Goal: Communication & Community: Answer question/provide support

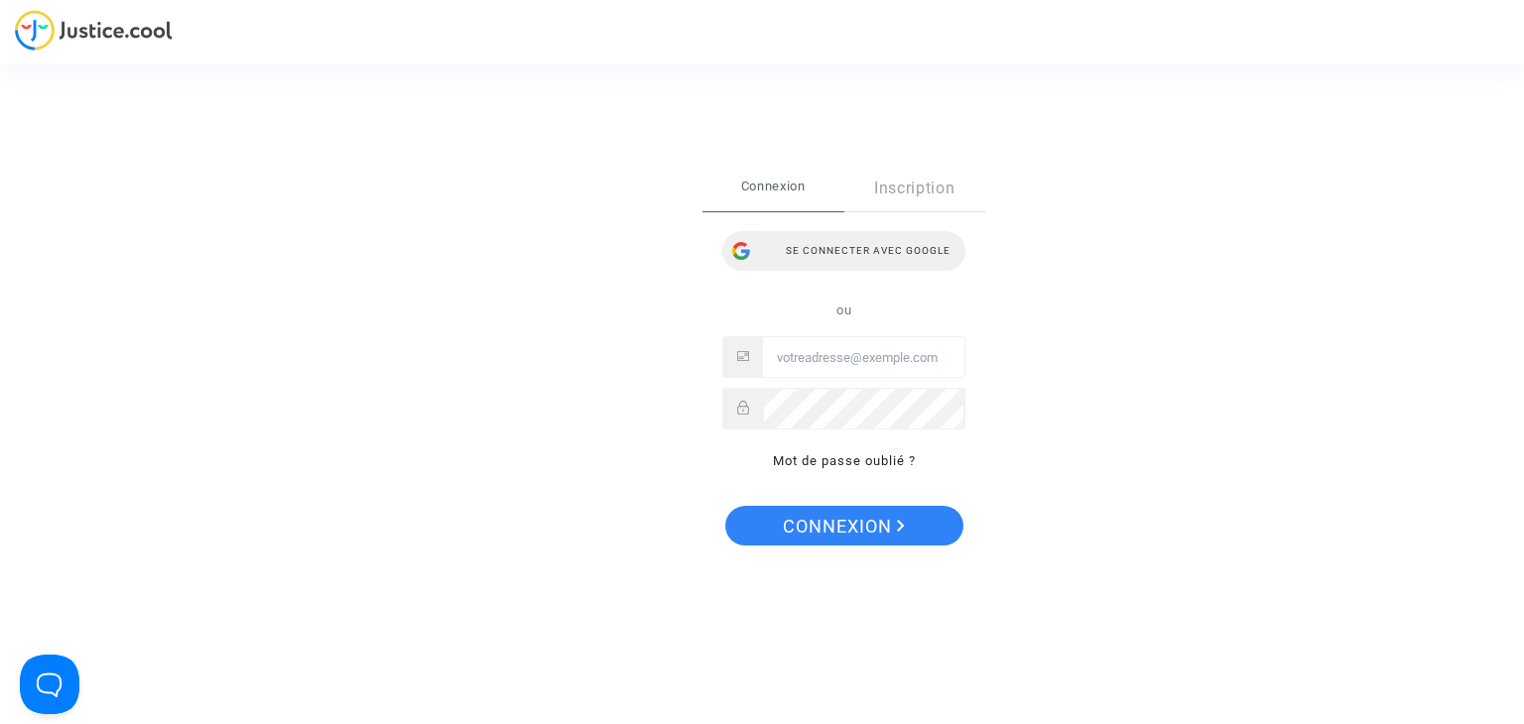
click at [828, 244] on div "Se connecter avec Google" at bounding box center [843, 251] width 243 height 40
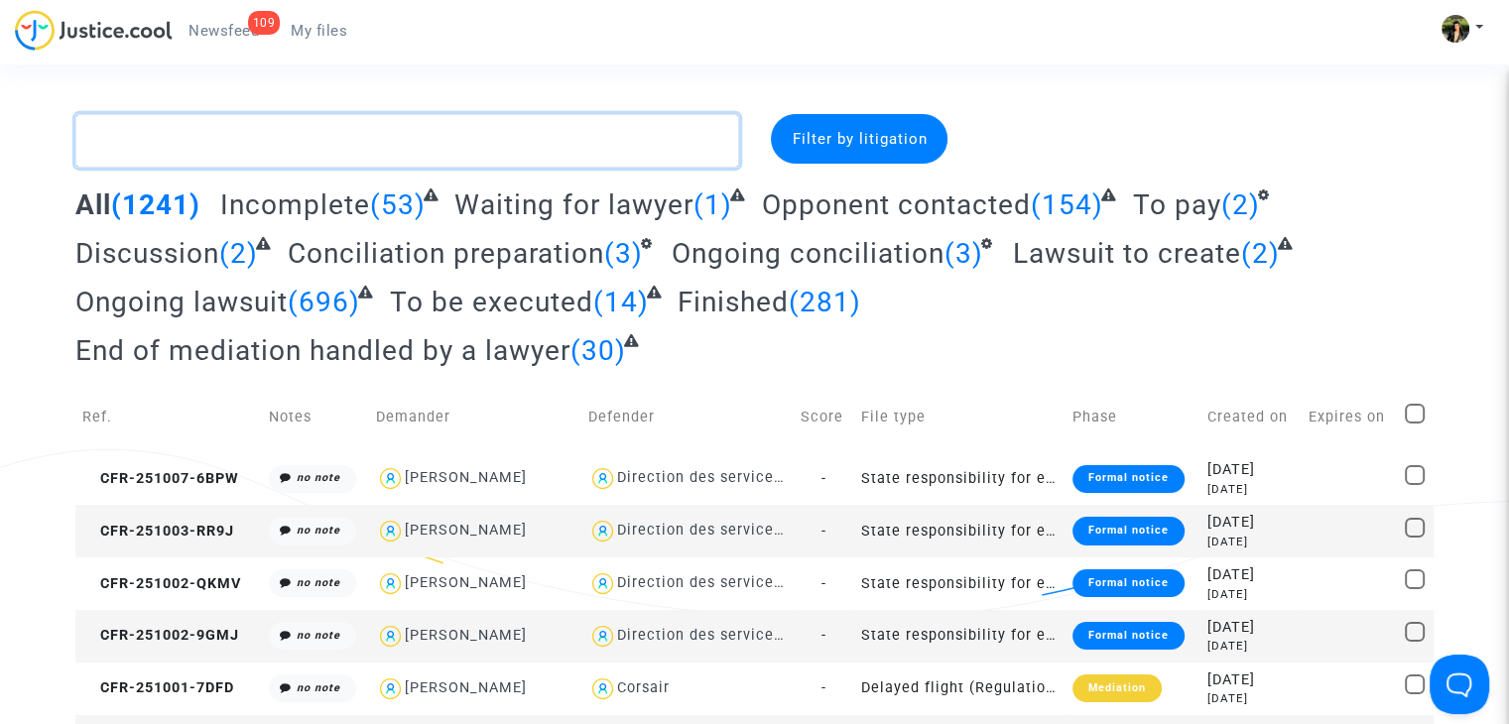
paste textarea "CFR-250411-W249"
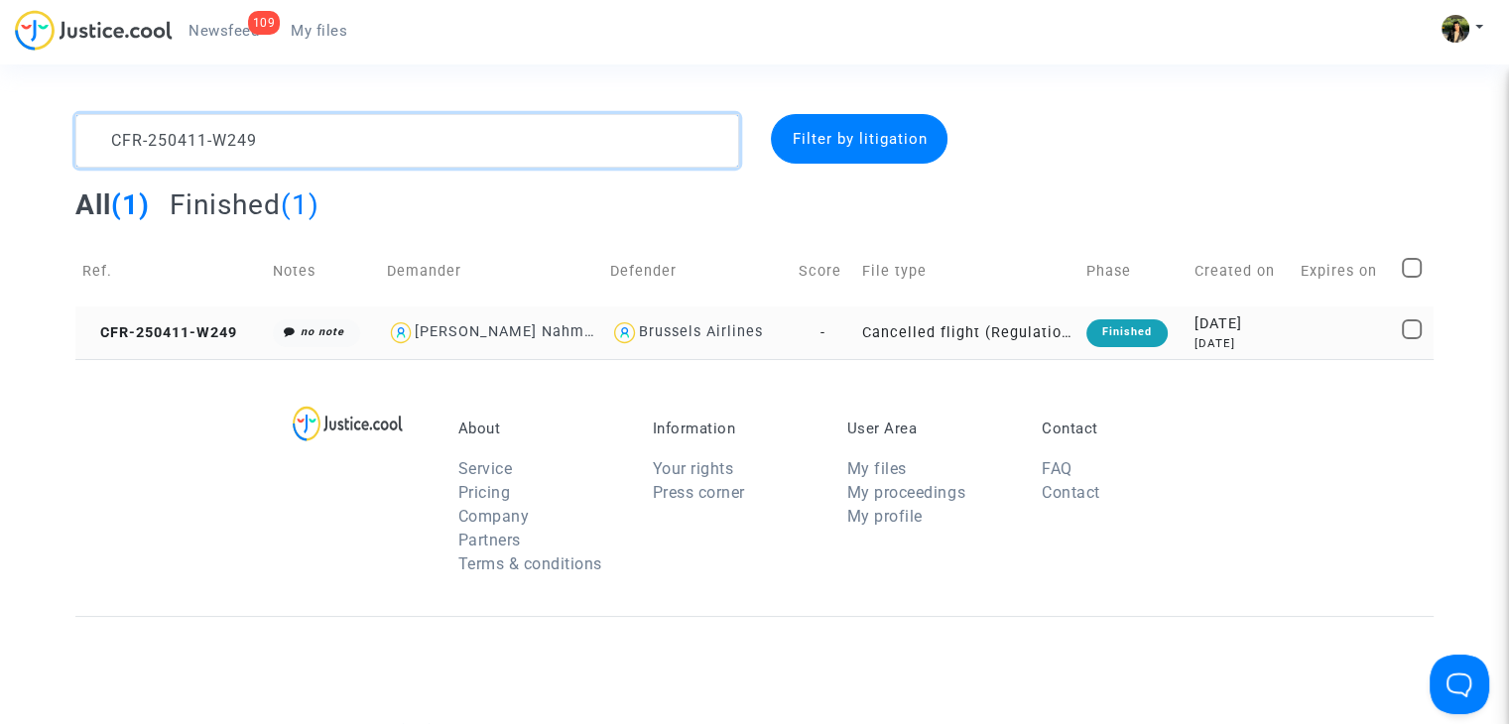
type textarea "CFR-250411-W249"
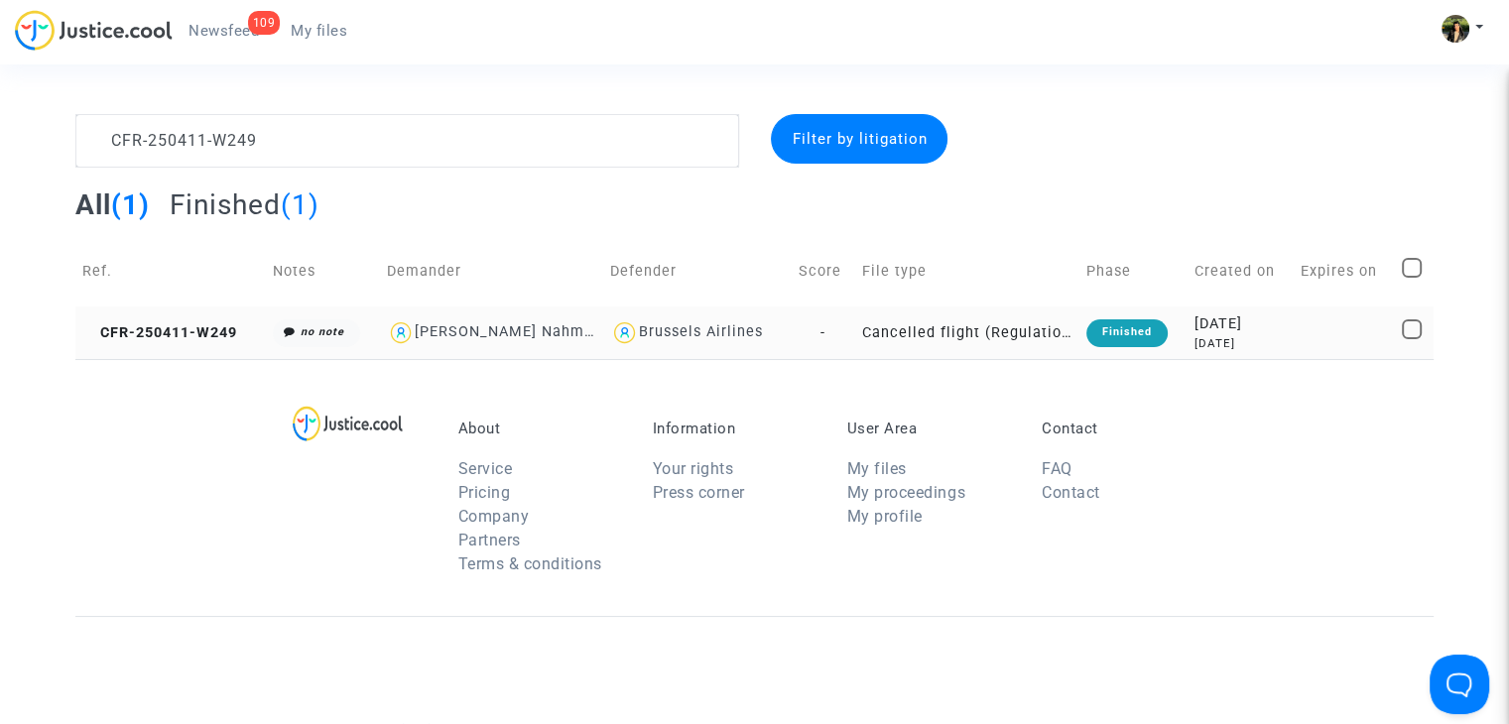
click at [1008, 335] on td "Cancelled flight (Regulation EC 261/2004)" at bounding box center [967, 333] width 224 height 53
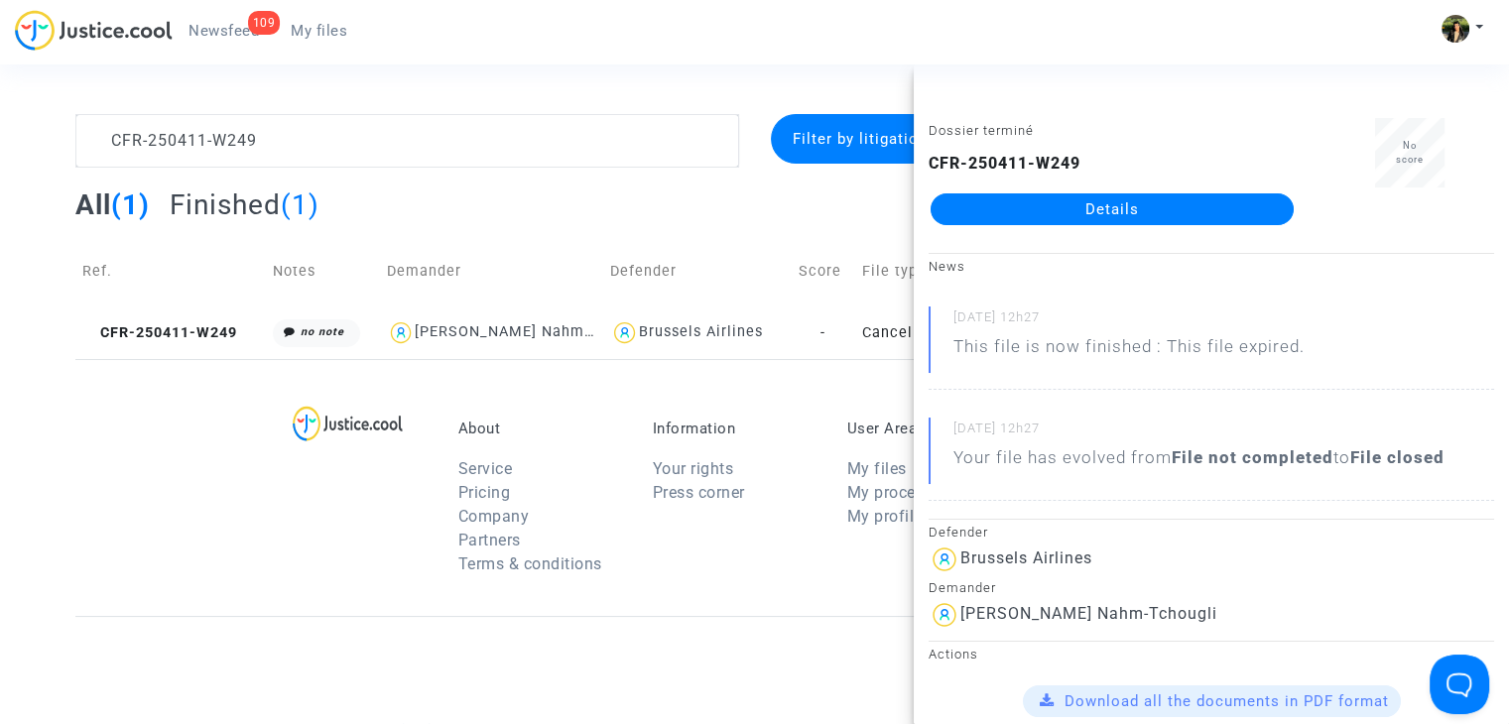
click at [1152, 216] on link "Details" at bounding box center [1112, 210] width 363 height 32
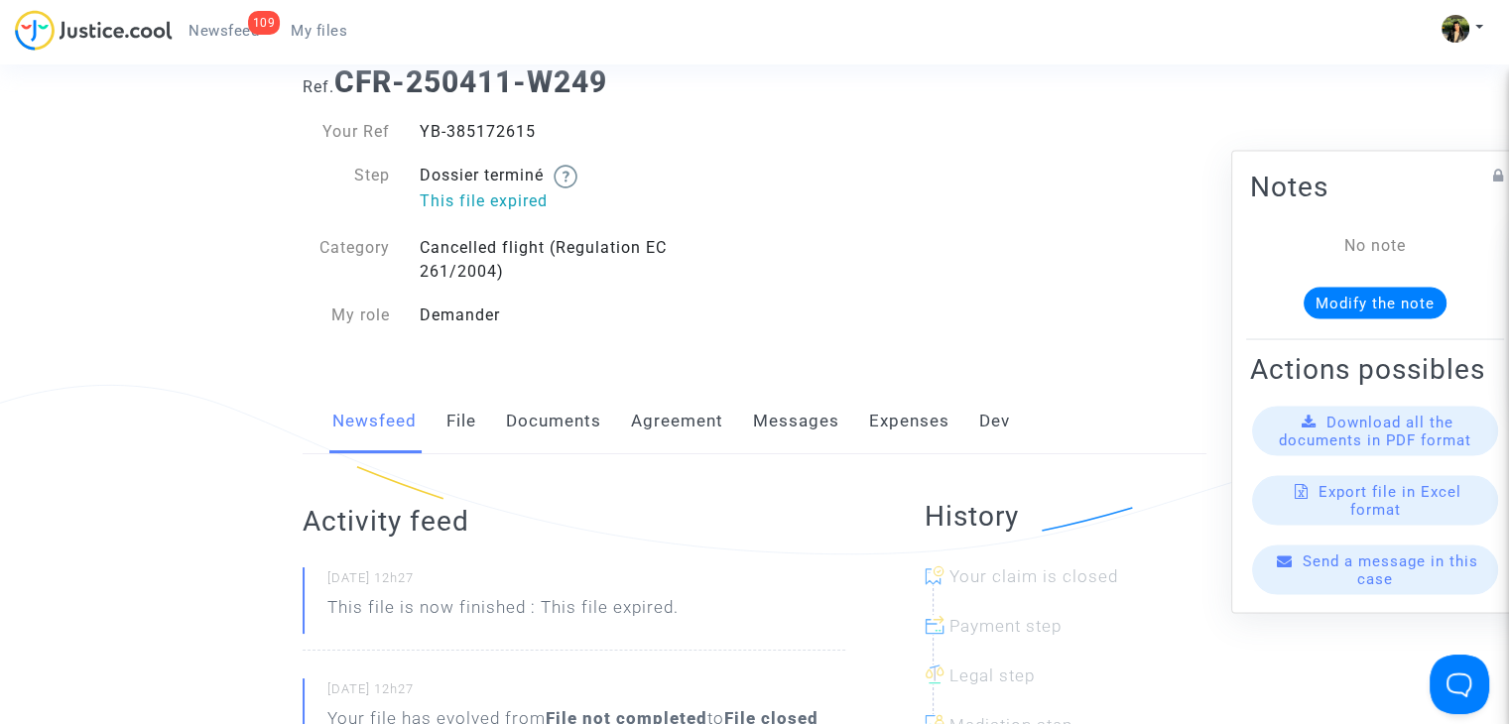
scroll to position [99, 0]
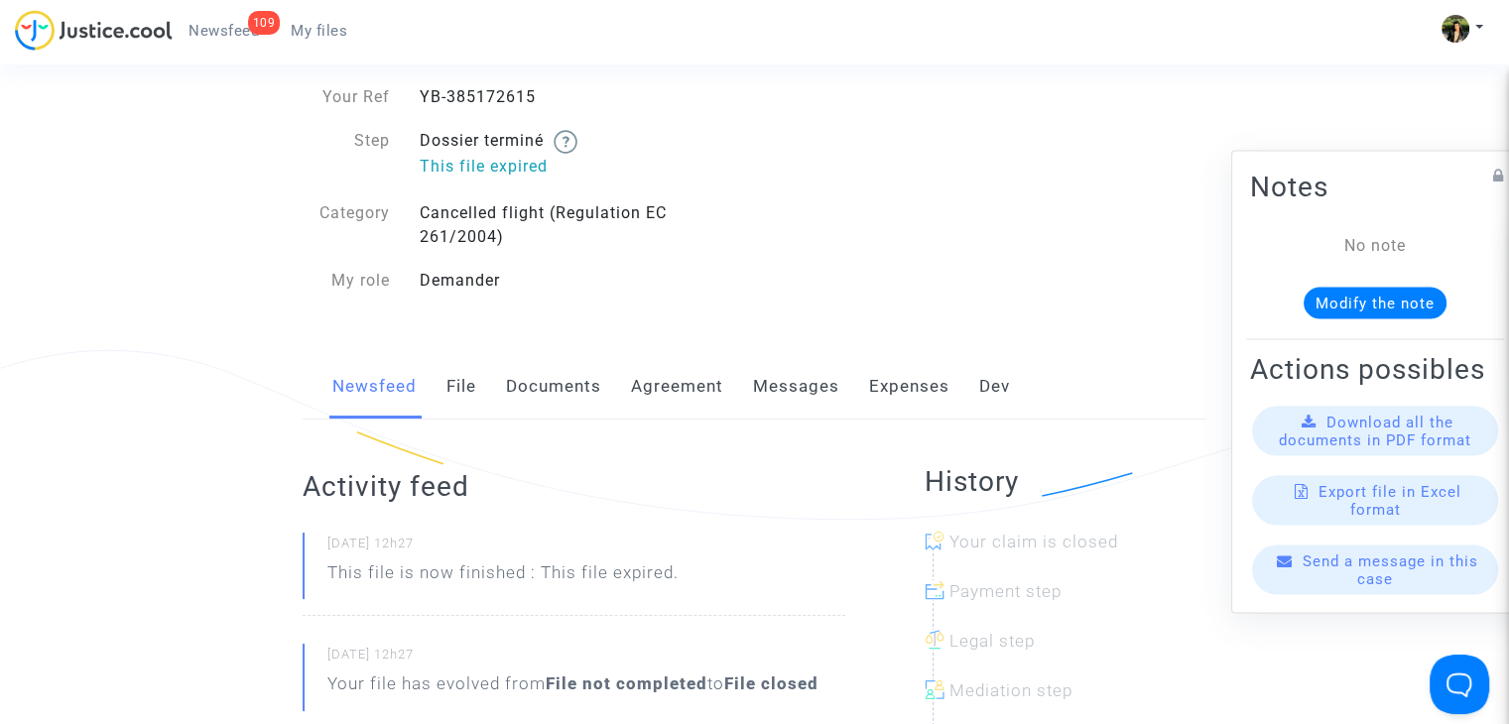
click at [773, 382] on link "Messages" at bounding box center [796, 386] width 86 height 65
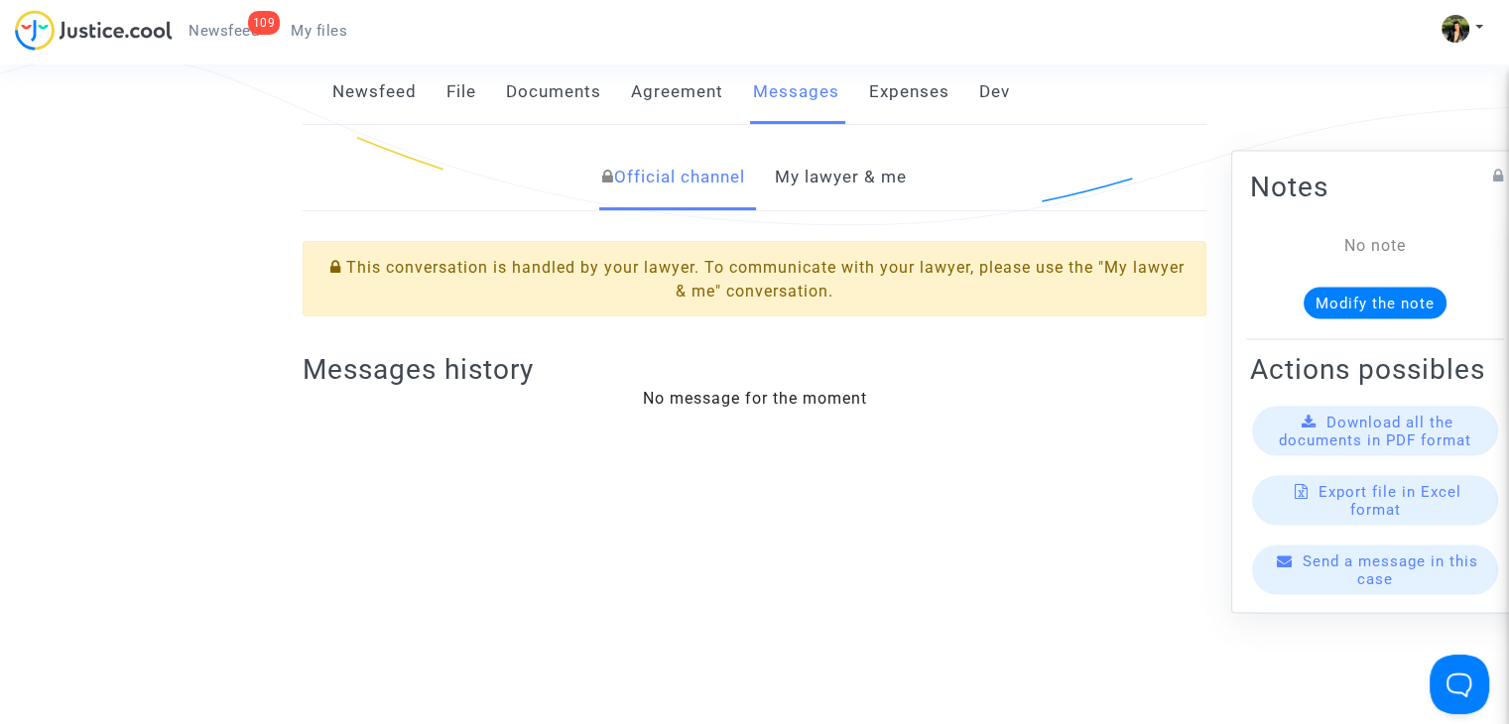
scroll to position [397, 0]
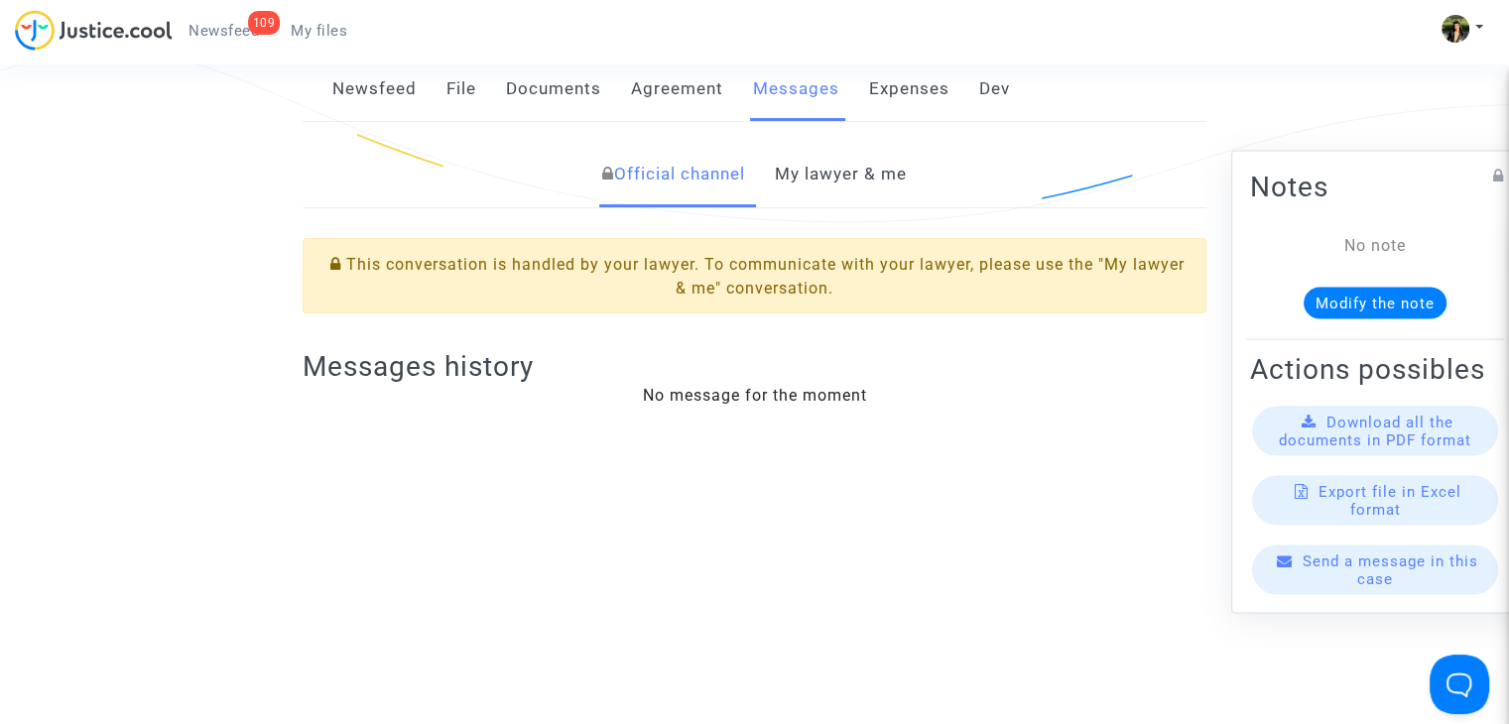
click at [843, 162] on link "My lawyer & me" at bounding box center [841, 174] width 132 height 65
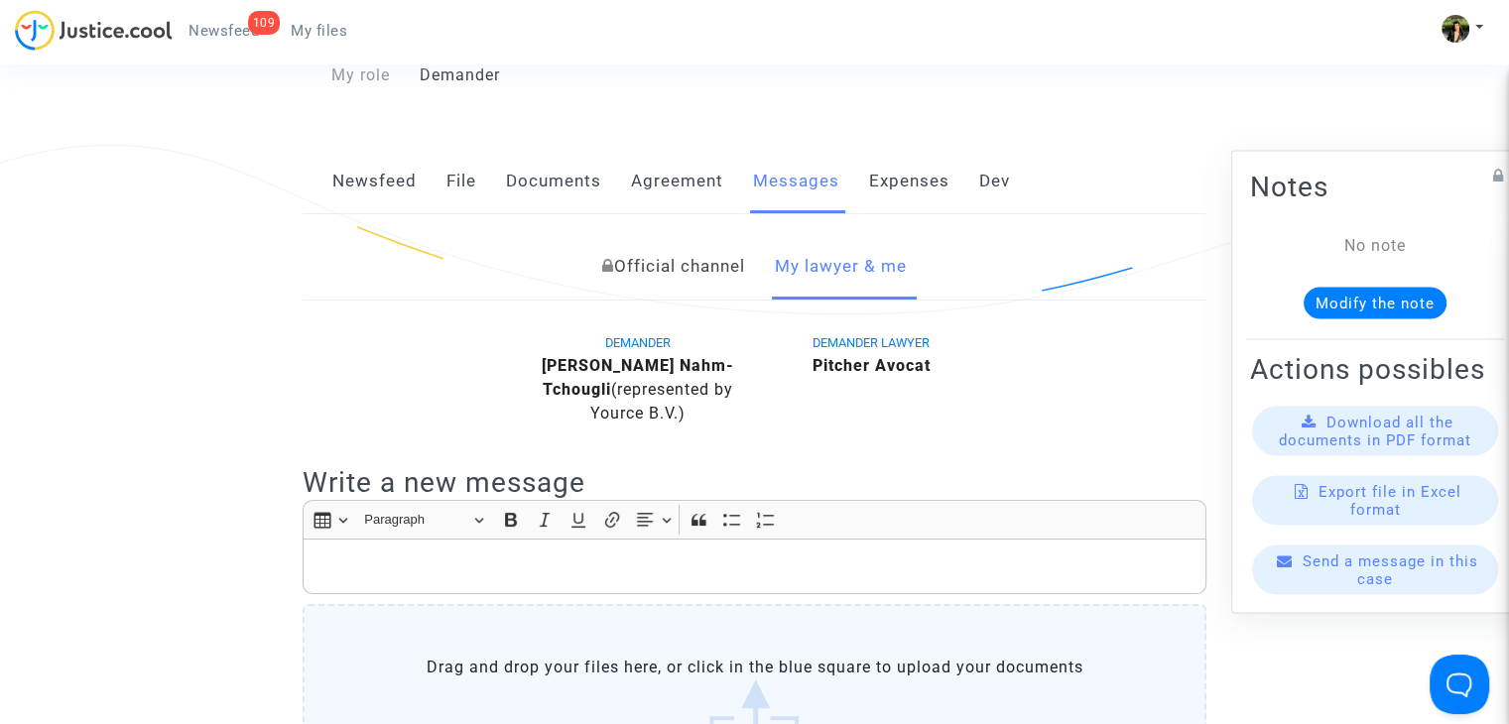
scroll to position [198, 0]
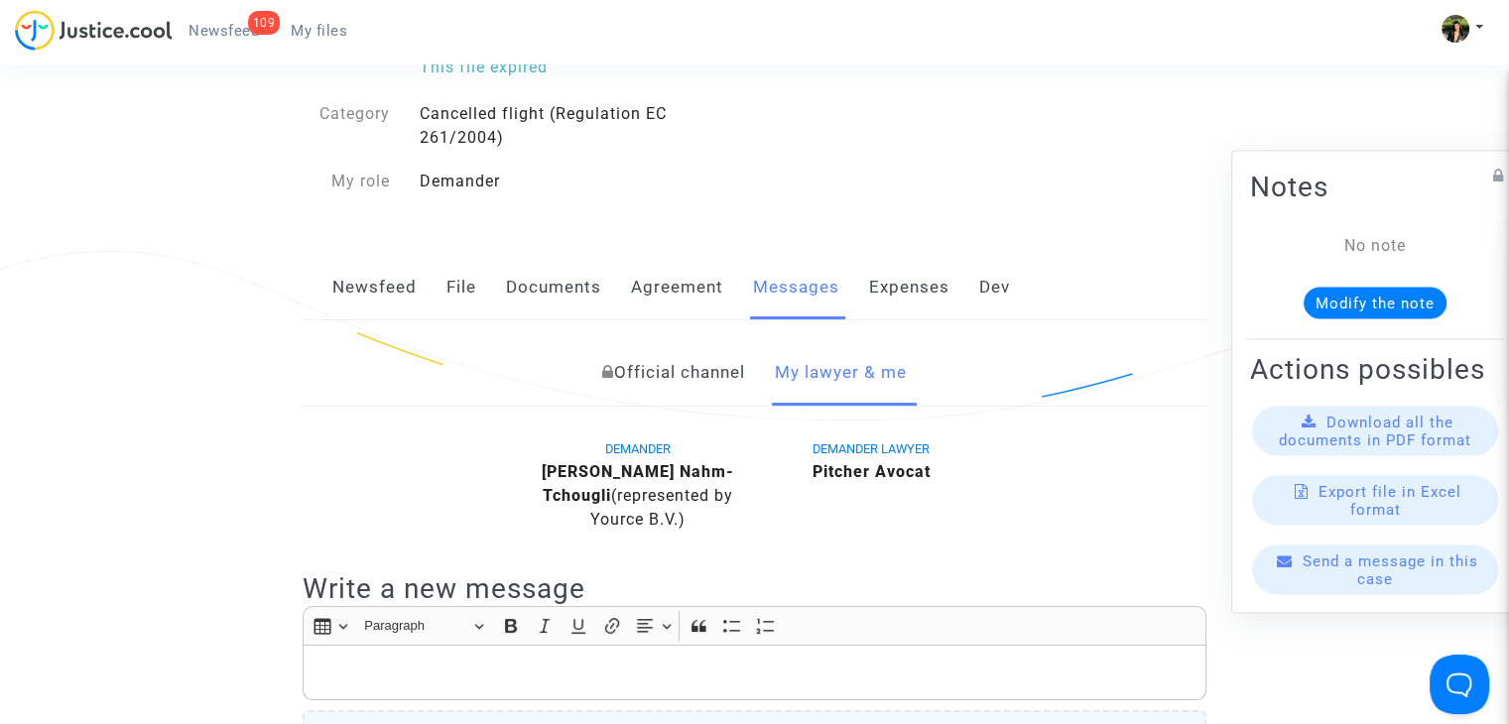
click at [377, 283] on link "Newsfeed" at bounding box center [374, 287] width 84 height 65
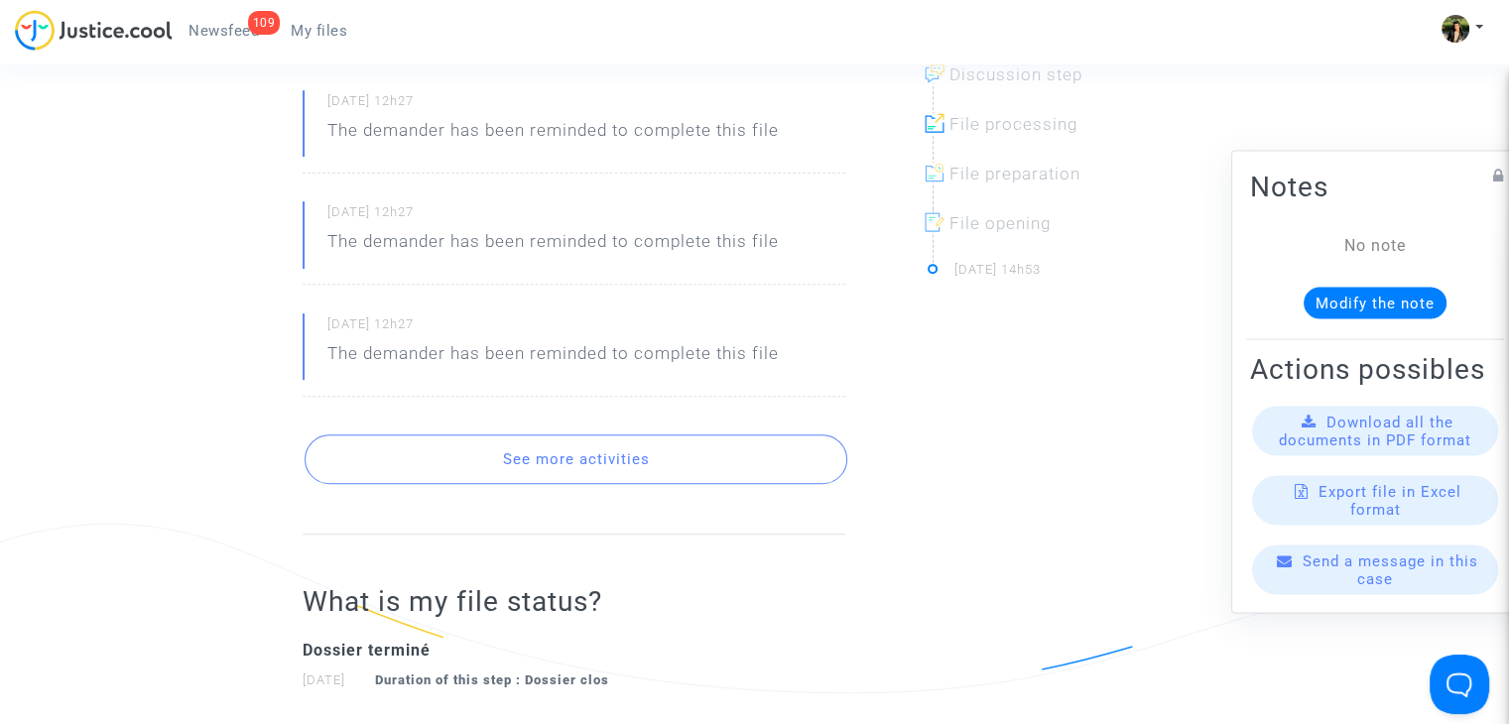
scroll to position [794, 0]
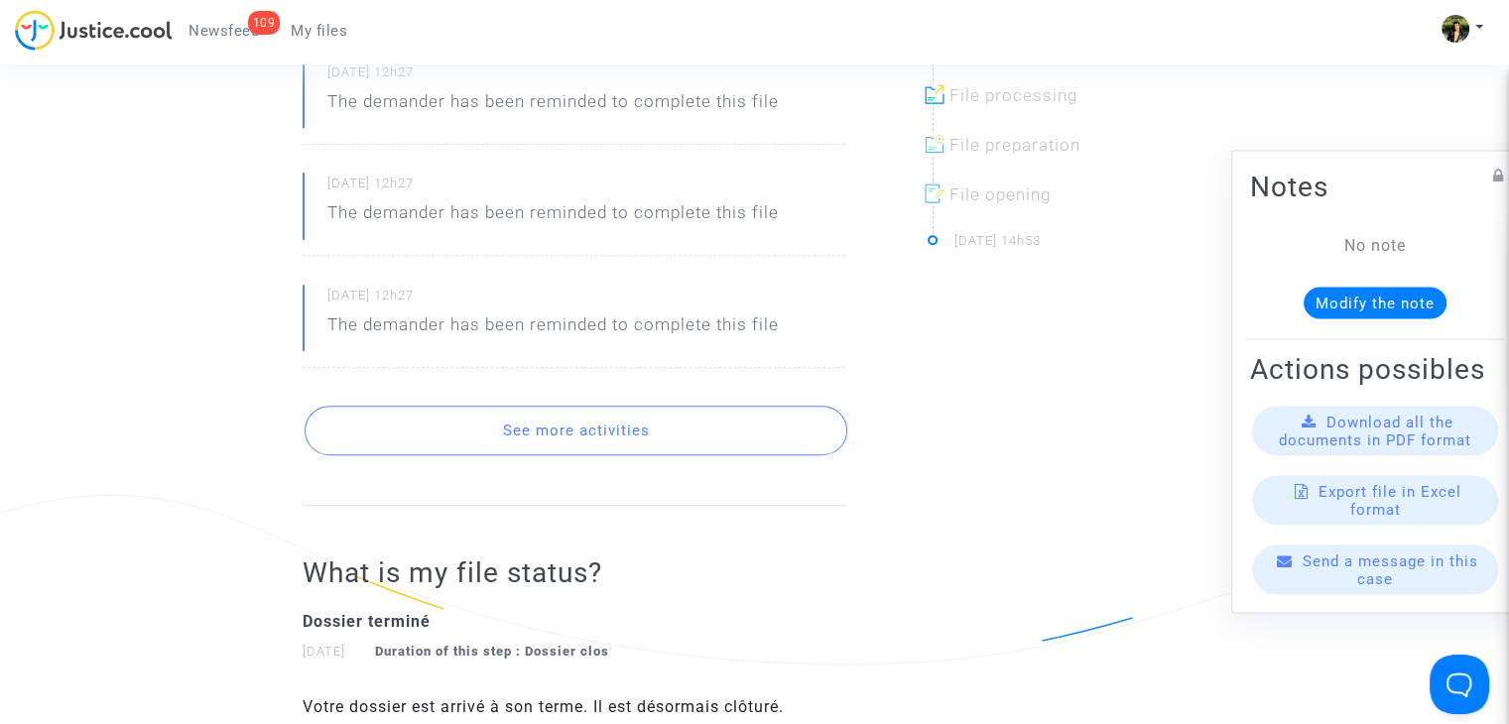
click at [568, 441] on button "See more activities" at bounding box center [576, 431] width 543 height 50
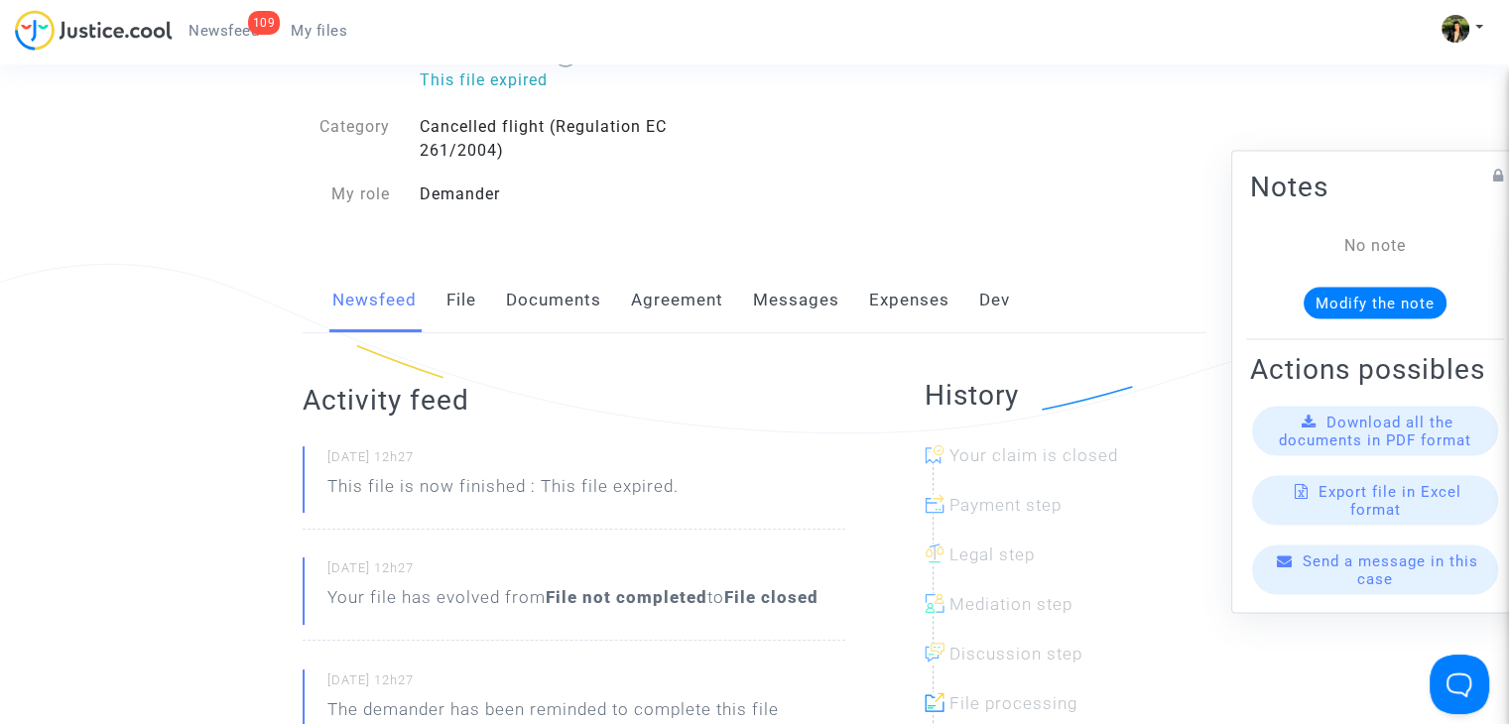
scroll to position [198, 0]
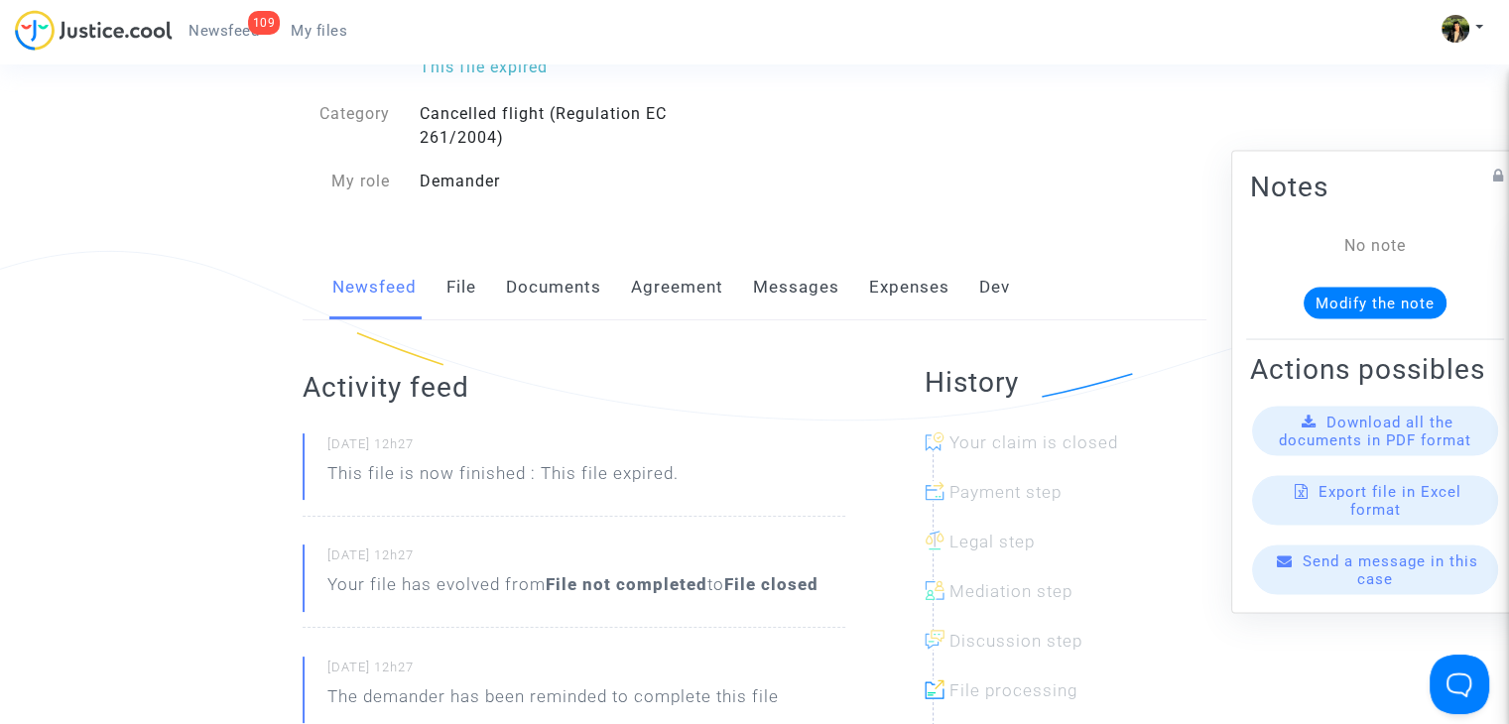
click at [846, 287] on div "Newsfeed File Documents Agreement Messages Expenses Dev" at bounding box center [755, 288] width 904 height 66
click at [832, 286] on link "Messages" at bounding box center [796, 287] width 86 height 65
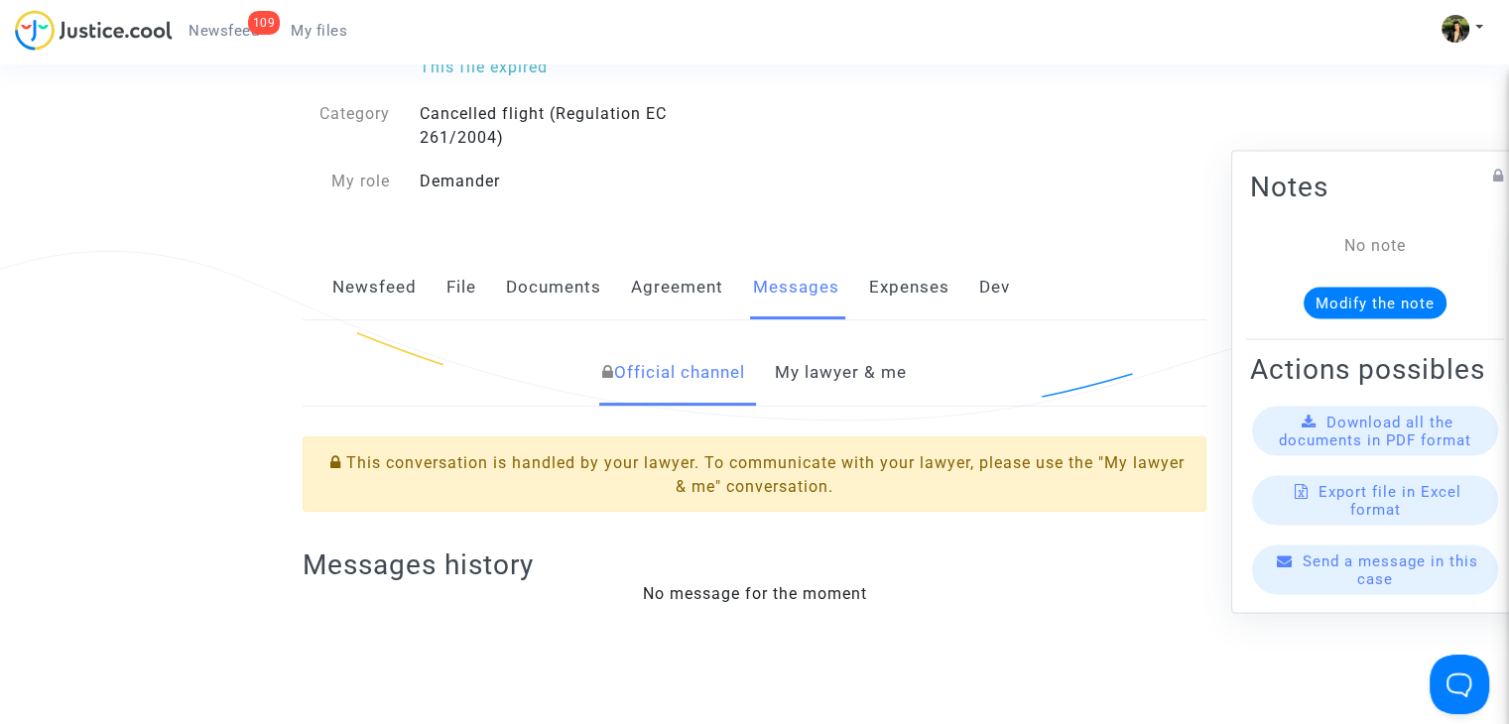
click at [825, 382] on link "My lawyer & me" at bounding box center [841, 372] width 132 height 65
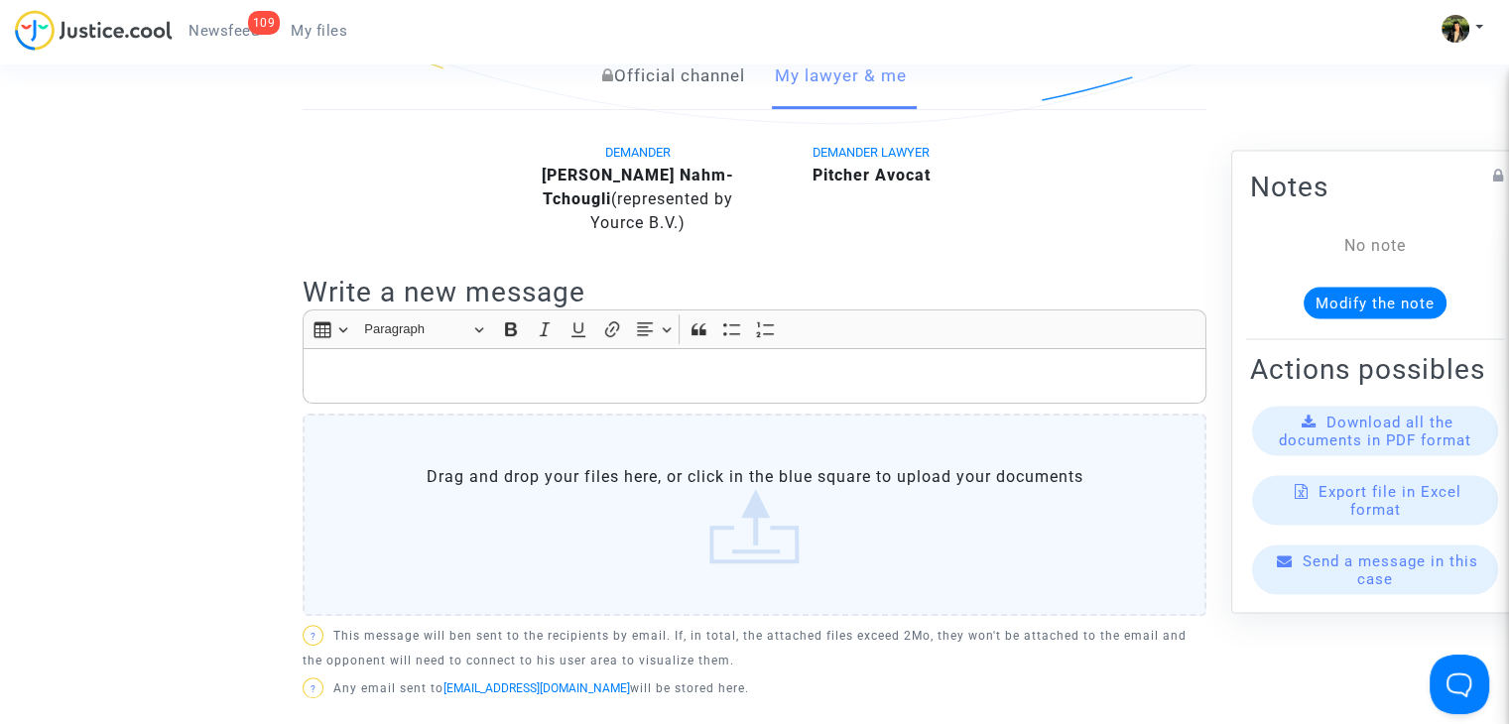
scroll to position [496, 0]
click at [466, 370] on p "Rich Text Editor, main" at bounding box center [755, 375] width 883 height 25
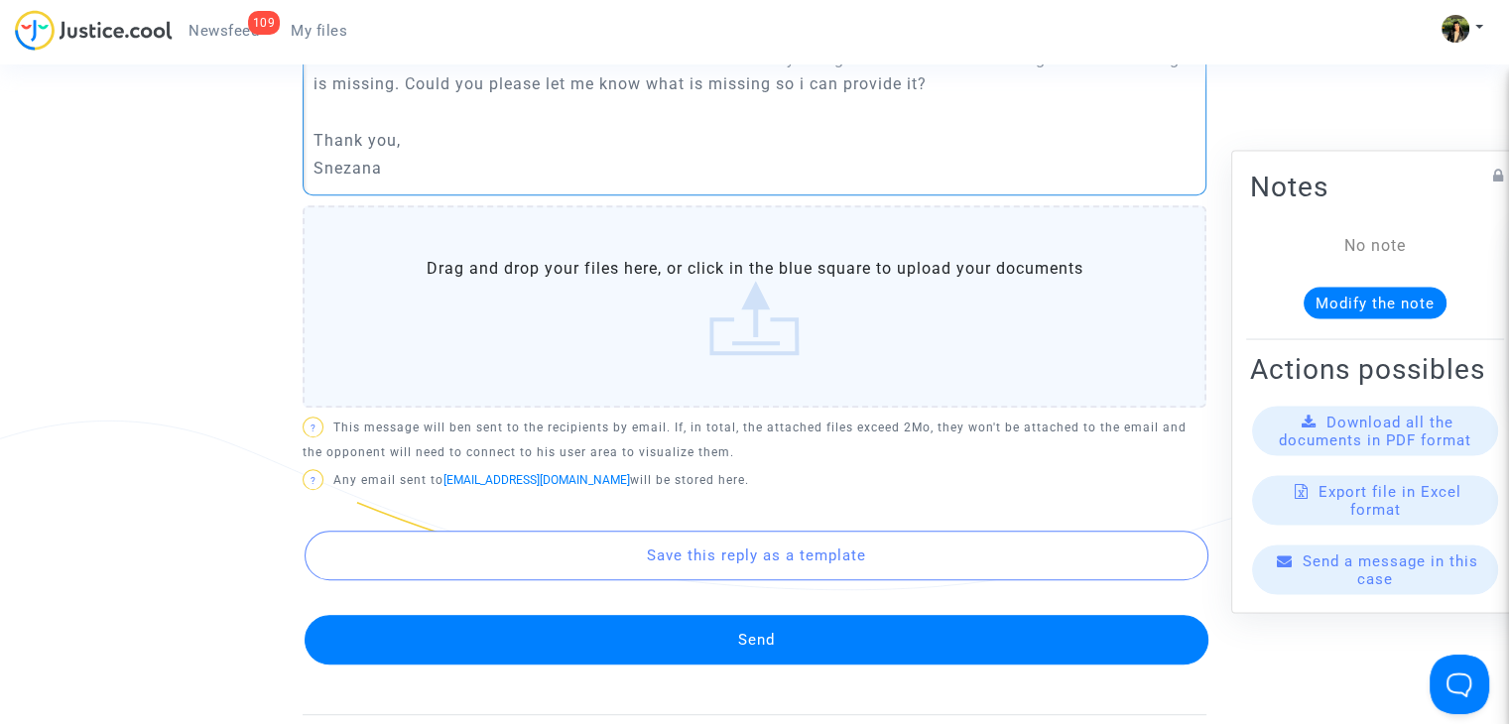
scroll to position [893, 0]
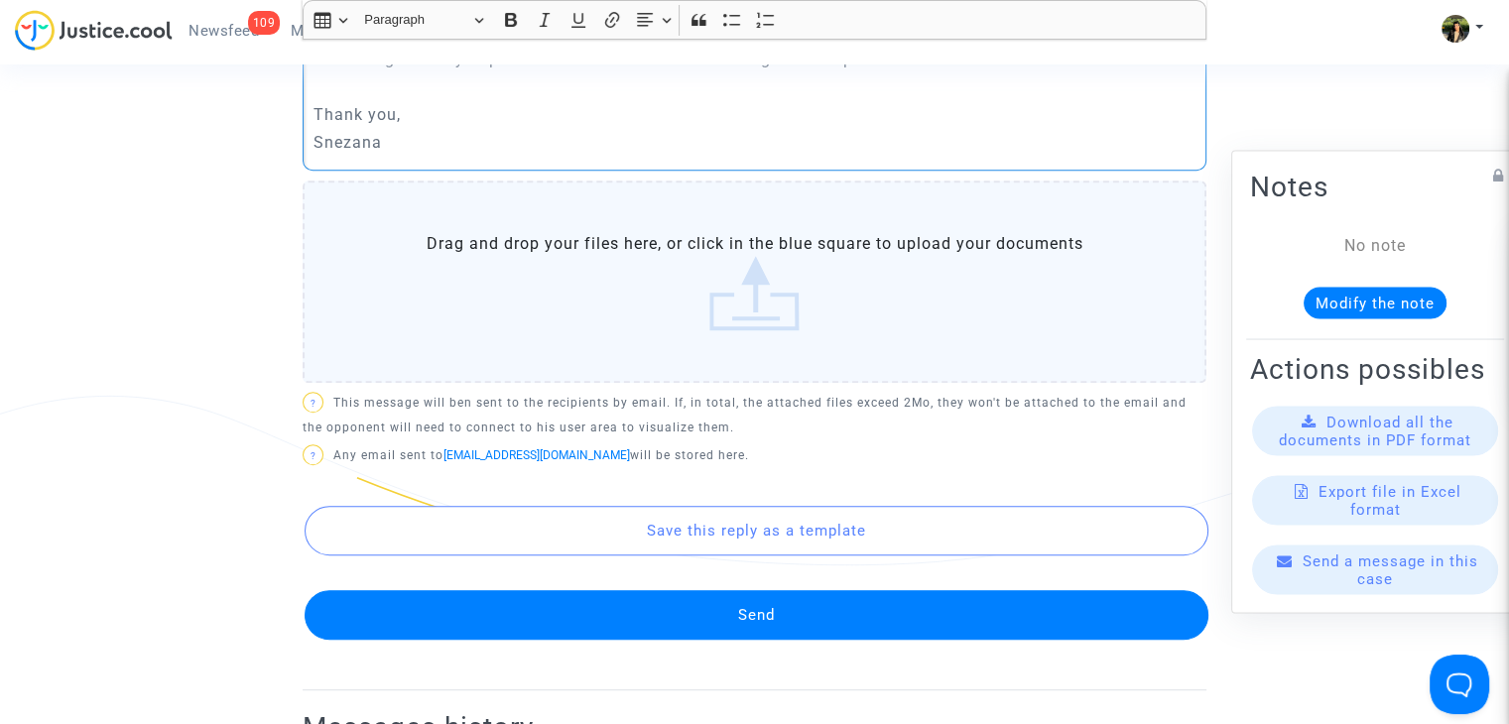
click at [690, 602] on button "Send" at bounding box center [757, 615] width 904 height 50
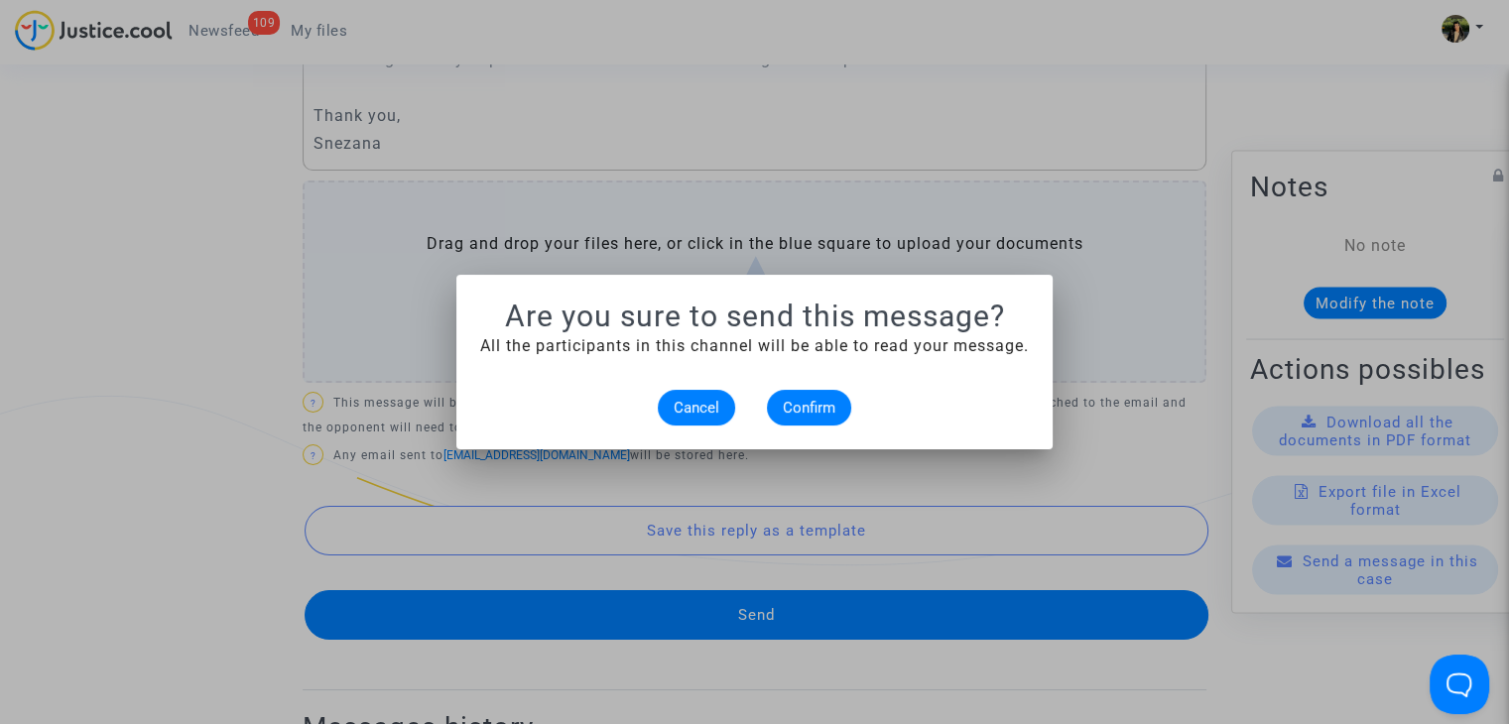
scroll to position [0, 0]
click at [834, 414] on span "Confirm" at bounding box center [809, 408] width 53 height 18
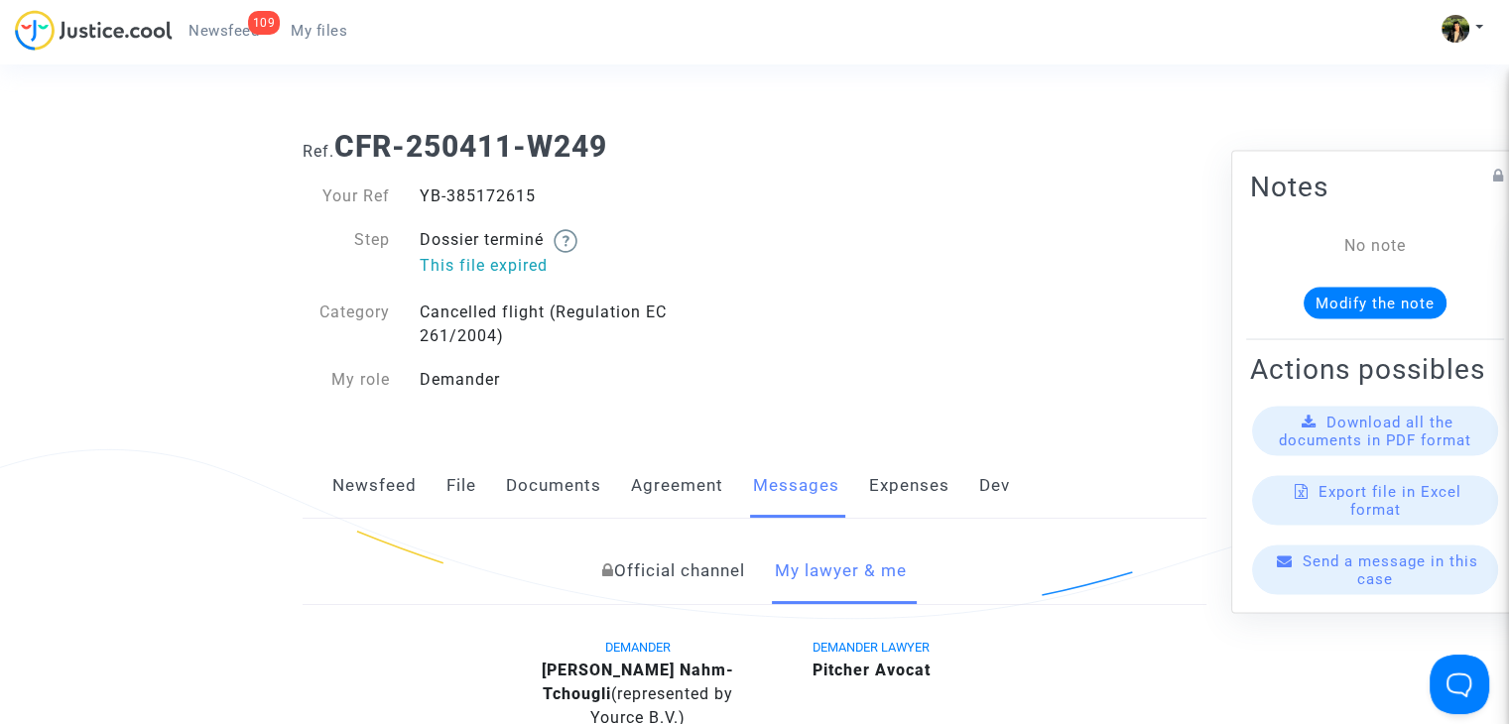
click at [341, 32] on span "My files" at bounding box center [319, 31] width 57 height 18
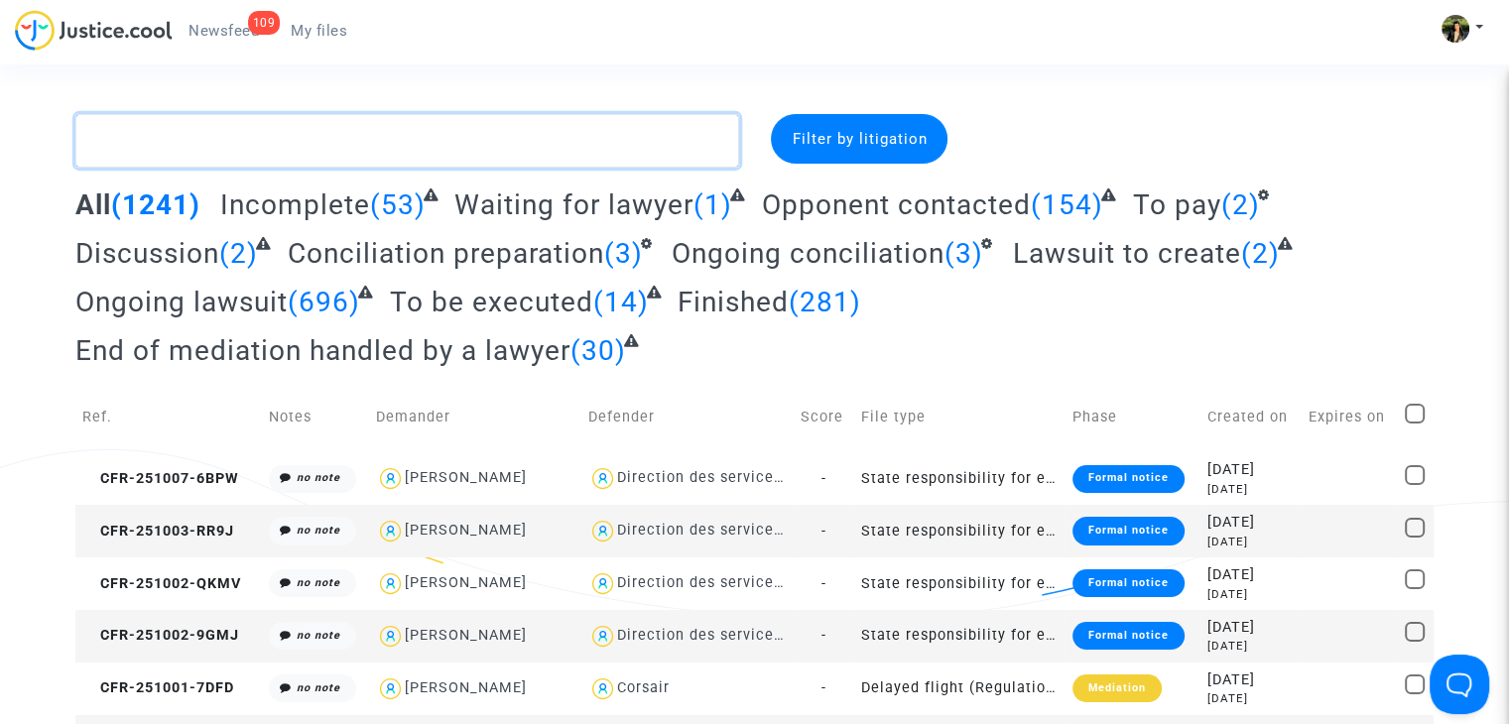
paste textarea "Rivoallan"
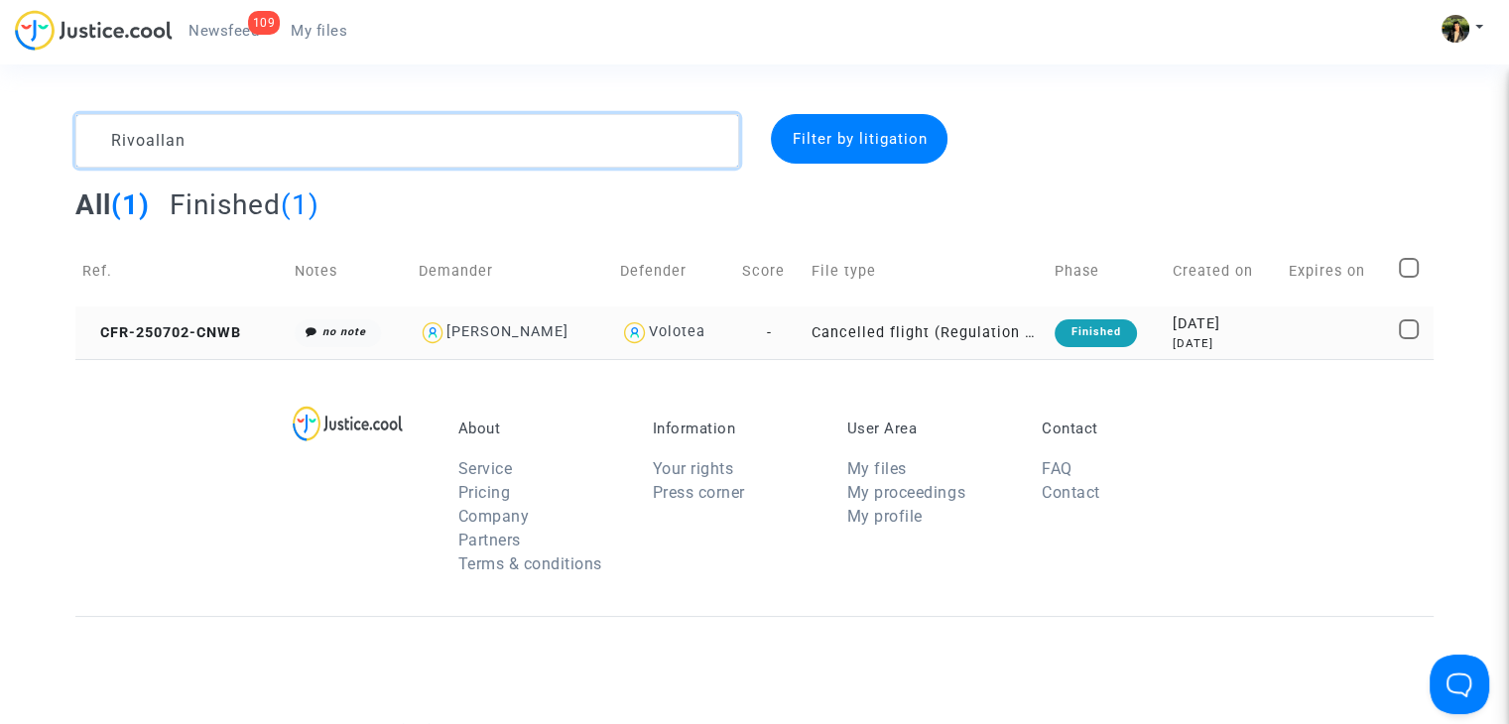
type textarea "Rivoallan"
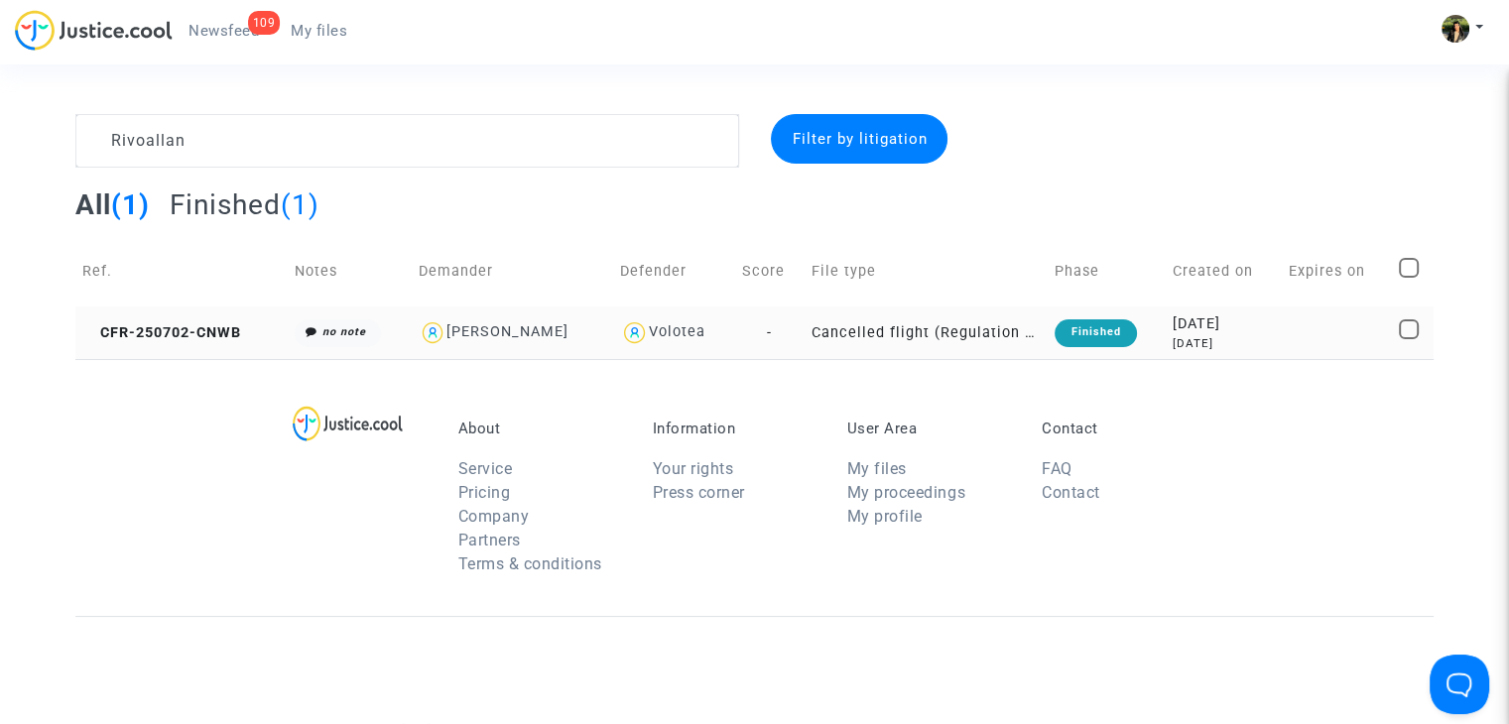
click at [965, 339] on td "Cancelled flight (Regulation EC 261/2004)" at bounding box center [927, 333] width 244 height 53
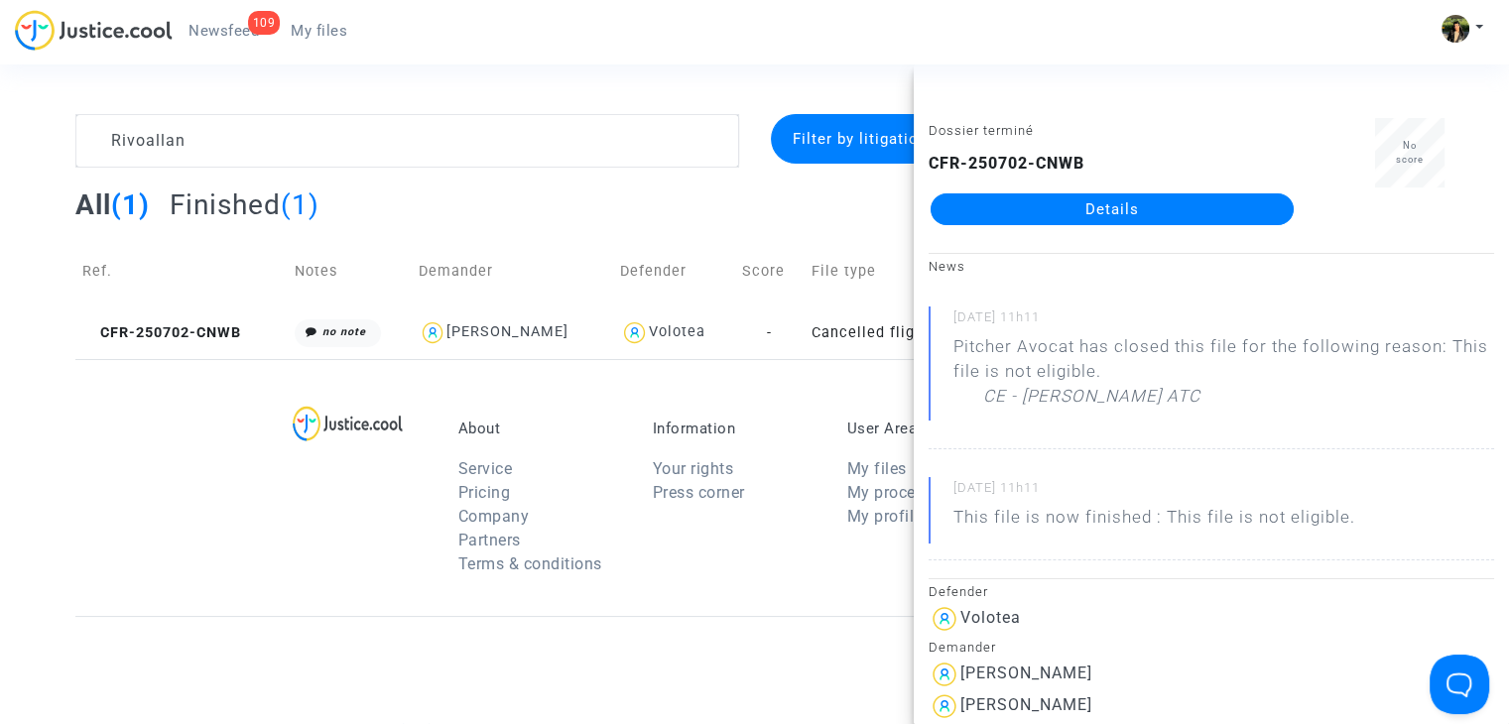
click at [1156, 211] on link "Details" at bounding box center [1112, 210] width 363 height 32
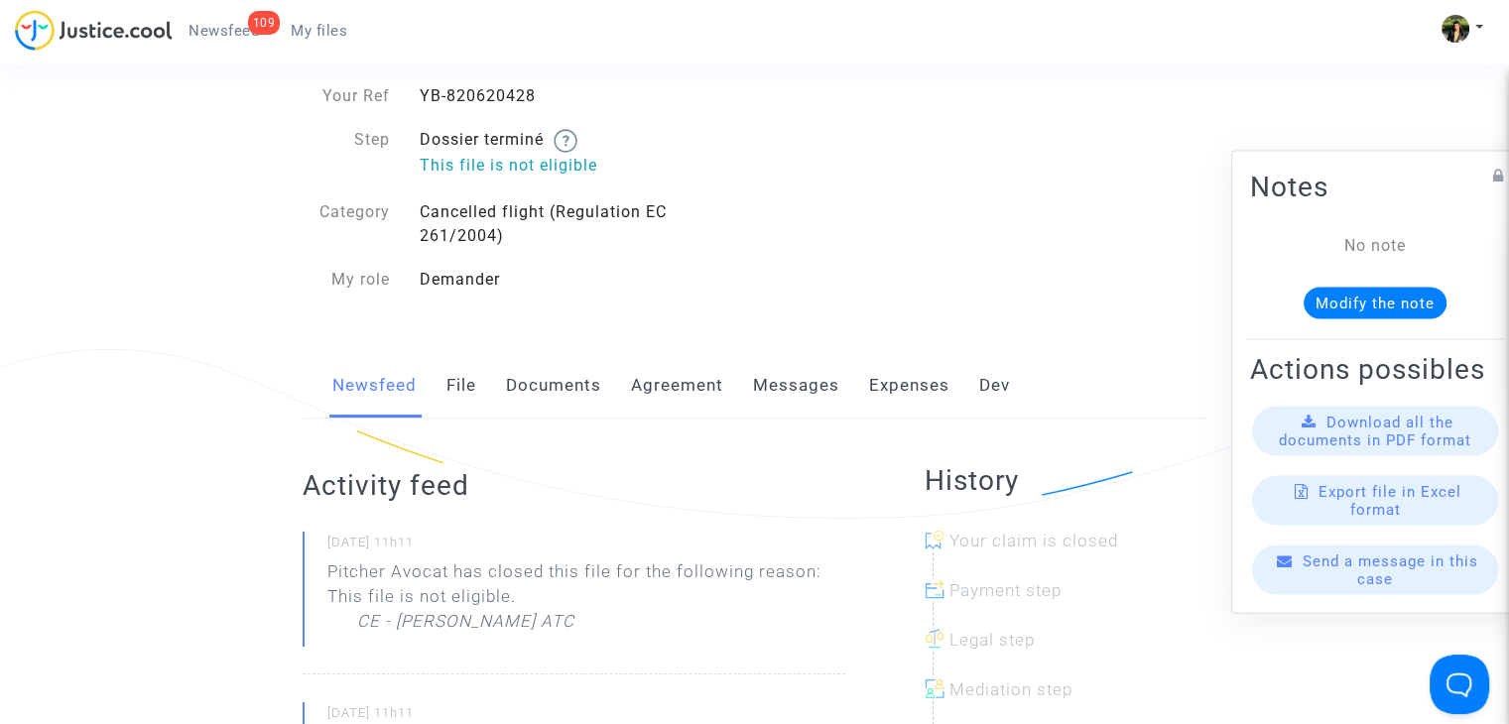
scroll to position [397, 0]
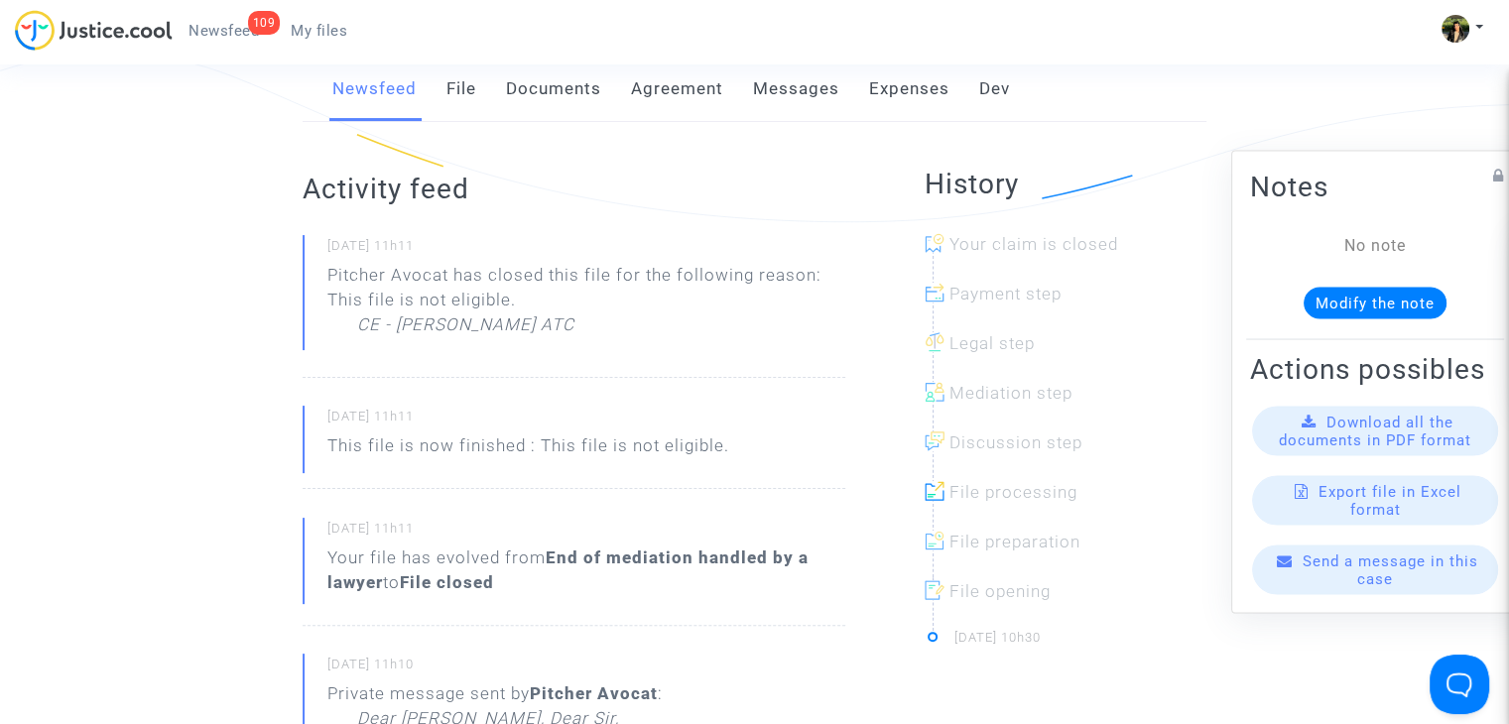
drag, startPoint x: 607, startPoint y: 341, endPoint x: 164, endPoint y: 379, distance: 445.2
click at [164, 379] on ng-component "Ref. CFR-250702-CNWB Your Ref YB-820620428 Step Dossier terminé This file is no…" at bounding box center [754, 677] width 1359 height 1921
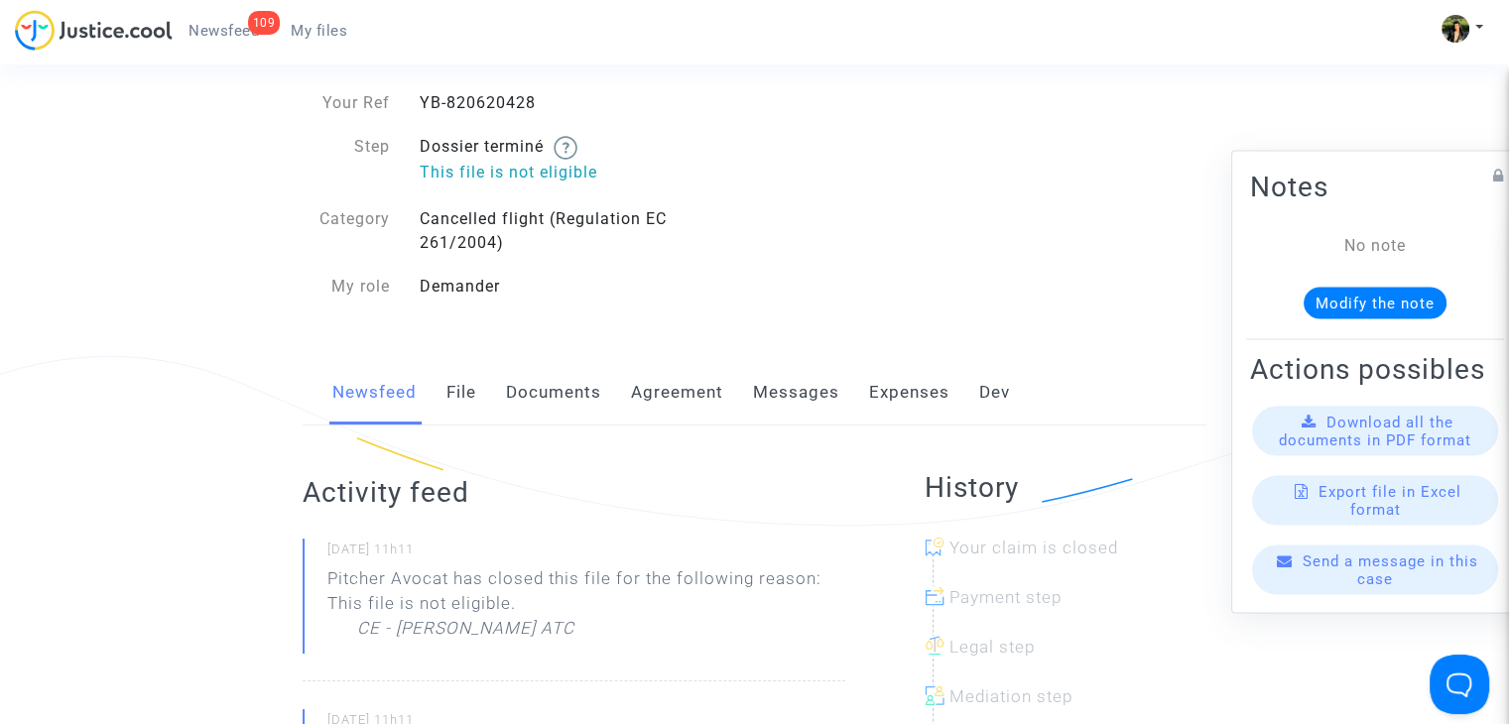
scroll to position [198, 0]
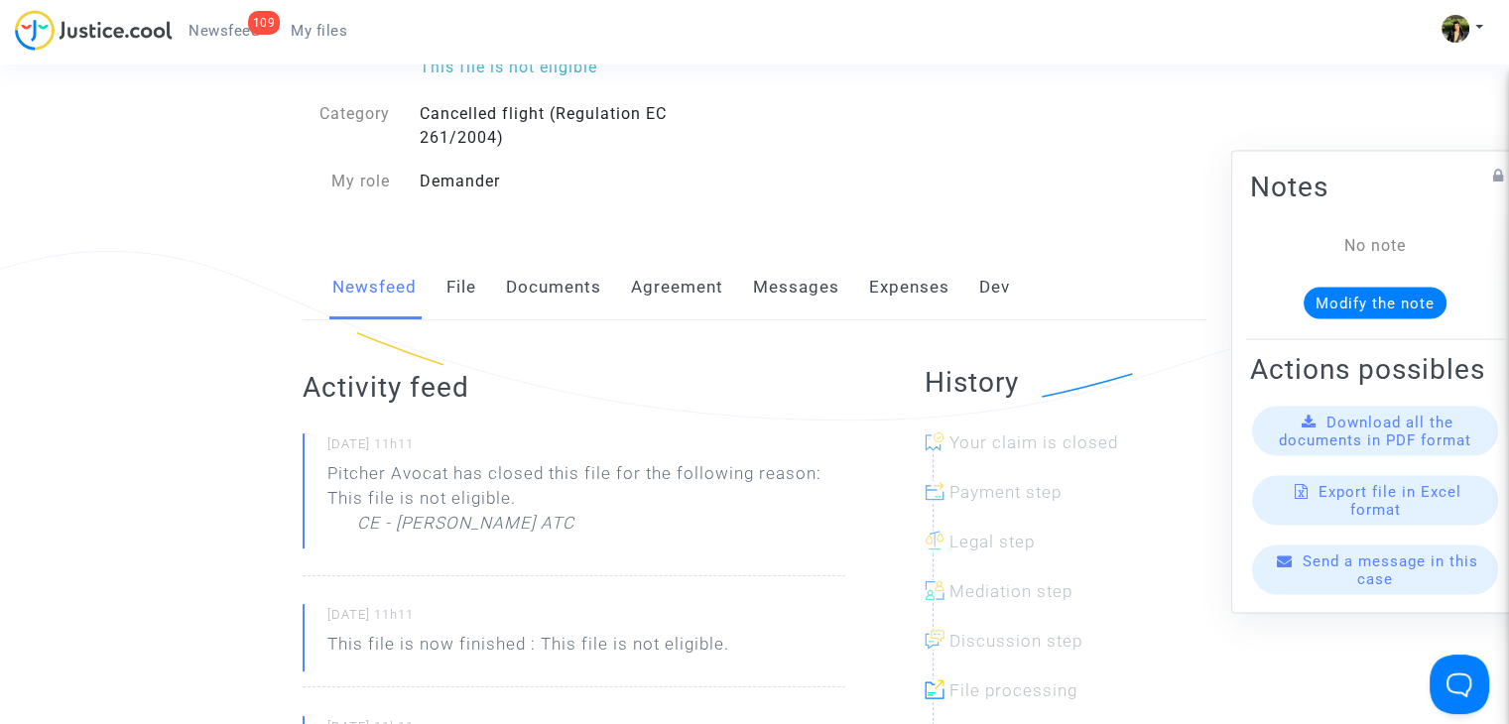
click at [794, 294] on link "Messages" at bounding box center [796, 287] width 86 height 65
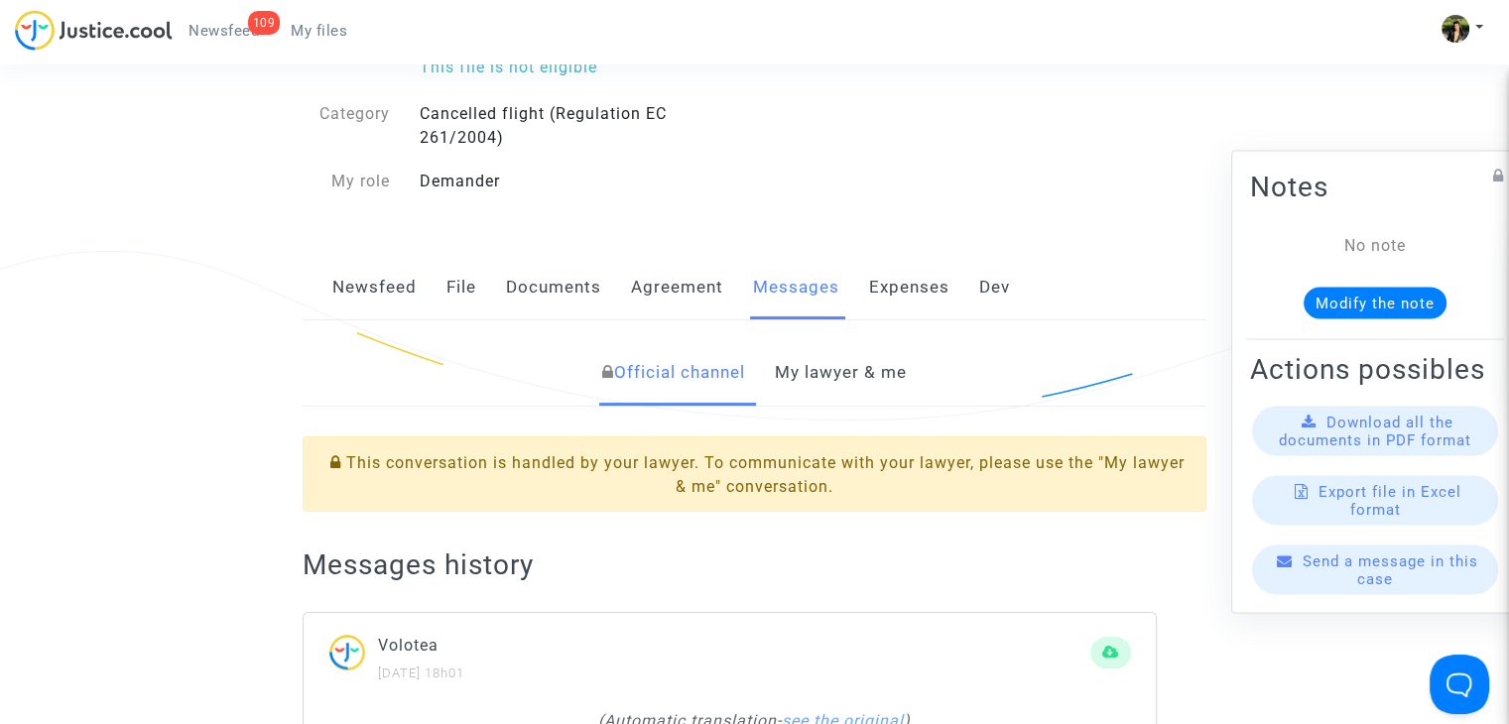
click at [840, 382] on link "My lawyer & me" at bounding box center [841, 372] width 132 height 65
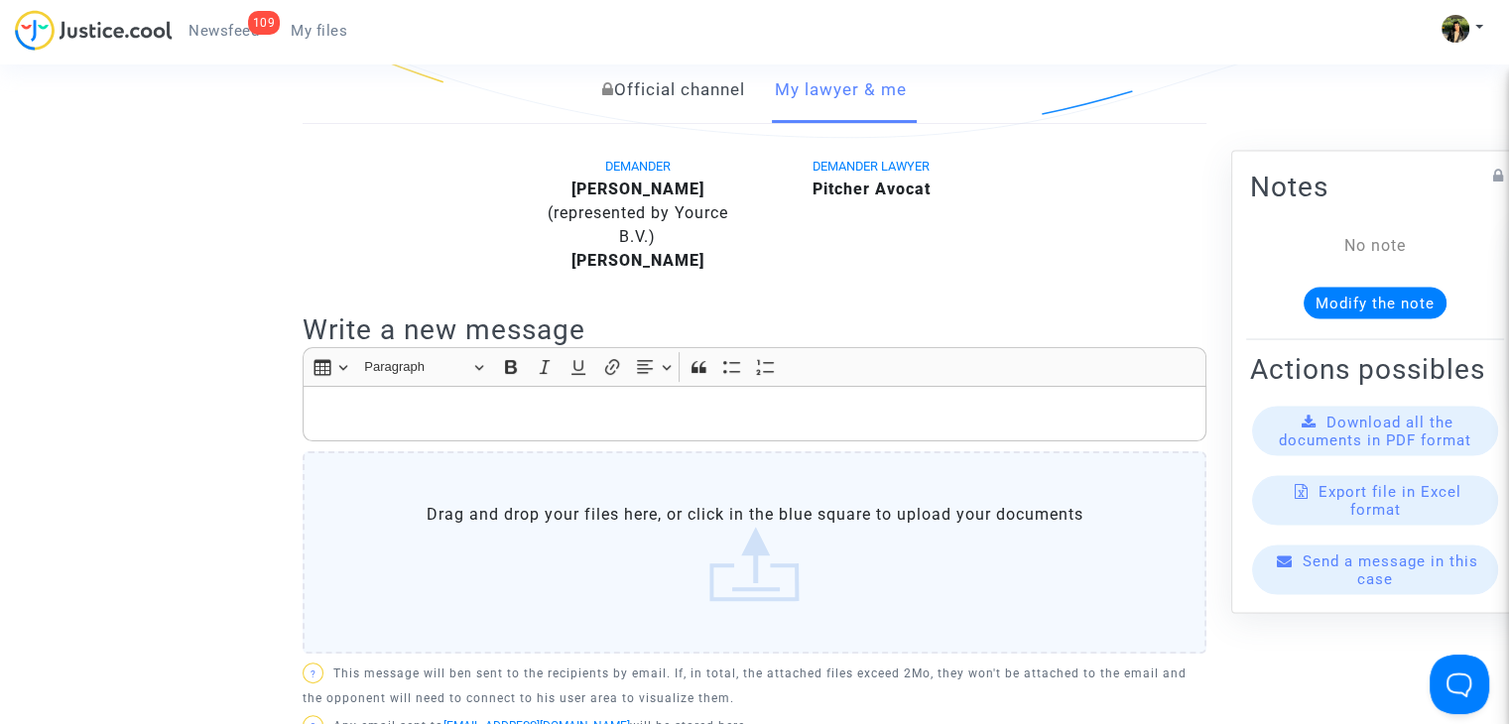
scroll to position [496, 0]
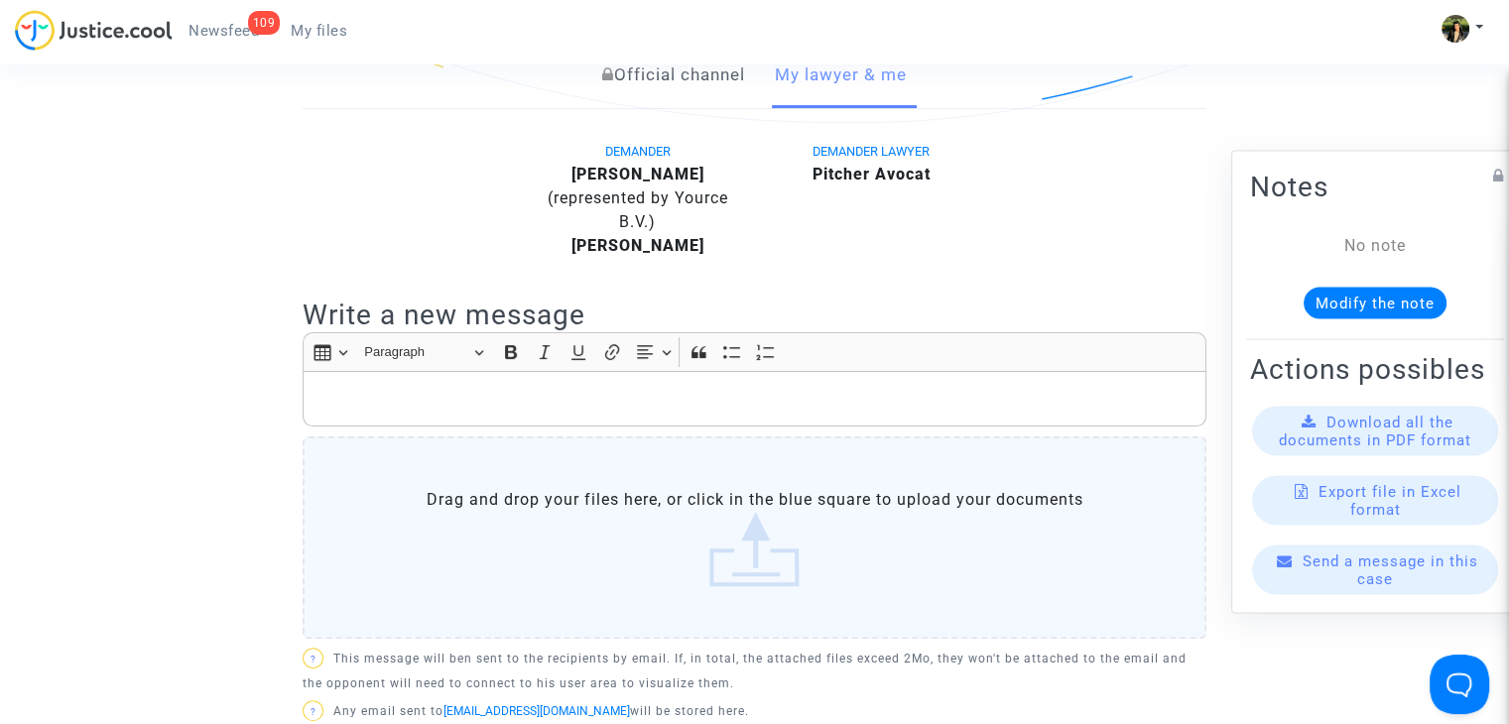
click at [526, 408] on p "Rich Text Editor, main" at bounding box center [755, 399] width 883 height 25
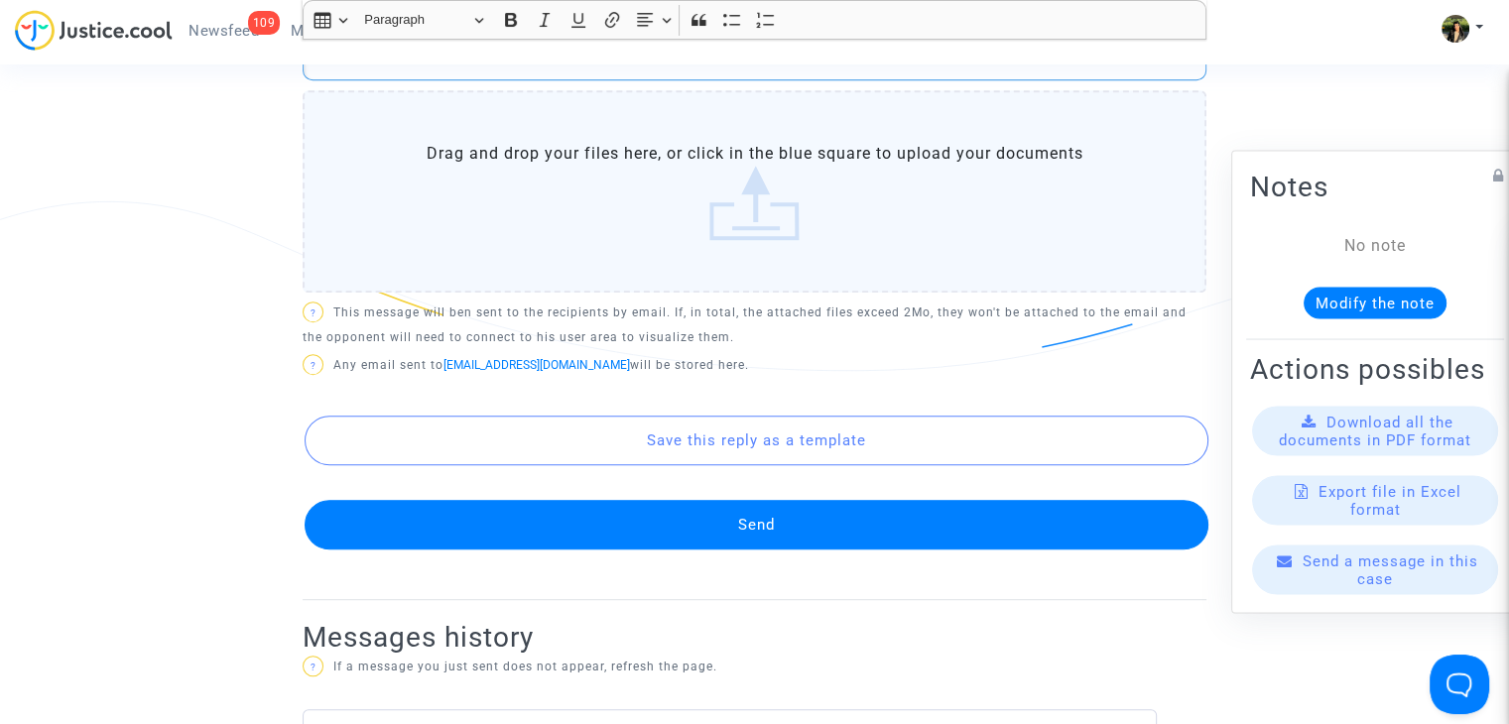
scroll to position [1092, 0]
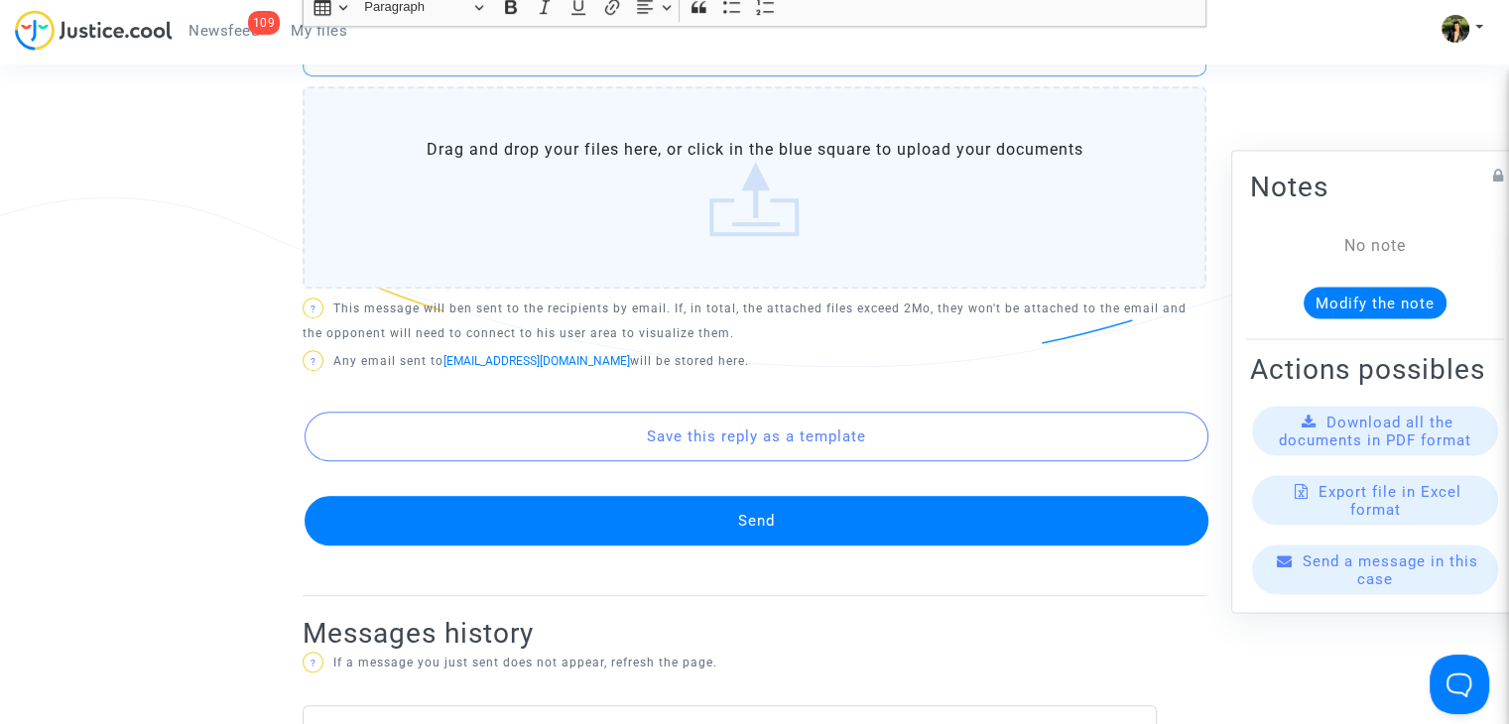
click at [646, 514] on button "Send" at bounding box center [757, 521] width 904 height 50
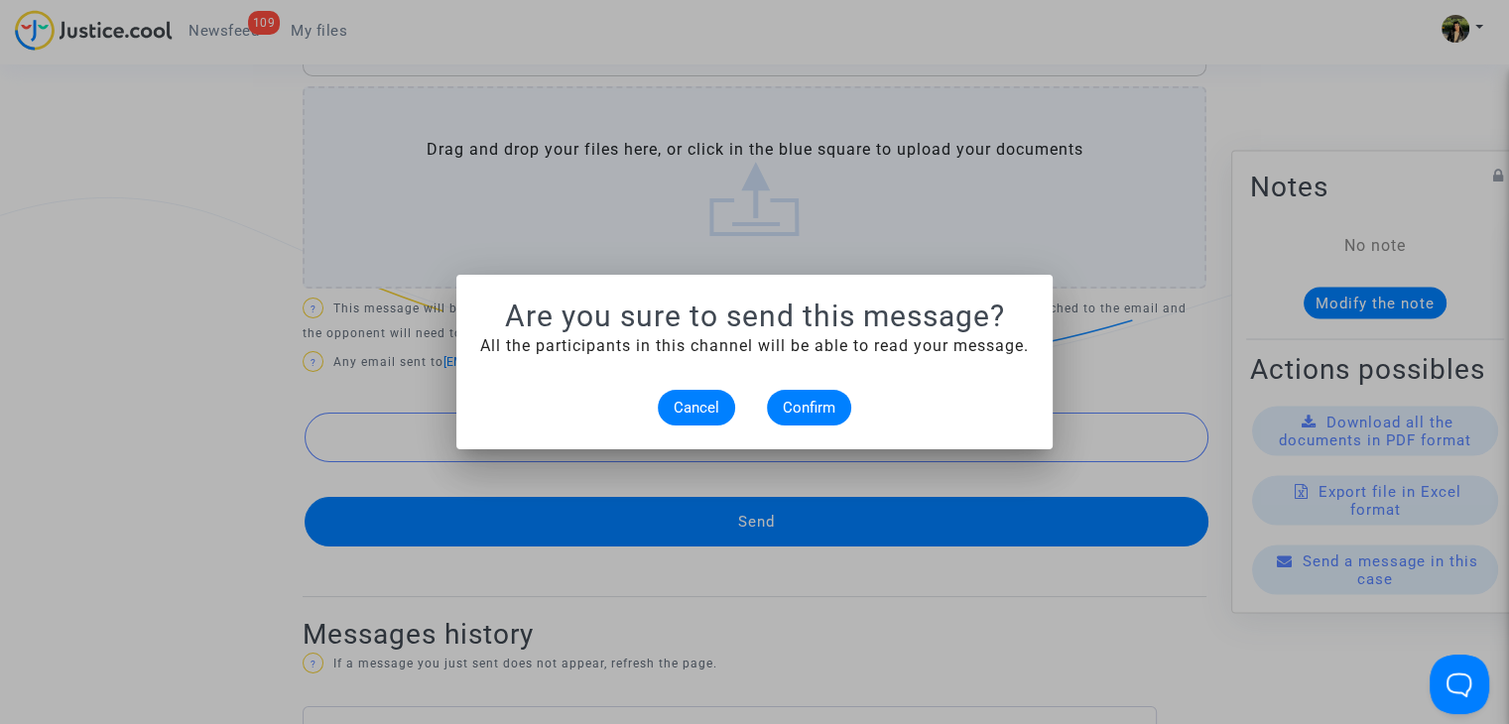
scroll to position [0, 0]
click at [809, 410] on span "Confirm" at bounding box center [809, 408] width 53 height 18
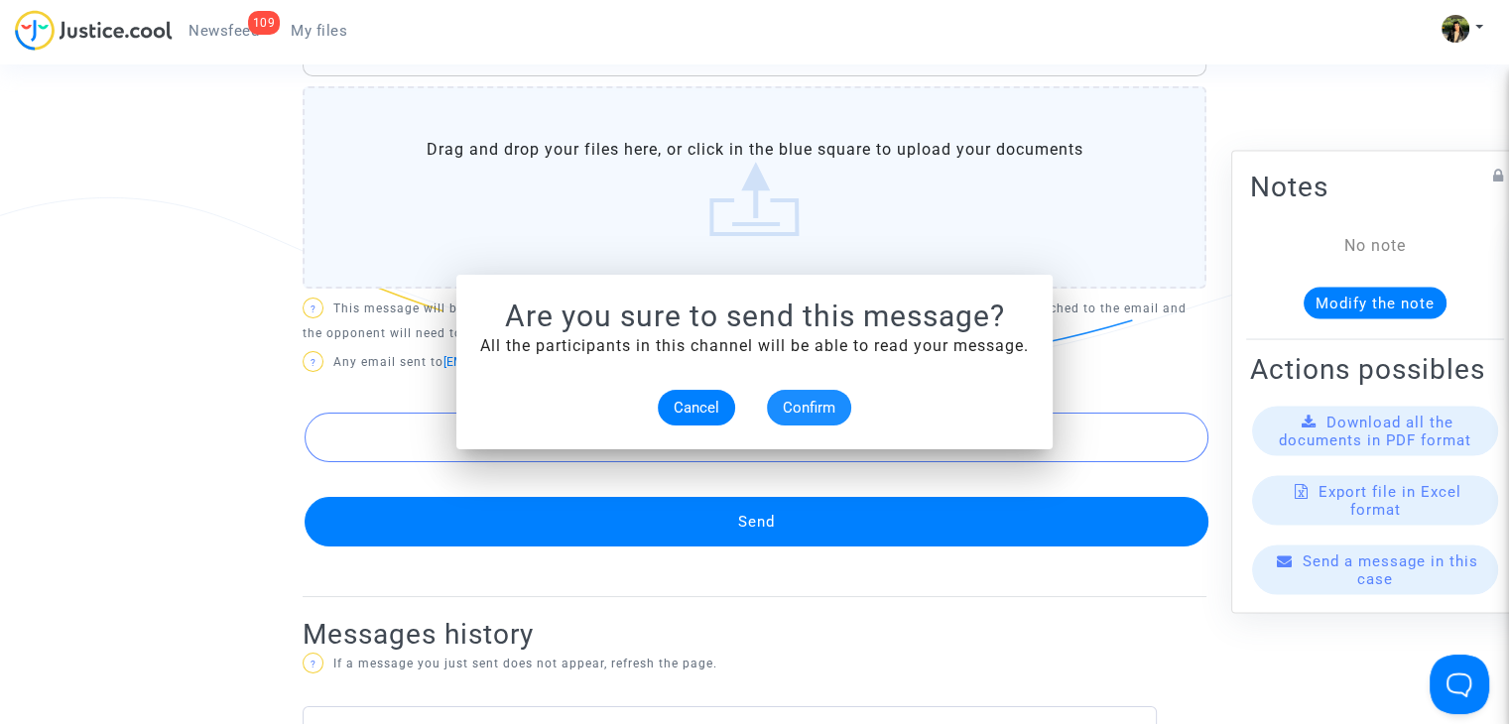
scroll to position [1092, 0]
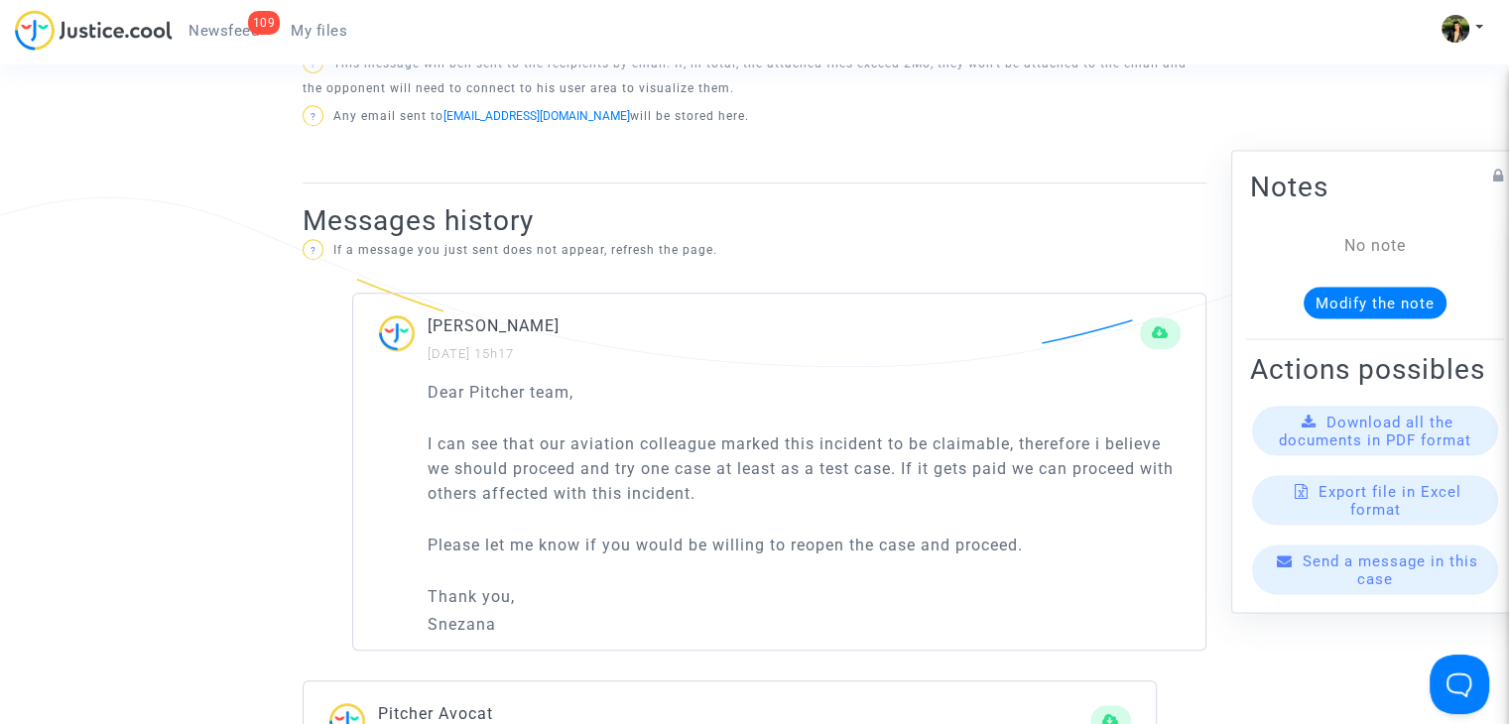
click at [341, 48] on div "109 Newsfeed My files" at bounding box center [189, 37] width 348 height 55
click at [327, 25] on span "My files" at bounding box center [319, 31] width 57 height 18
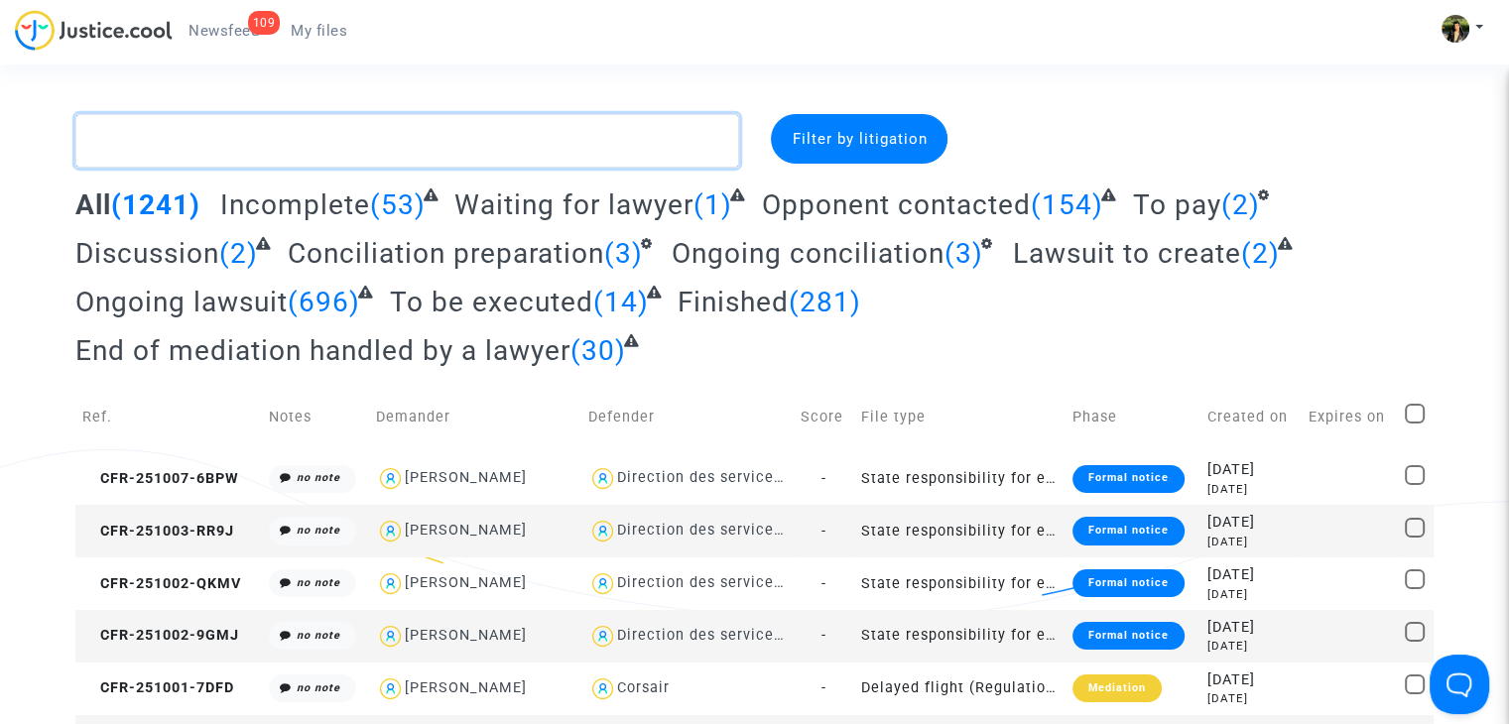
paste textarea "Bekadja"
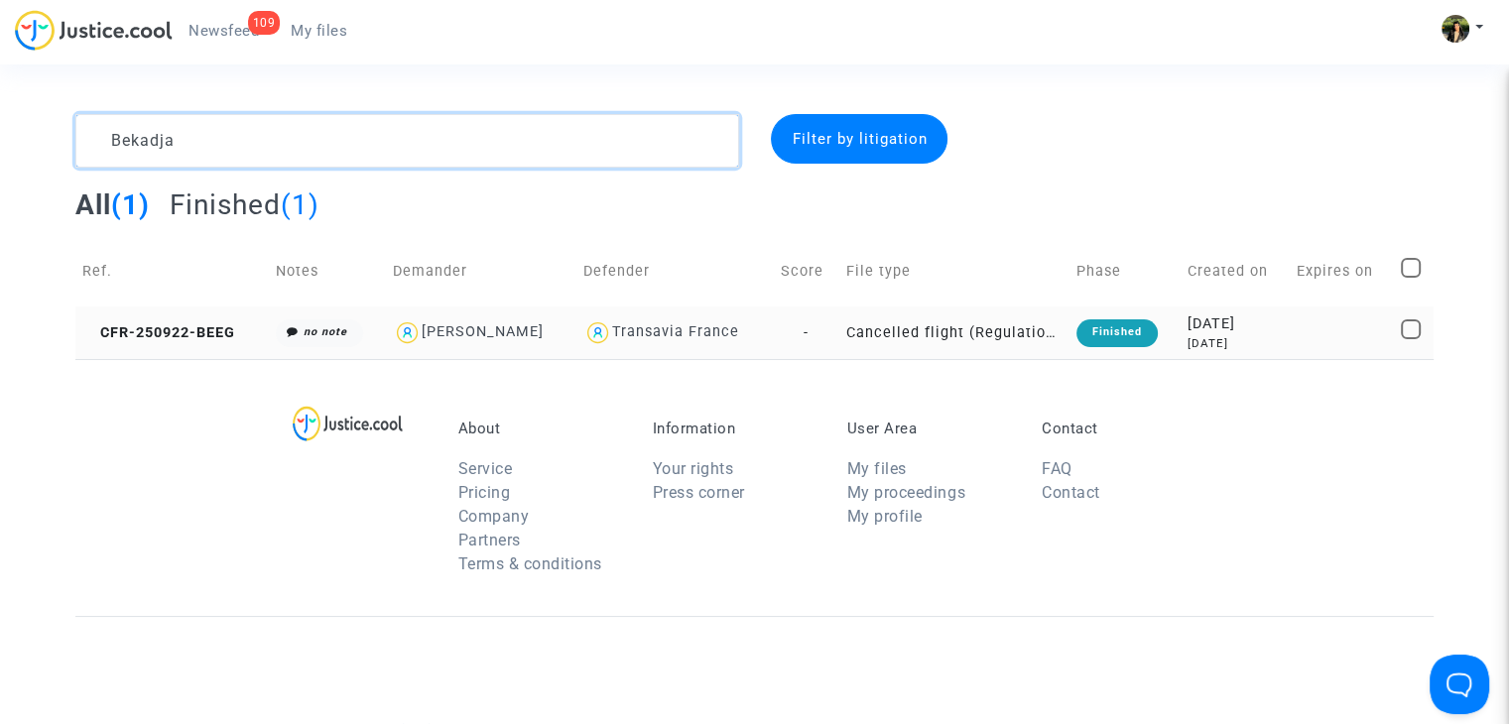
type textarea "Bekadja"
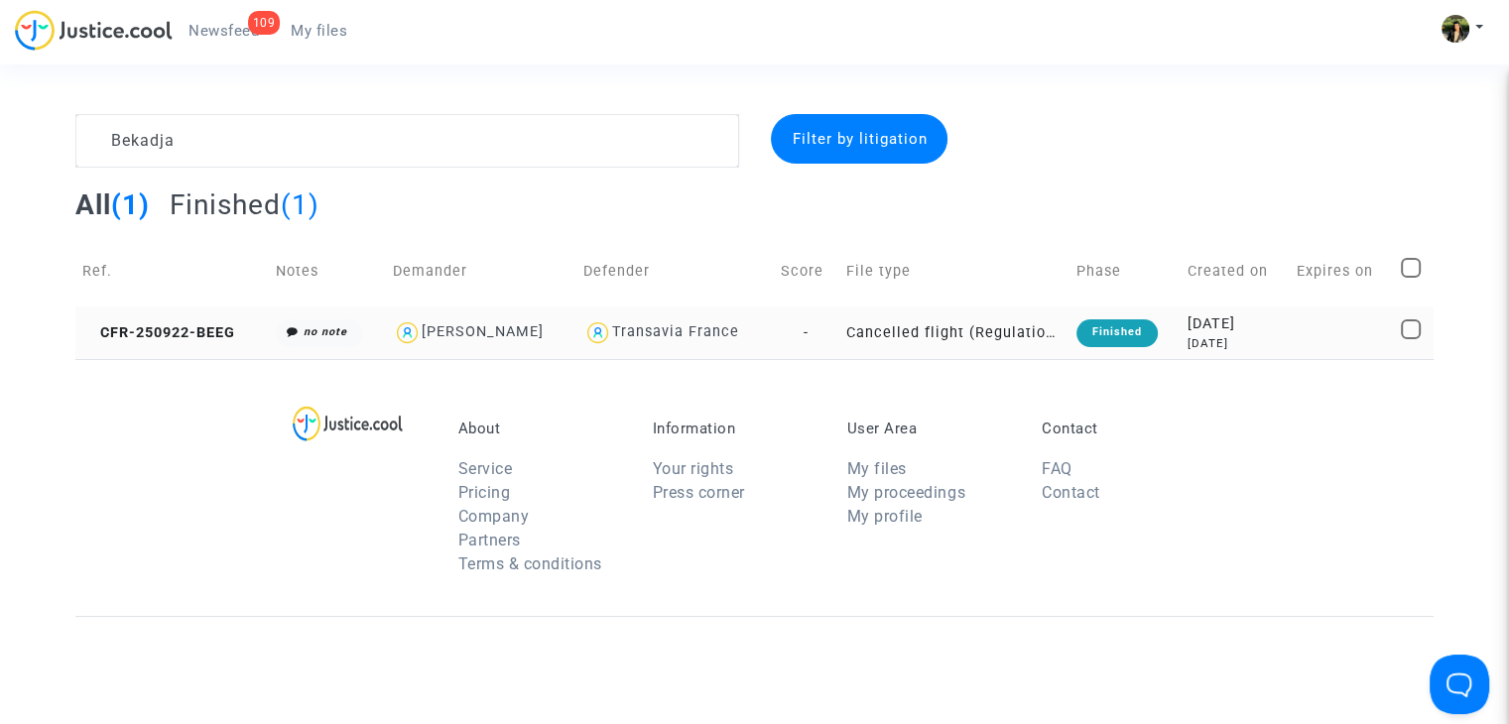
click at [951, 337] on td "Cancelled flight (Regulation EC 261/2004)" at bounding box center [955, 333] width 230 height 53
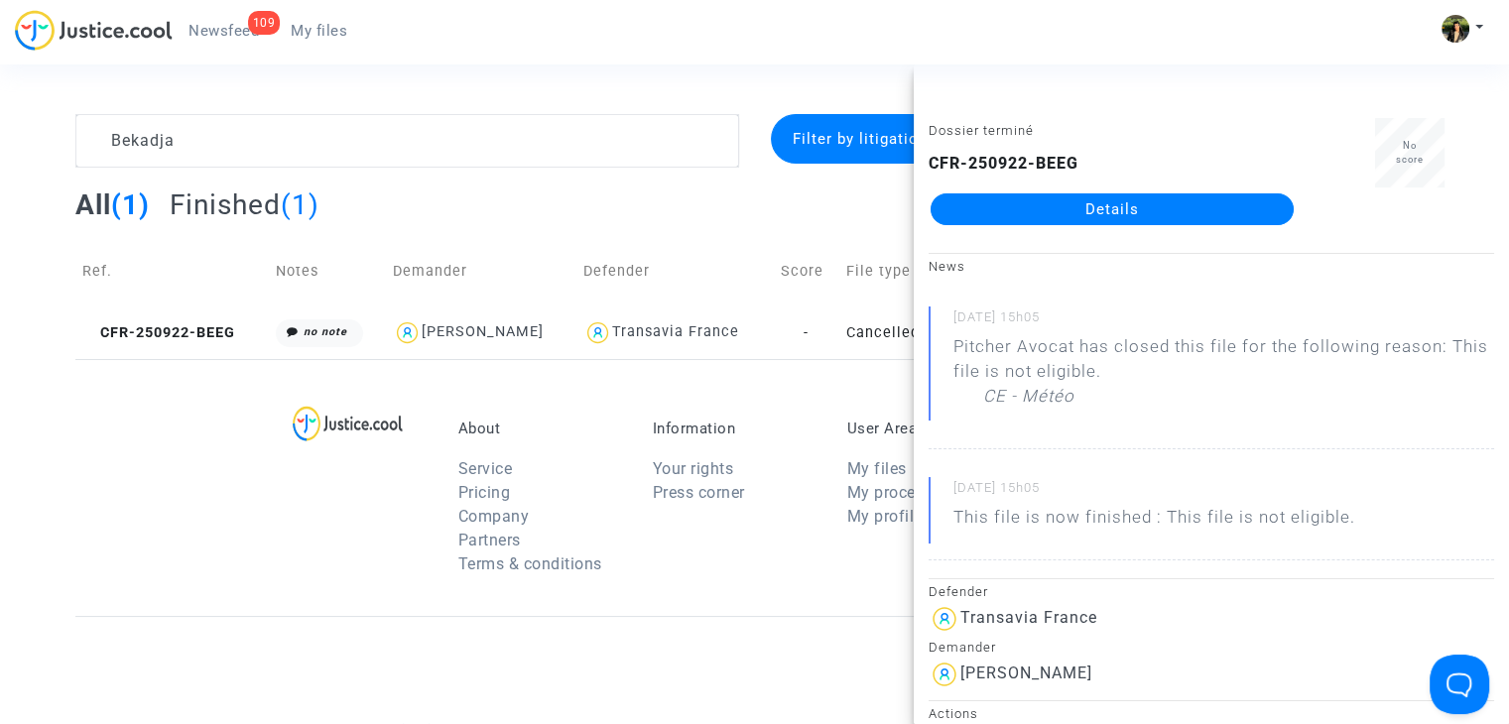
click at [1120, 215] on link "Details" at bounding box center [1112, 210] width 363 height 32
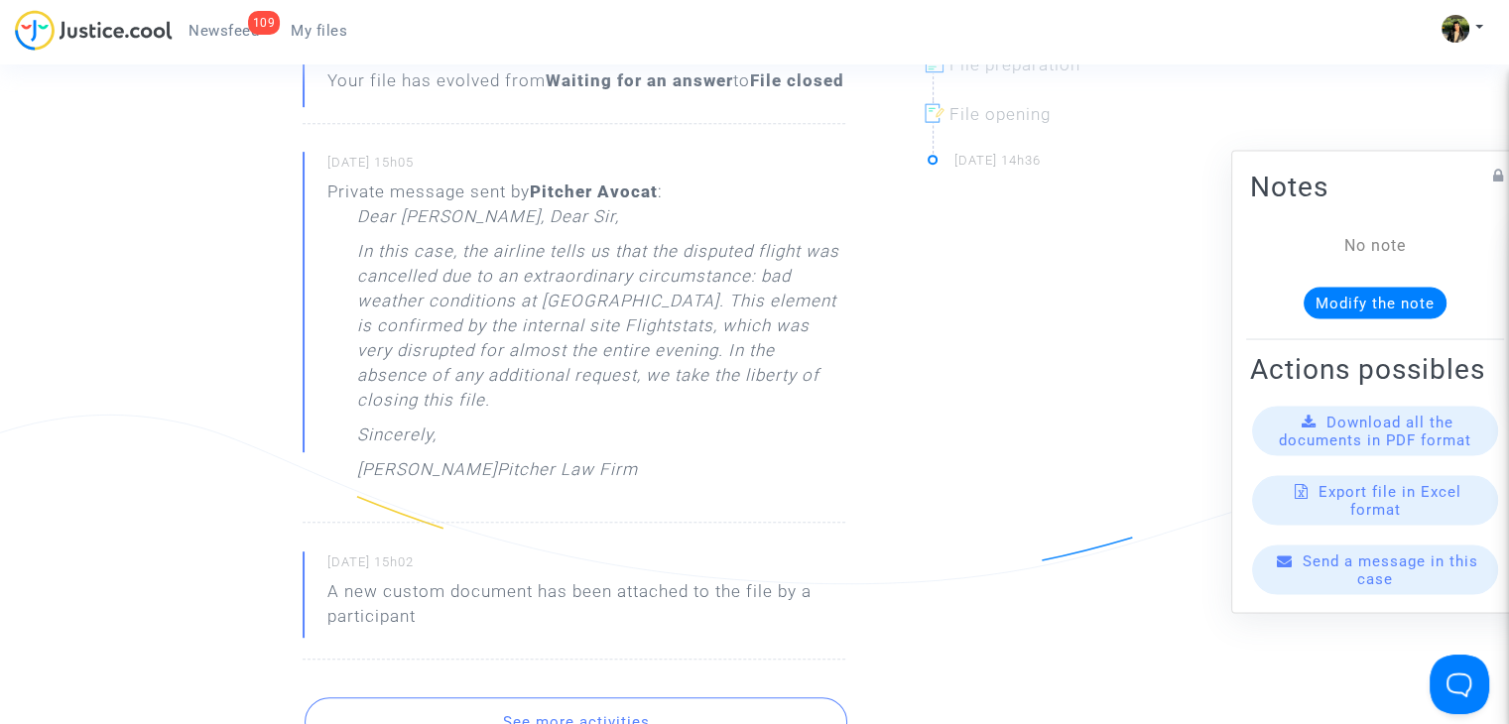
scroll to position [893, 0]
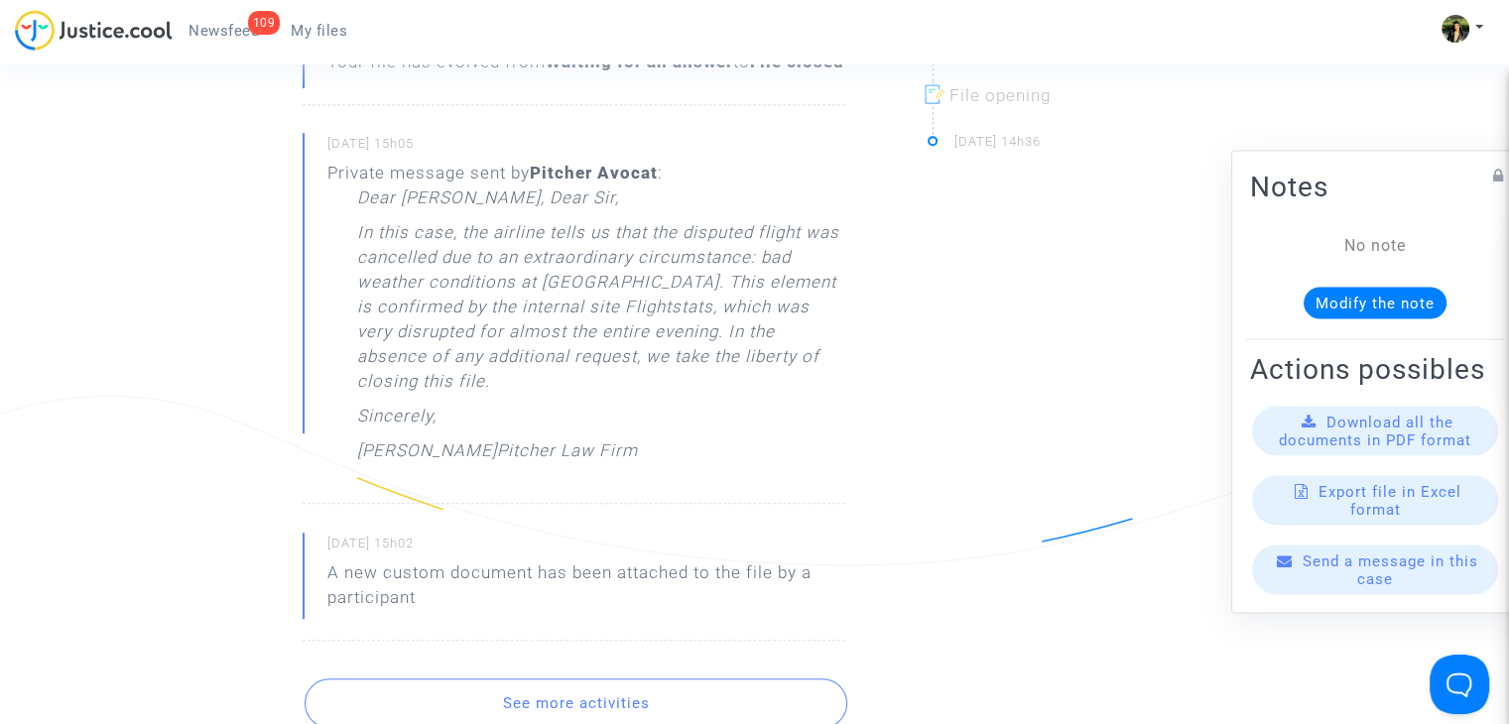
click at [333, 27] on span "My files" at bounding box center [319, 31] width 57 height 18
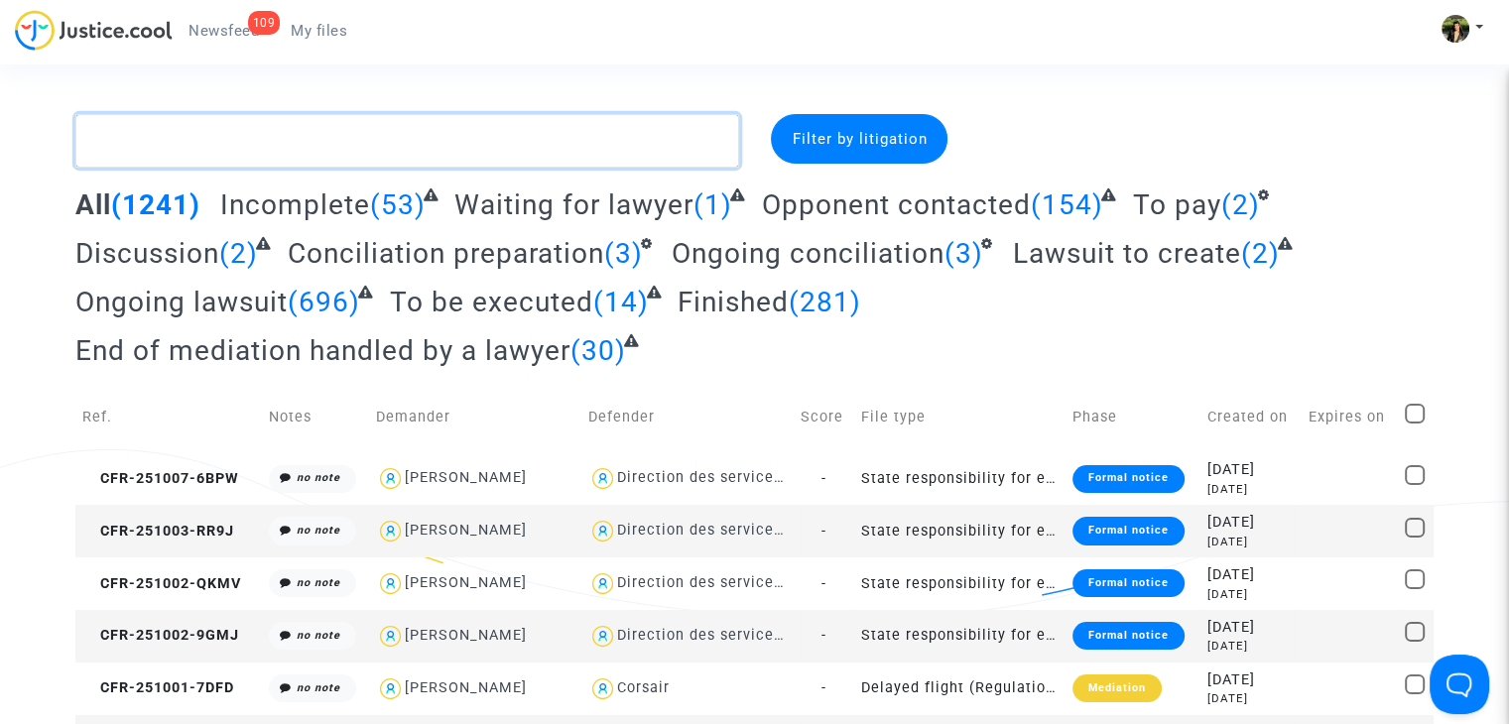
paste textarea "Fagnou"
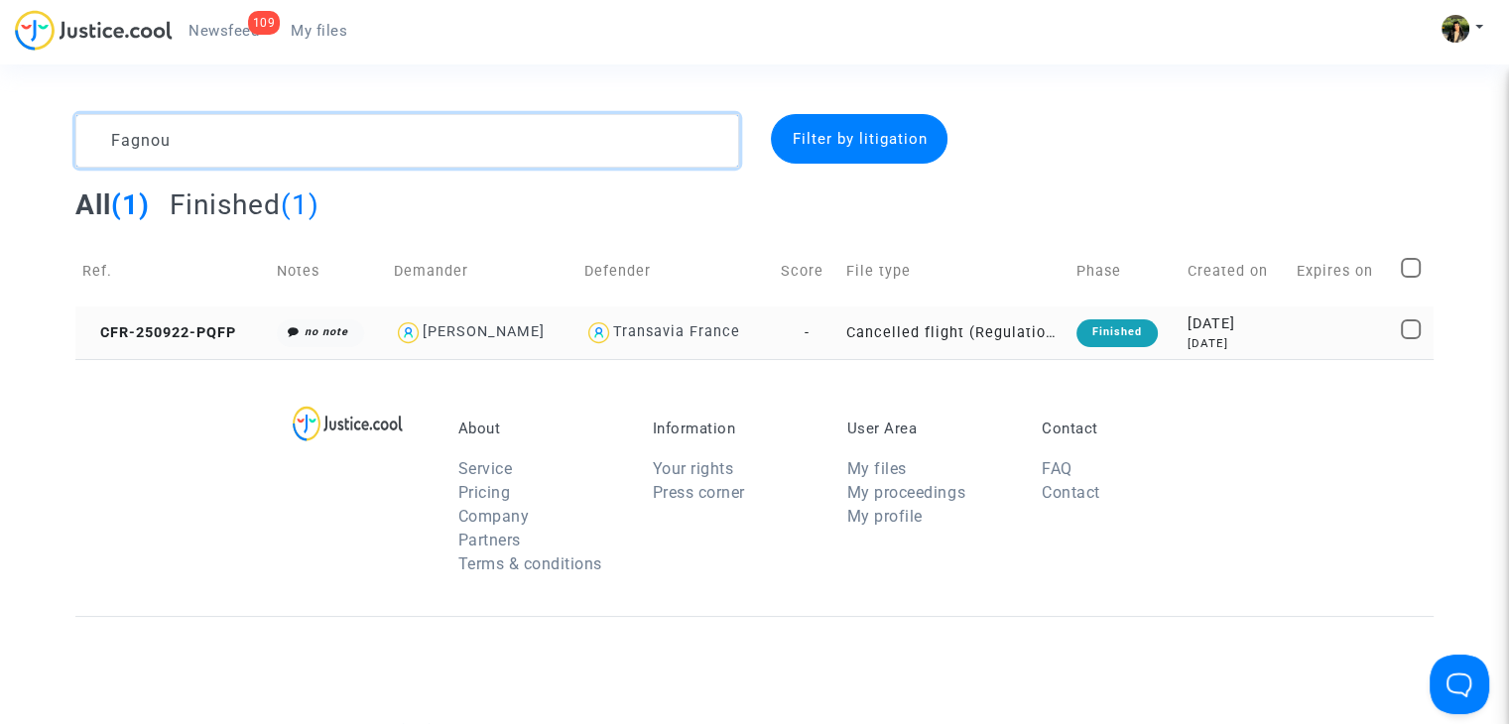
type textarea "Fagnou"
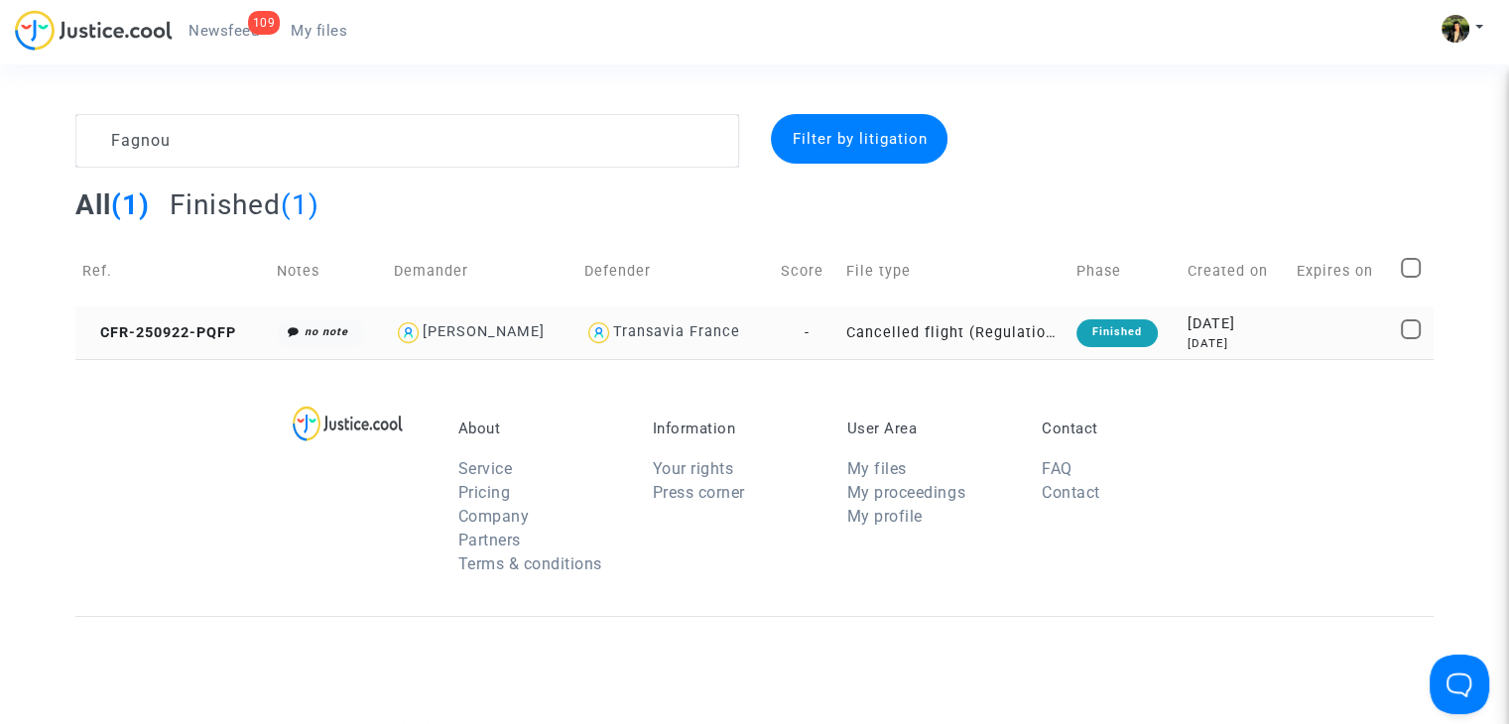
click at [889, 334] on td "Cancelled flight (Regulation EC 261/2004)" at bounding box center [955, 333] width 230 height 53
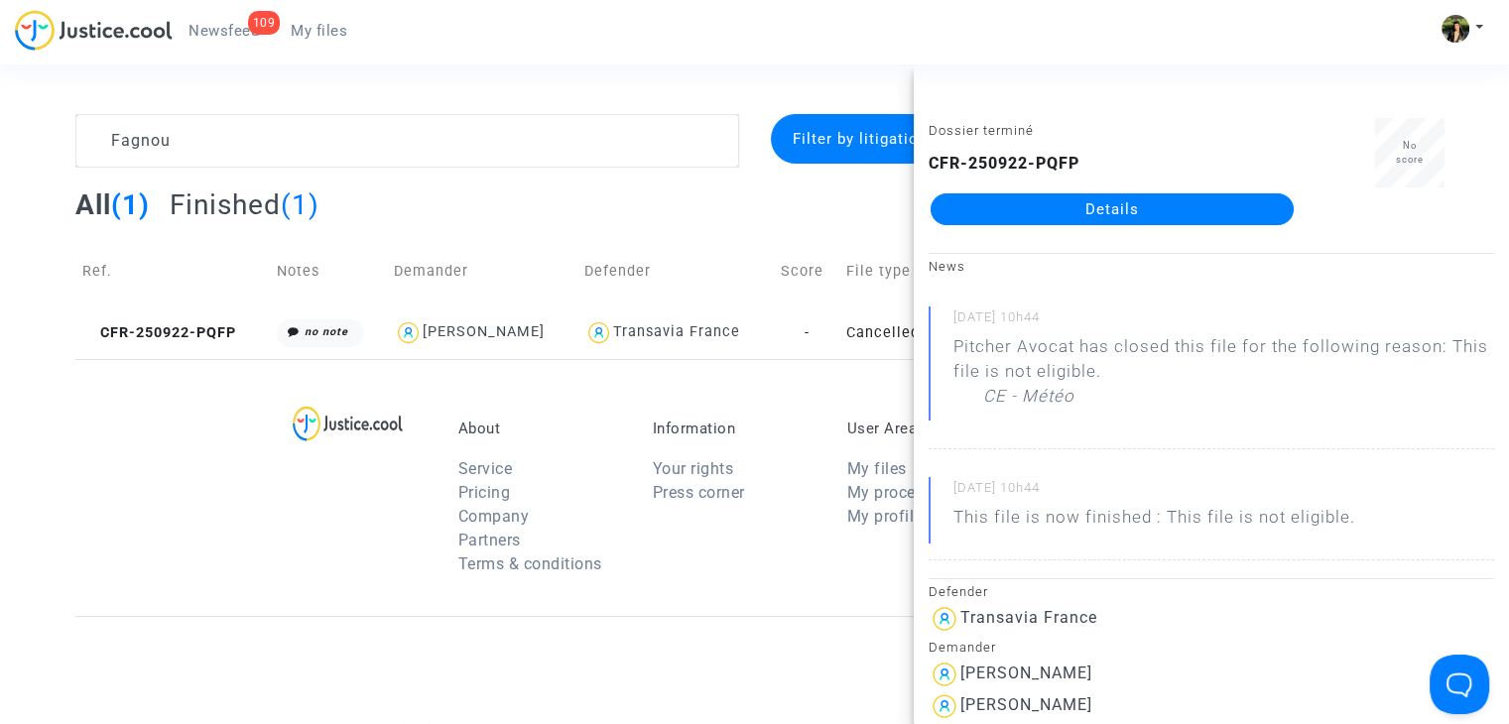
click at [1104, 211] on link "Details" at bounding box center [1112, 210] width 363 height 32
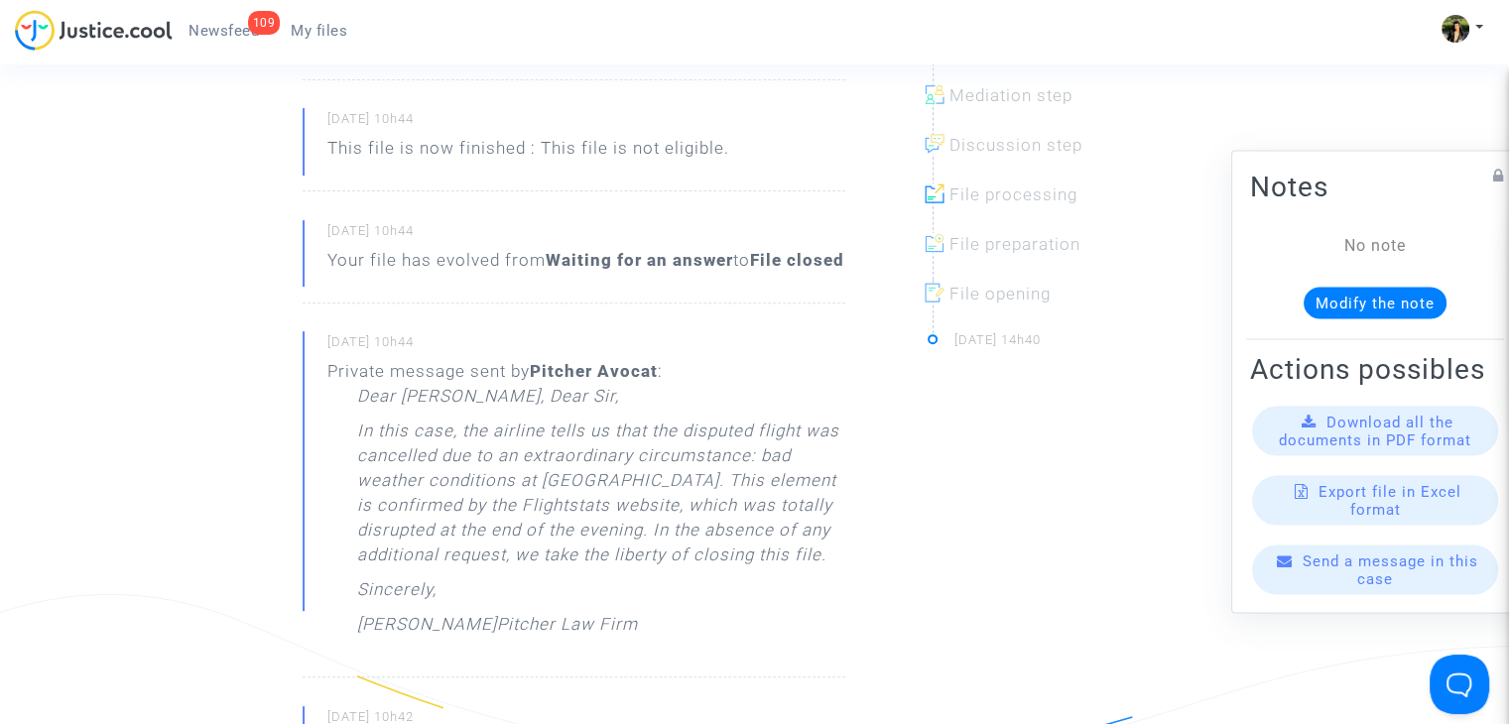
scroll to position [794, 0]
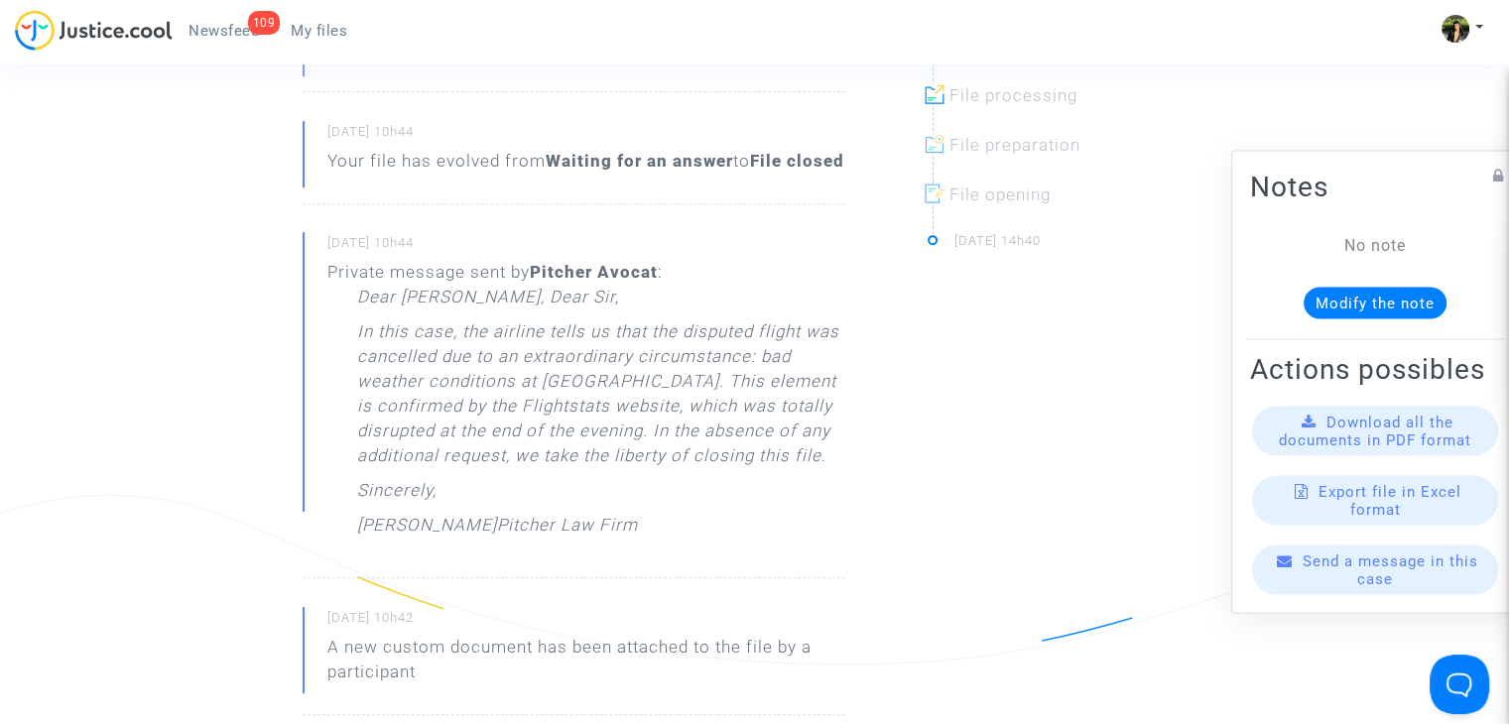
click at [335, 42] on link "My files" at bounding box center [319, 31] width 88 height 30
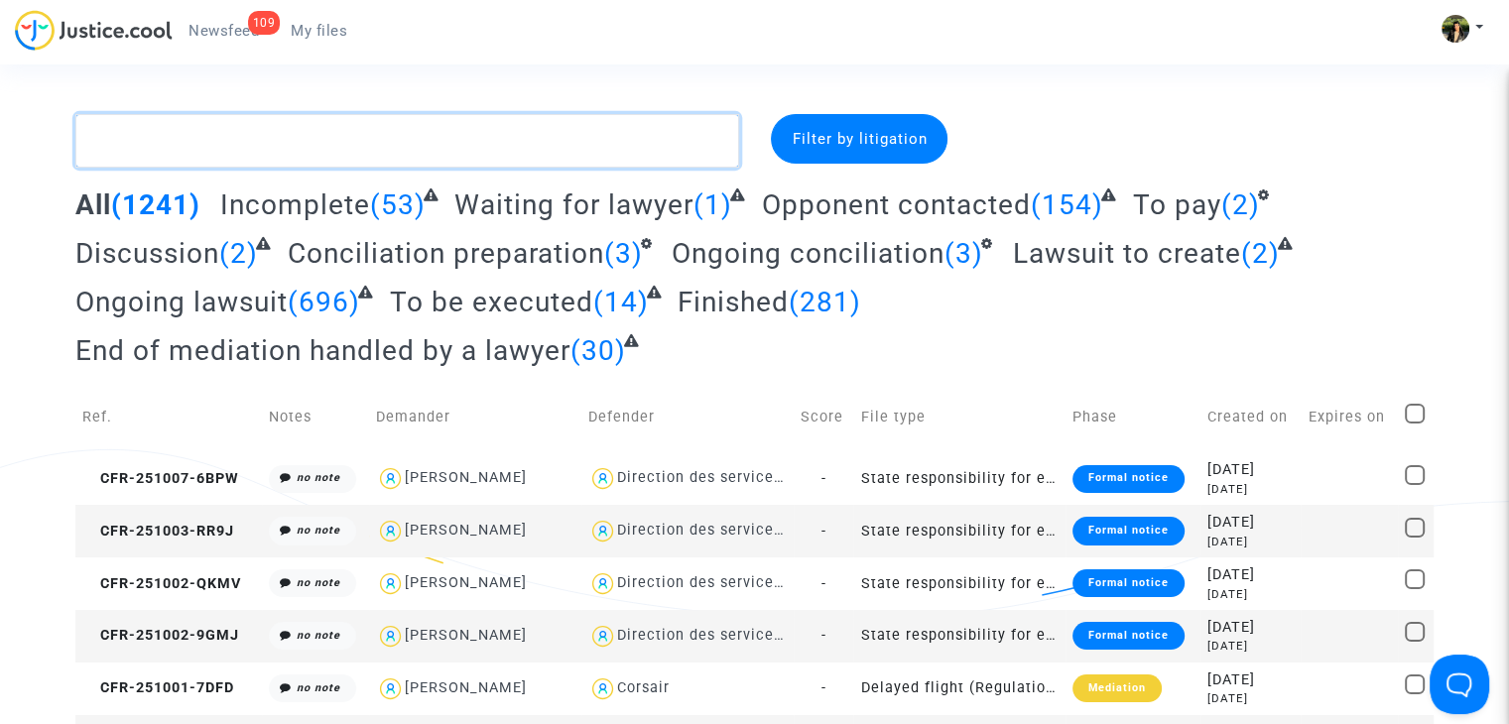
paste textarea "Farhati"
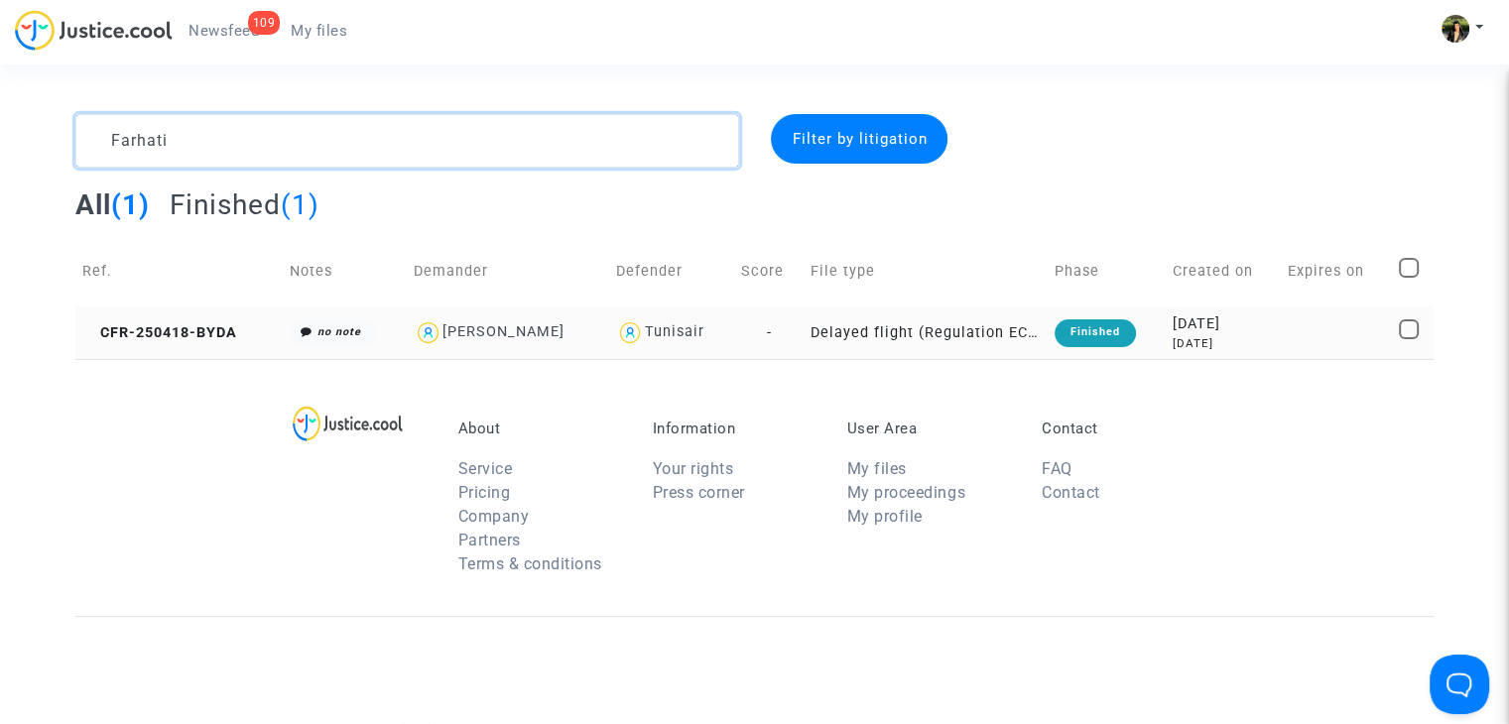
type textarea "Farhati"
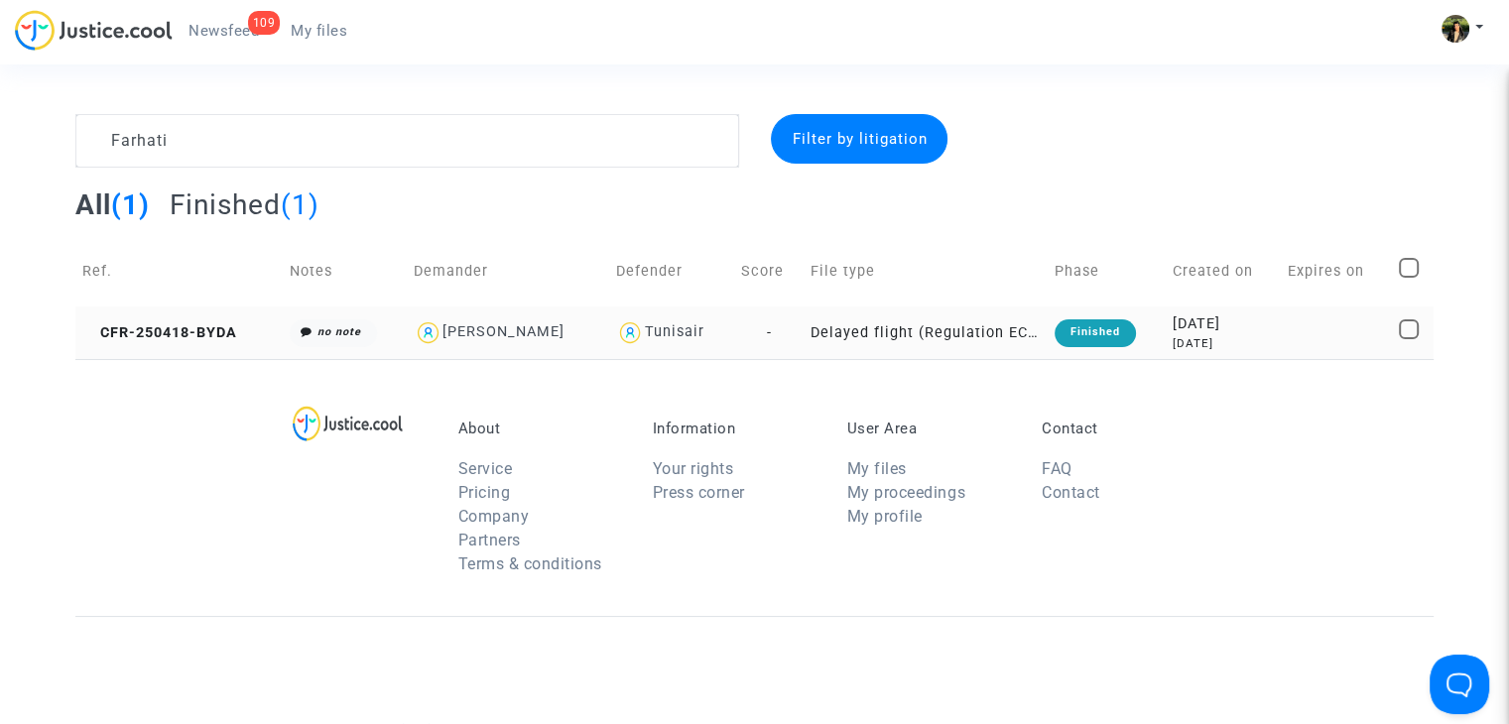
click at [947, 336] on td "Delayed flight (Regulation EC 261/2004)" at bounding box center [926, 333] width 244 height 53
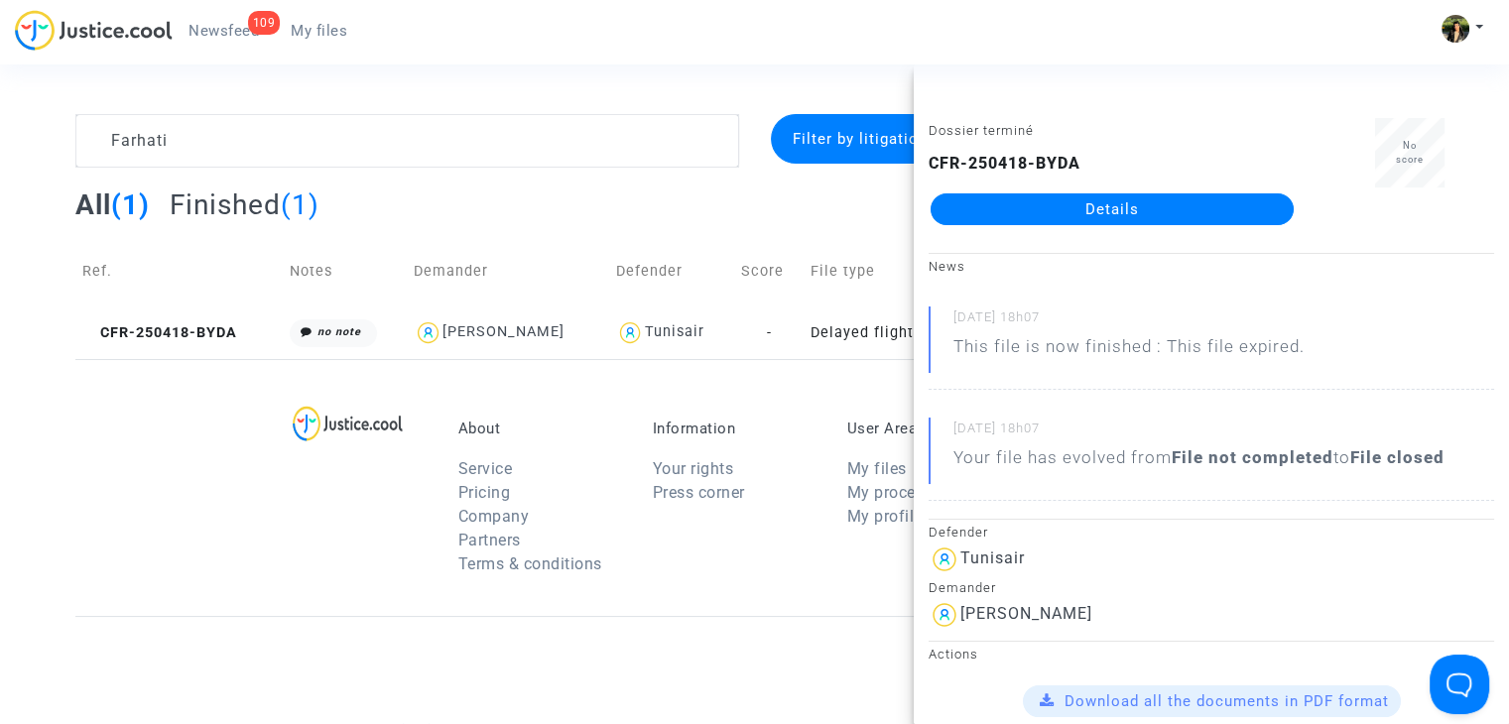
click at [1181, 204] on link "Details" at bounding box center [1112, 210] width 363 height 32
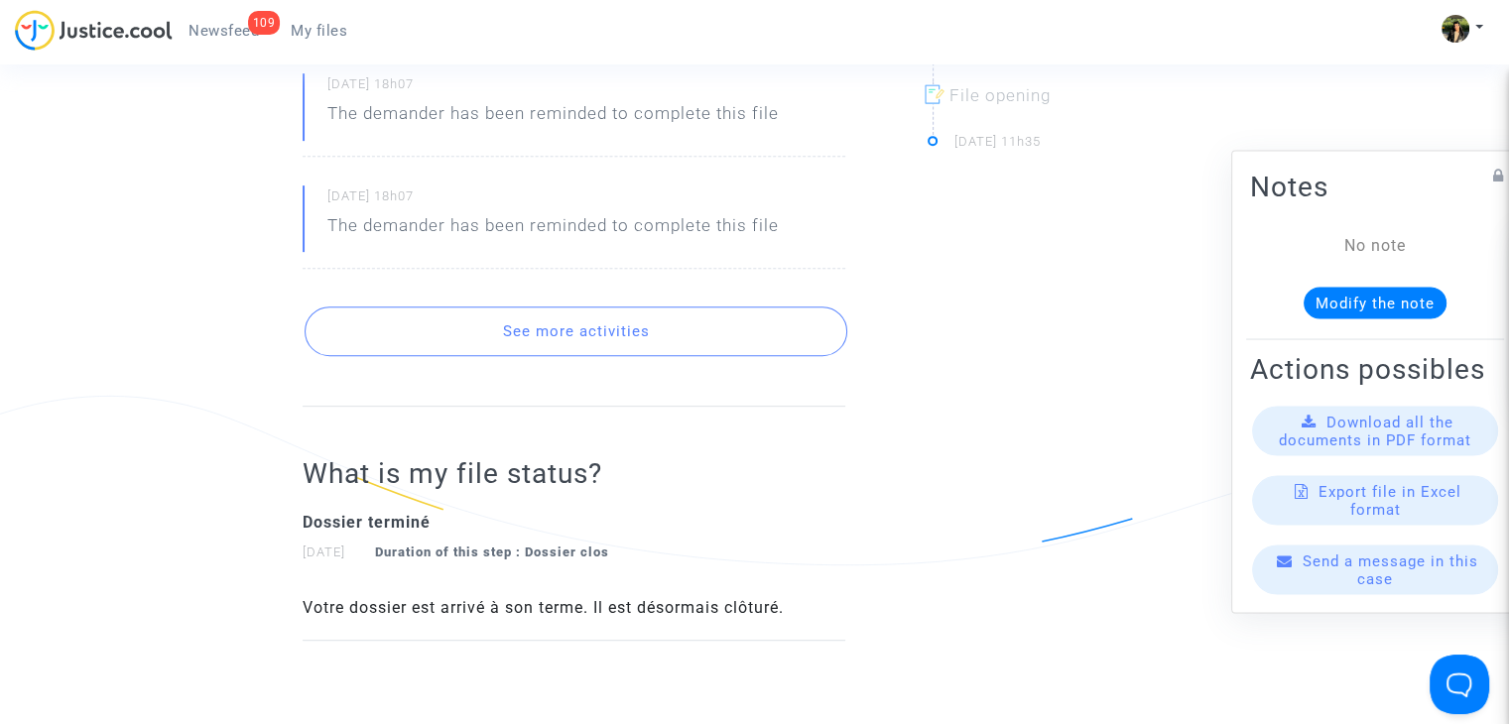
click at [603, 322] on button "See more activities" at bounding box center [576, 332] width 543 height 50
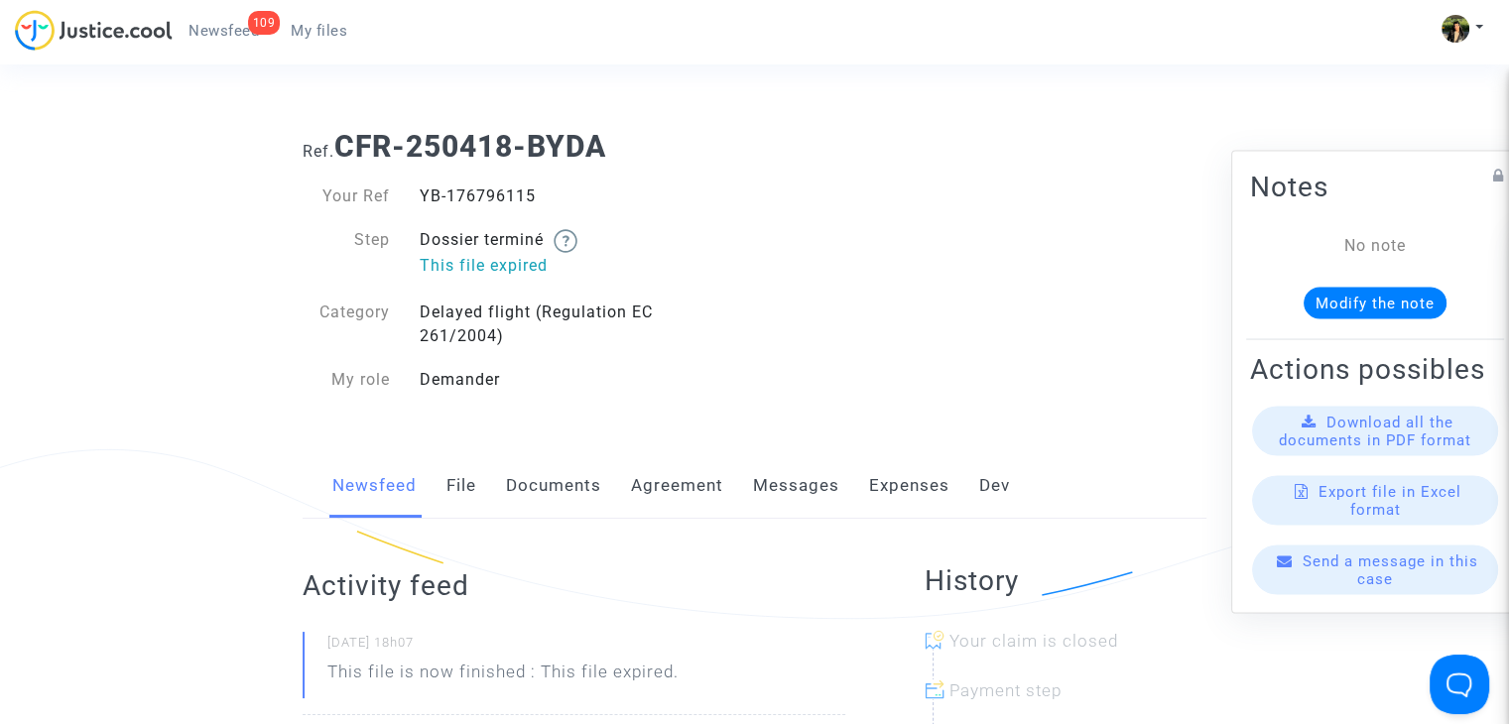
click at [799, 478] on link "Messages" at bounding box center [796, 486] width 86 height 65
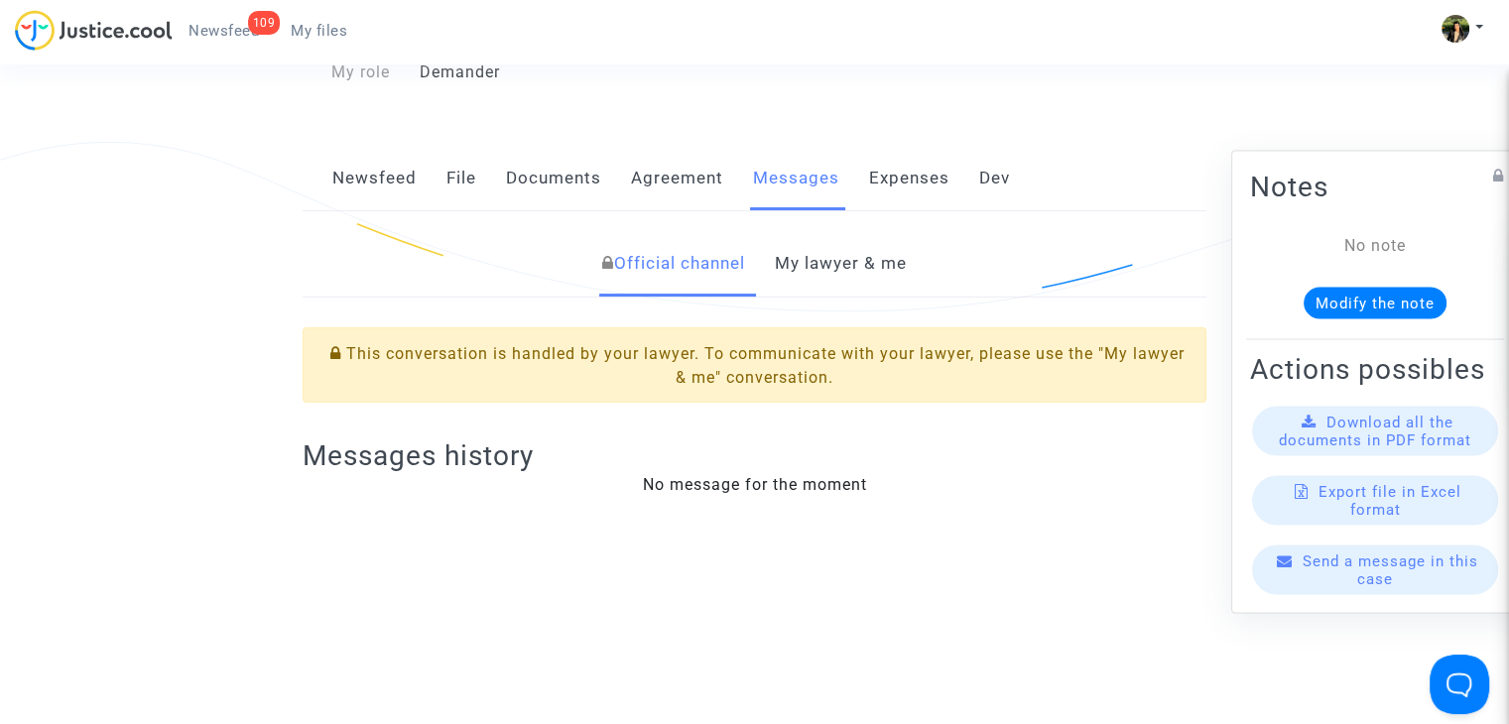
scroll to position [397, 0]
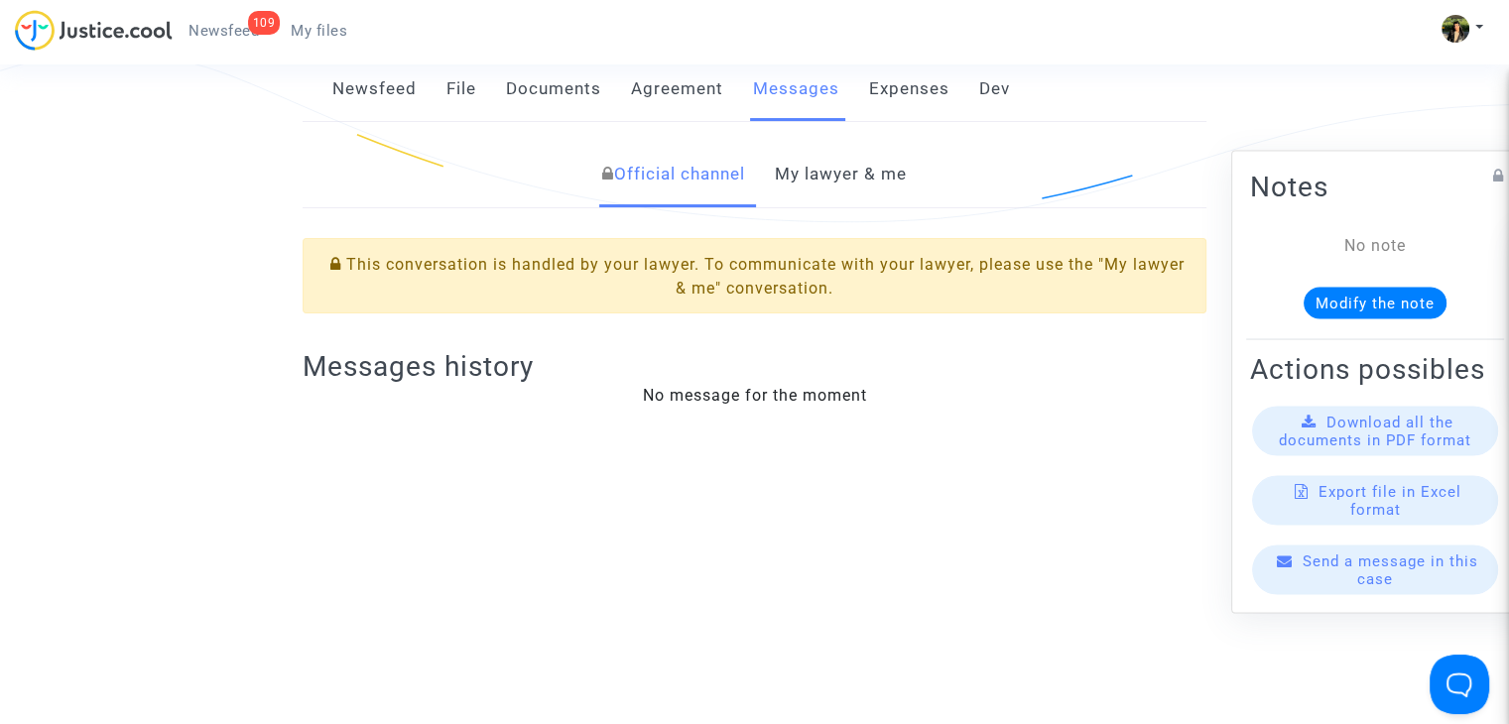
drag, startPoint x: 878, startPoint y: 189, endPoint x: 865, endPoint y: 228, distance: 41.7
click at [877, 189] on link "My lawyer & me" at bounding box center [841, 174] width 132 height 65
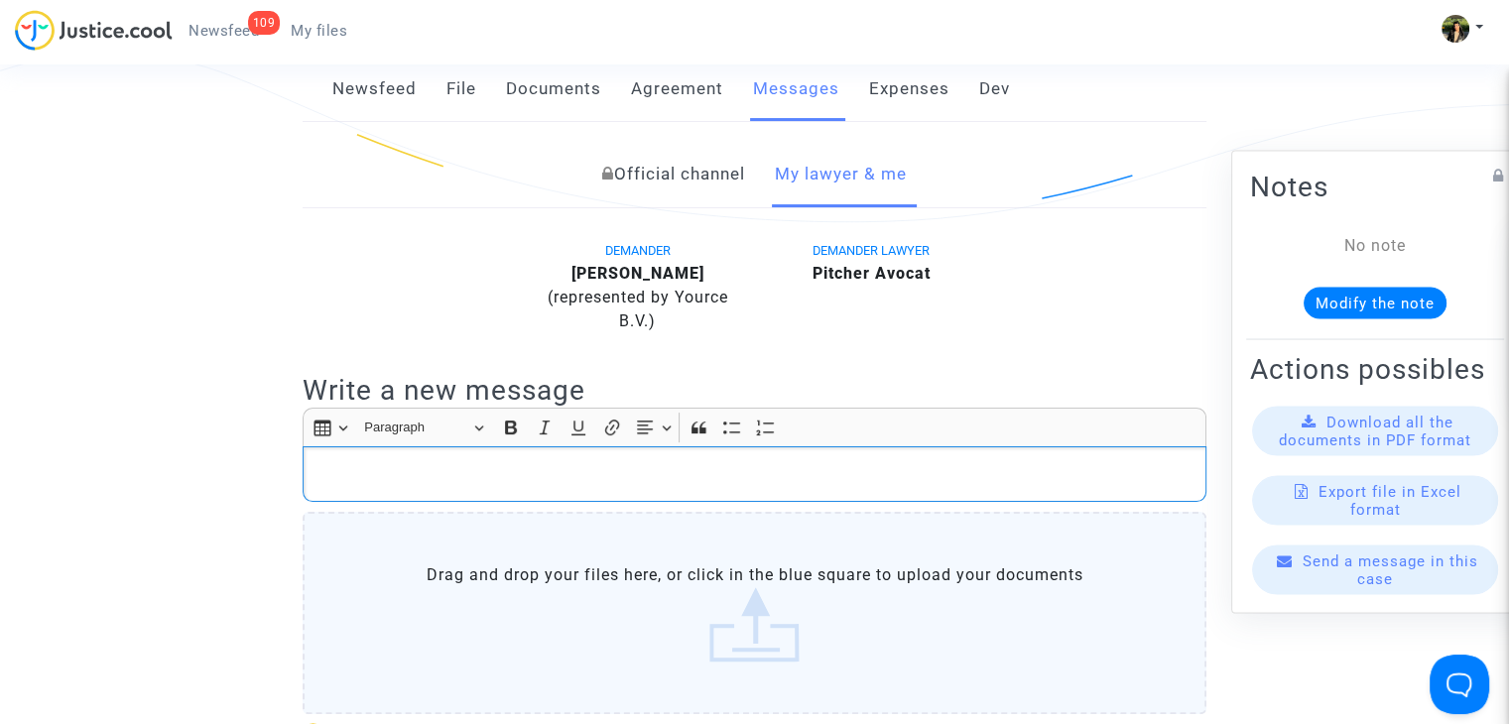
click at [496, 481] on p "Rich Text Editor, main" at bounding box center [755, 474] width 883 height 25
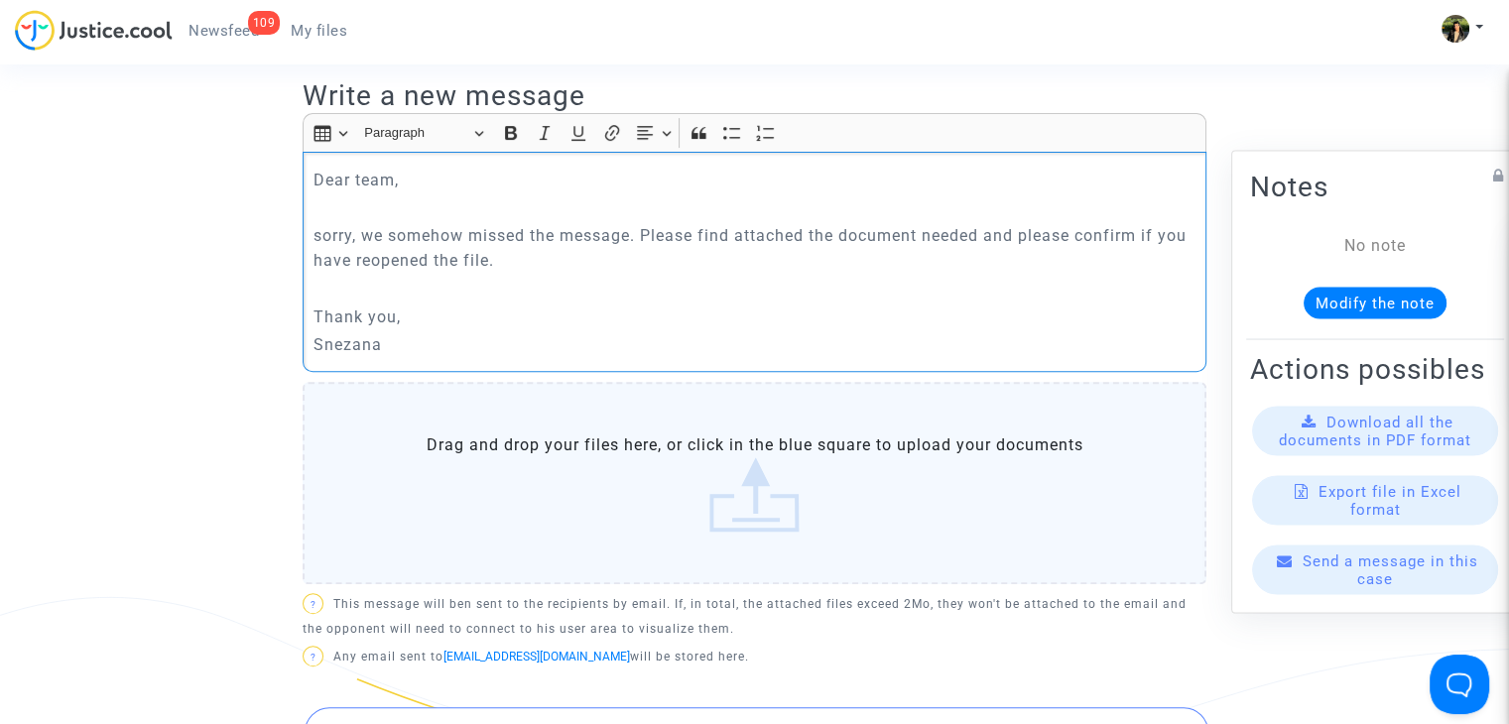
scroll to position [695, 0]
click at [604, 462] on label "Drag and drop your files here, or click in the blue square to upload your docum…" at bounding box center [755, 480] width 904 height 202
click at [0, 0] on input "Drag and drop your files here, or click in the blue square to upload your docum…" at bounding box center [0, 0] width 0 height 0
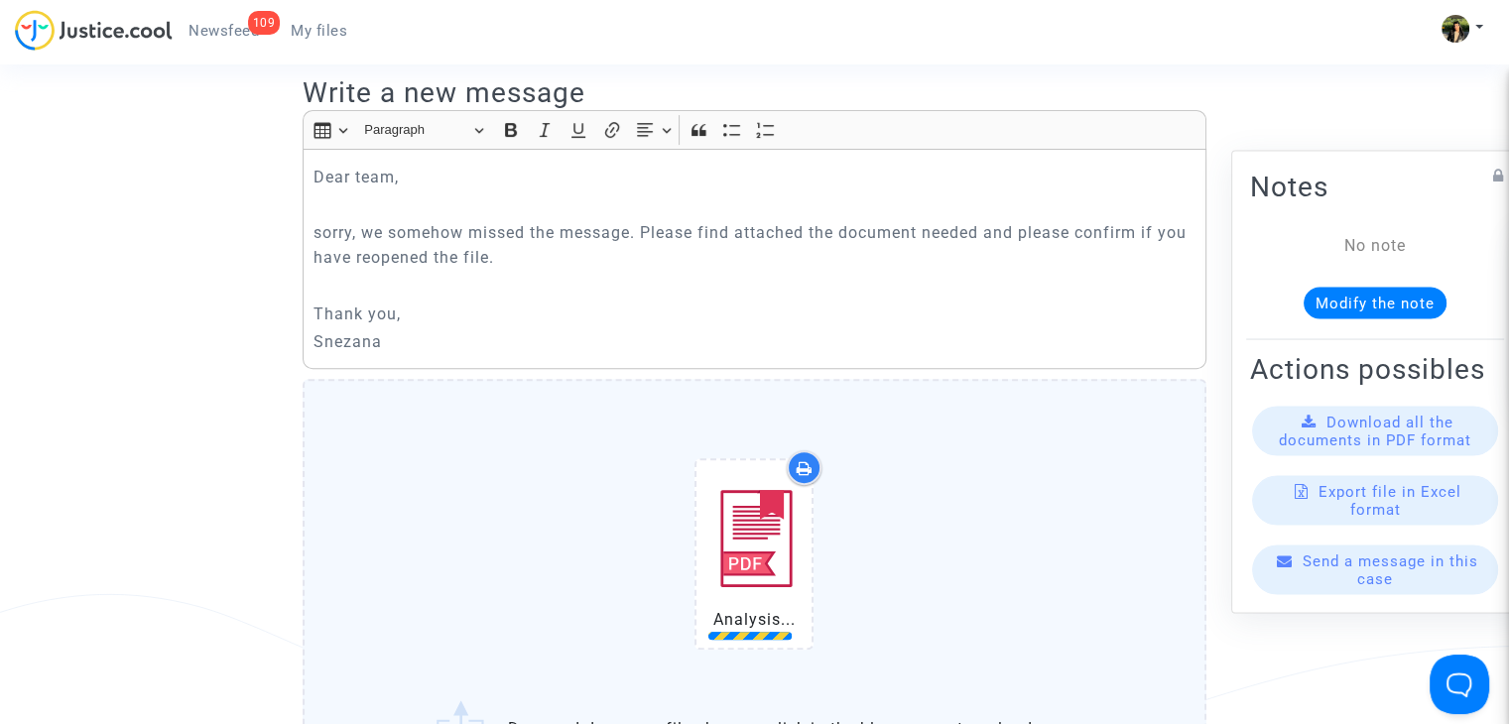
click at [376, 235] on p "sorry, we somehow missed the message. Please find attached the document needed …" at bounding box center [755, 245] width 883 height 50
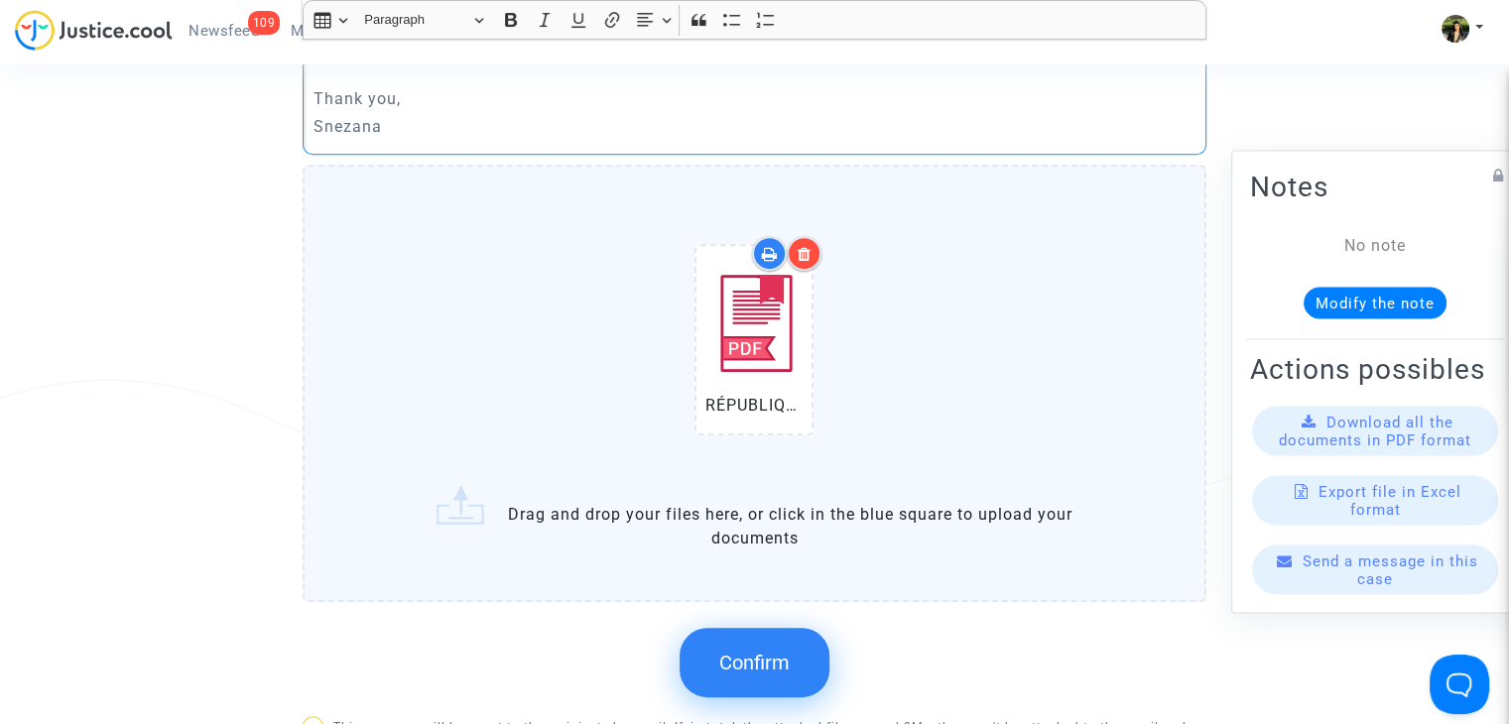
scroll to position [992, 0]
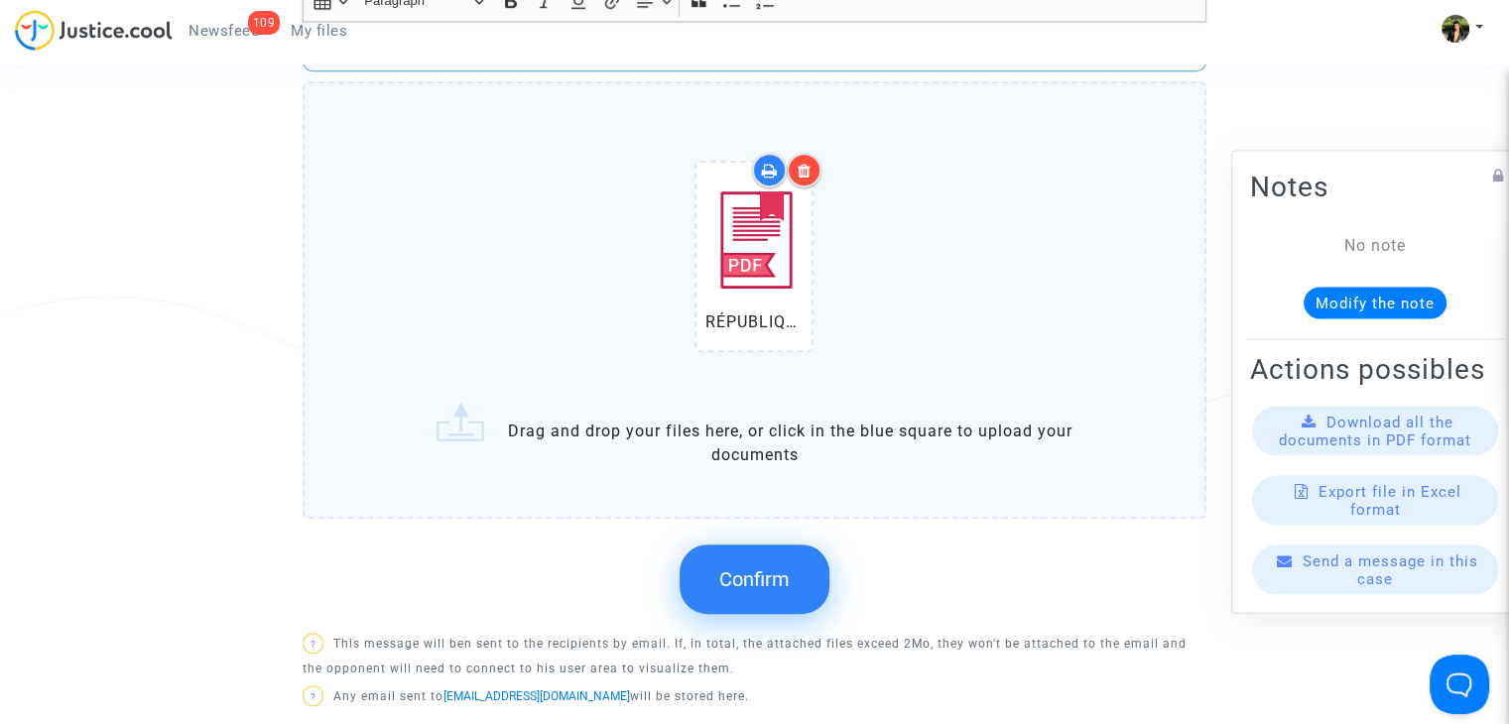
click at [728, 573] on span "Confirm" at bounding box center [754, 580] width 70 height 24
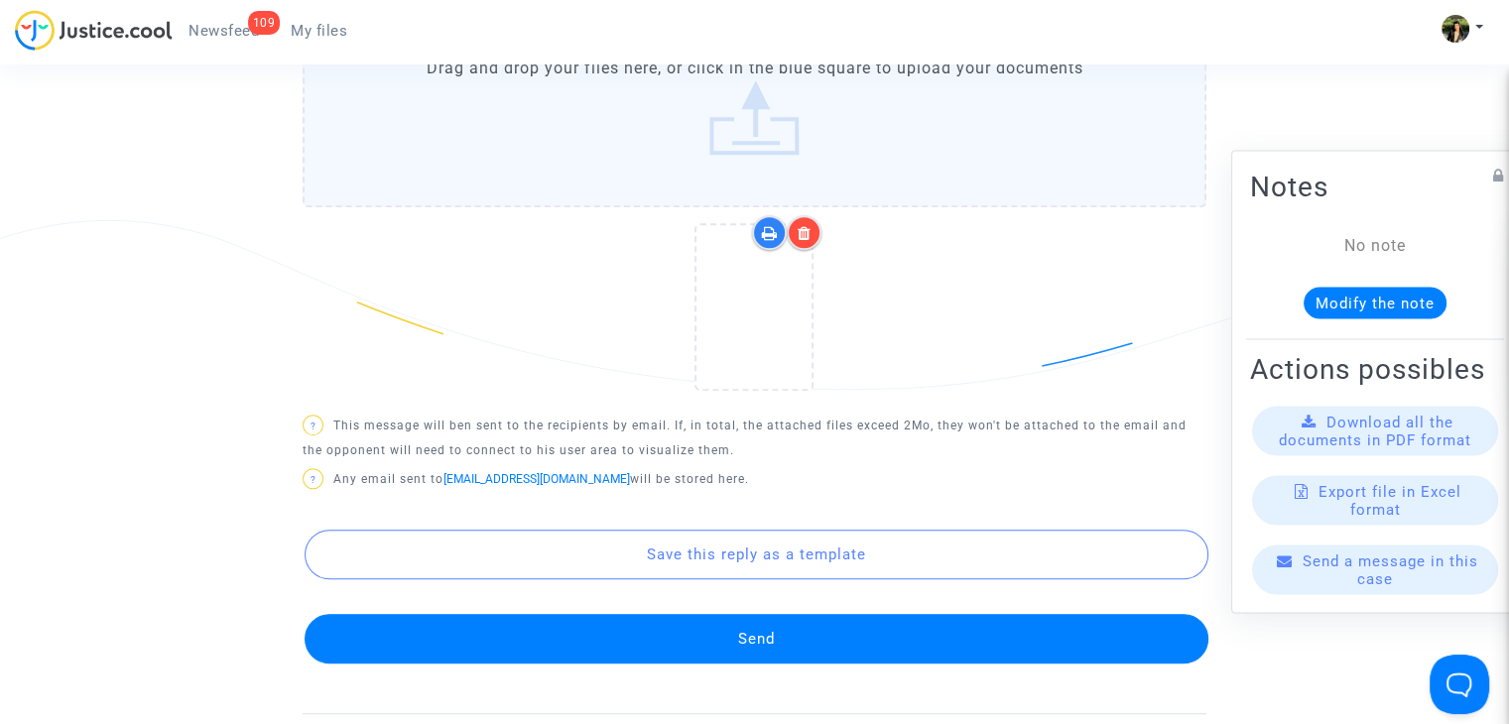
scroll to position [1191, 0]
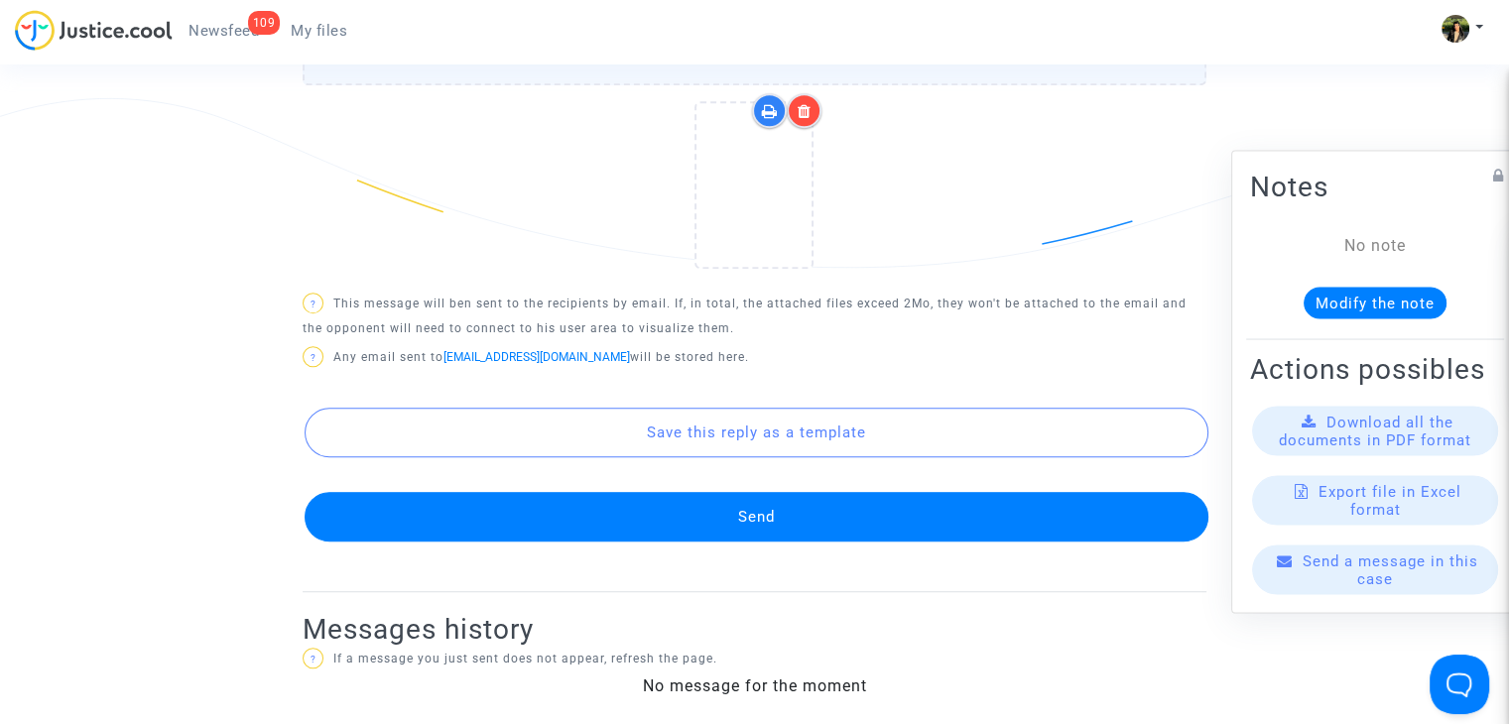
click at [669, 499] on button "Send" at bounding box center [757, 517] width 904 height 50
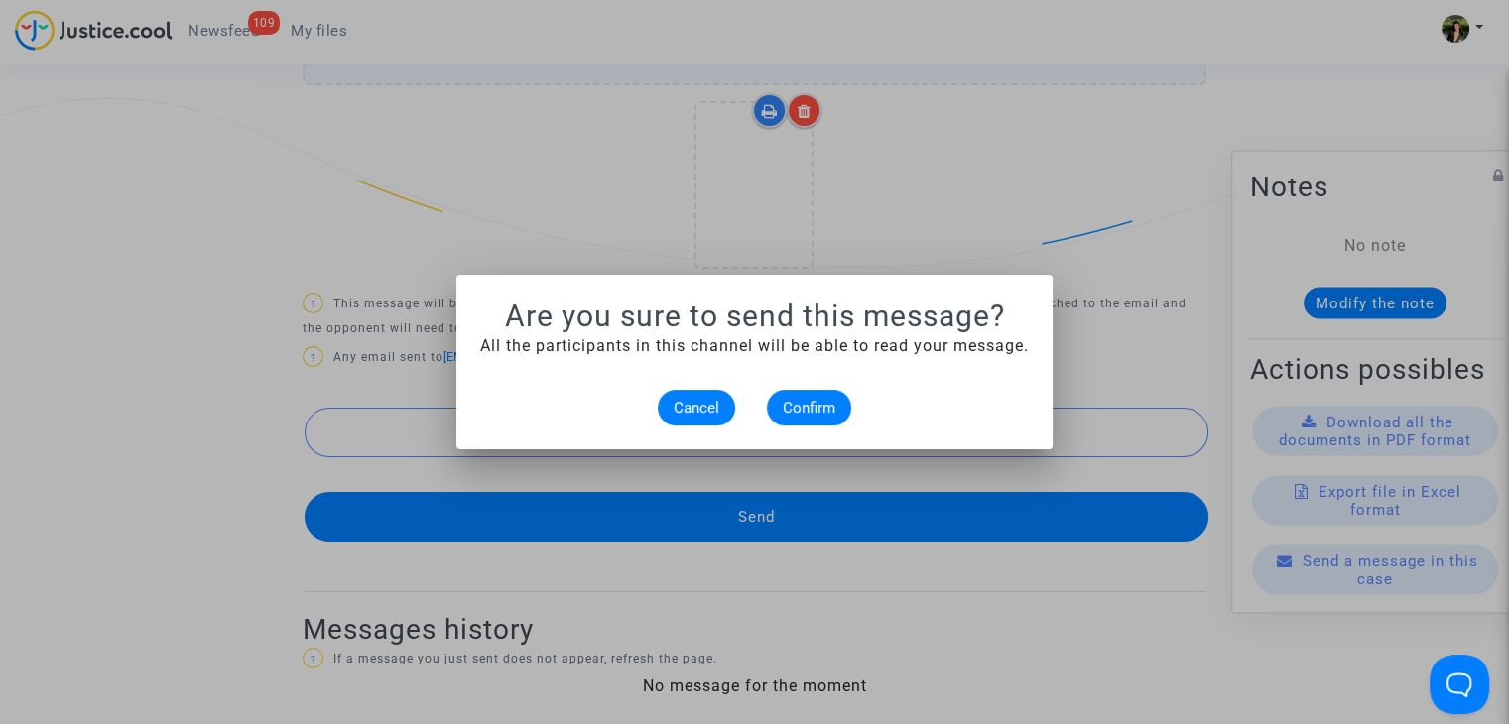
scroll to position [0, 0]
click at [821, 403] on span "Confirm" at bounding box center [809, 408] width 53 height 18
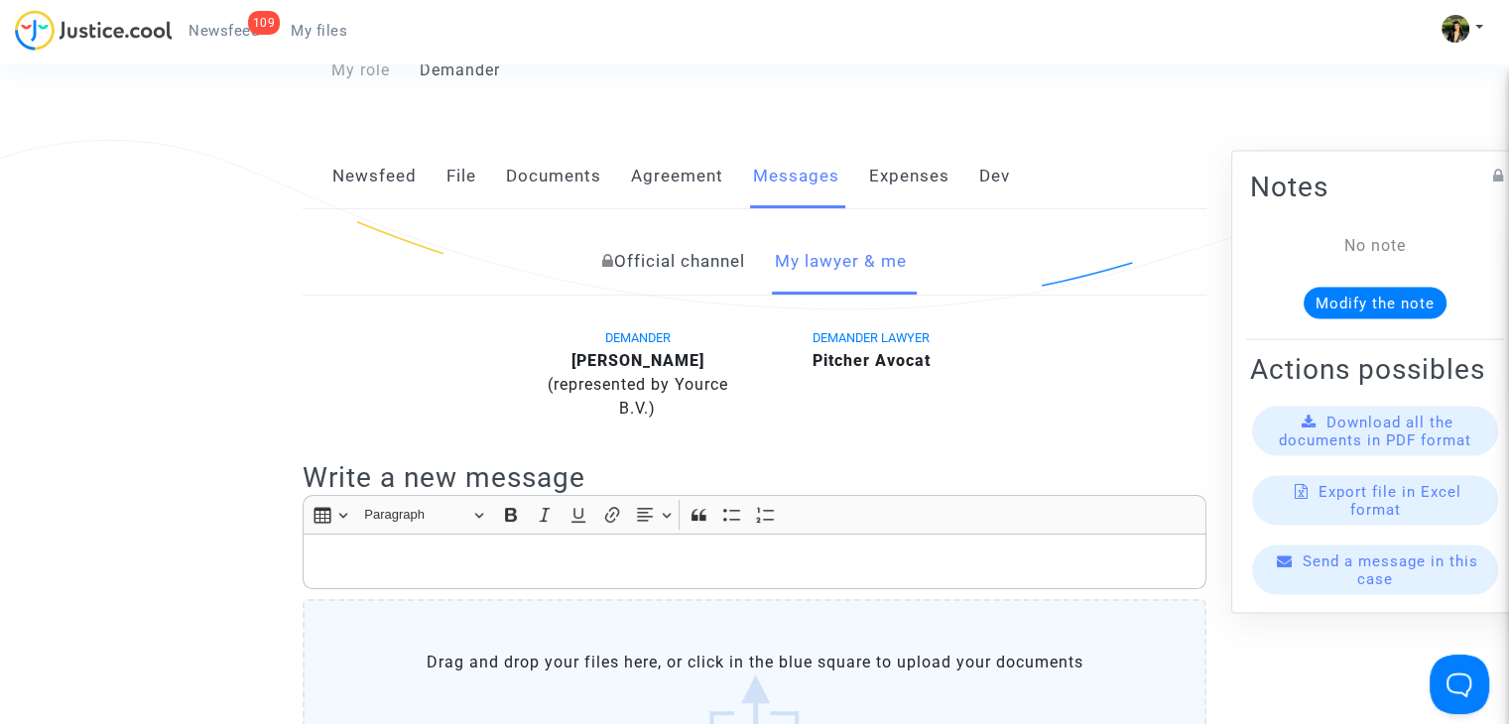
scroll to position [198, 0]
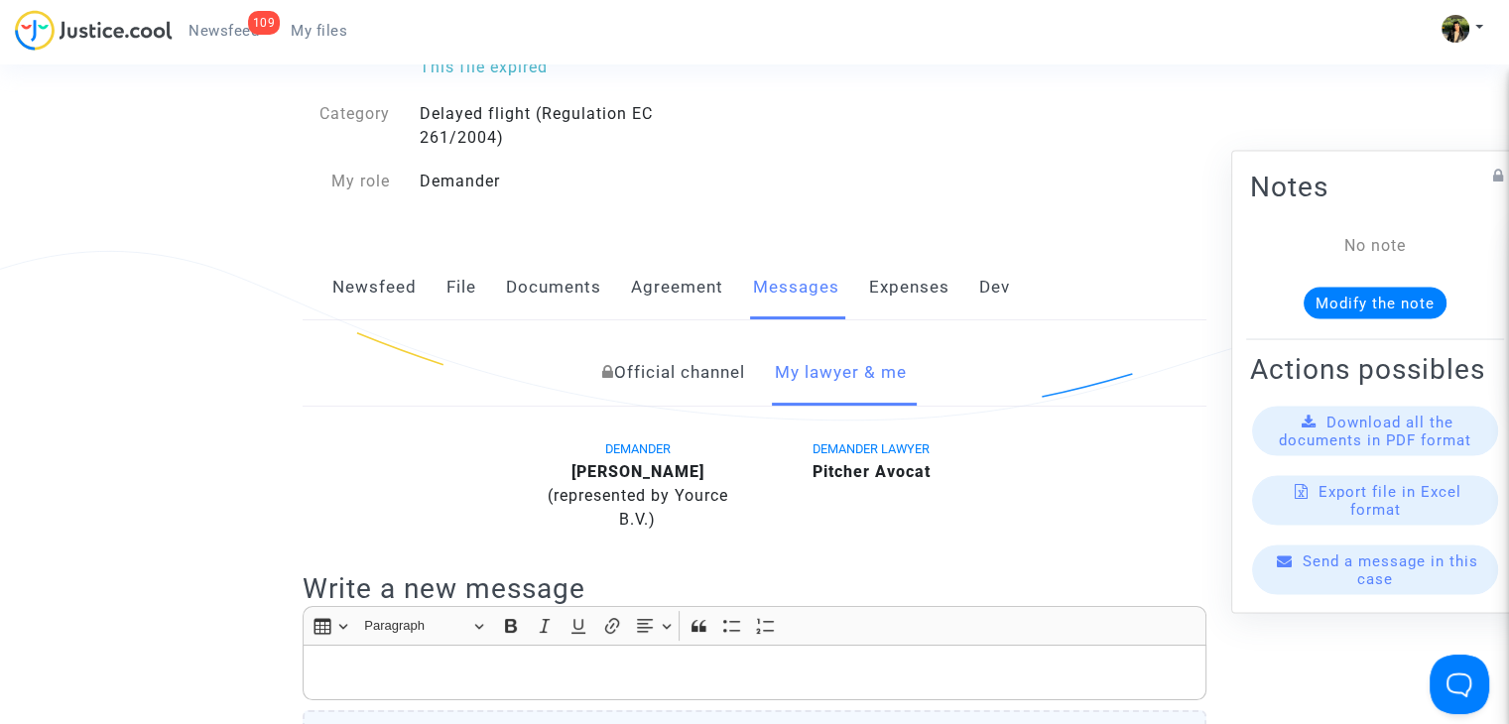
click at [325, 29] on span "My files" at bounding box center [319, 31] width 57 height 18
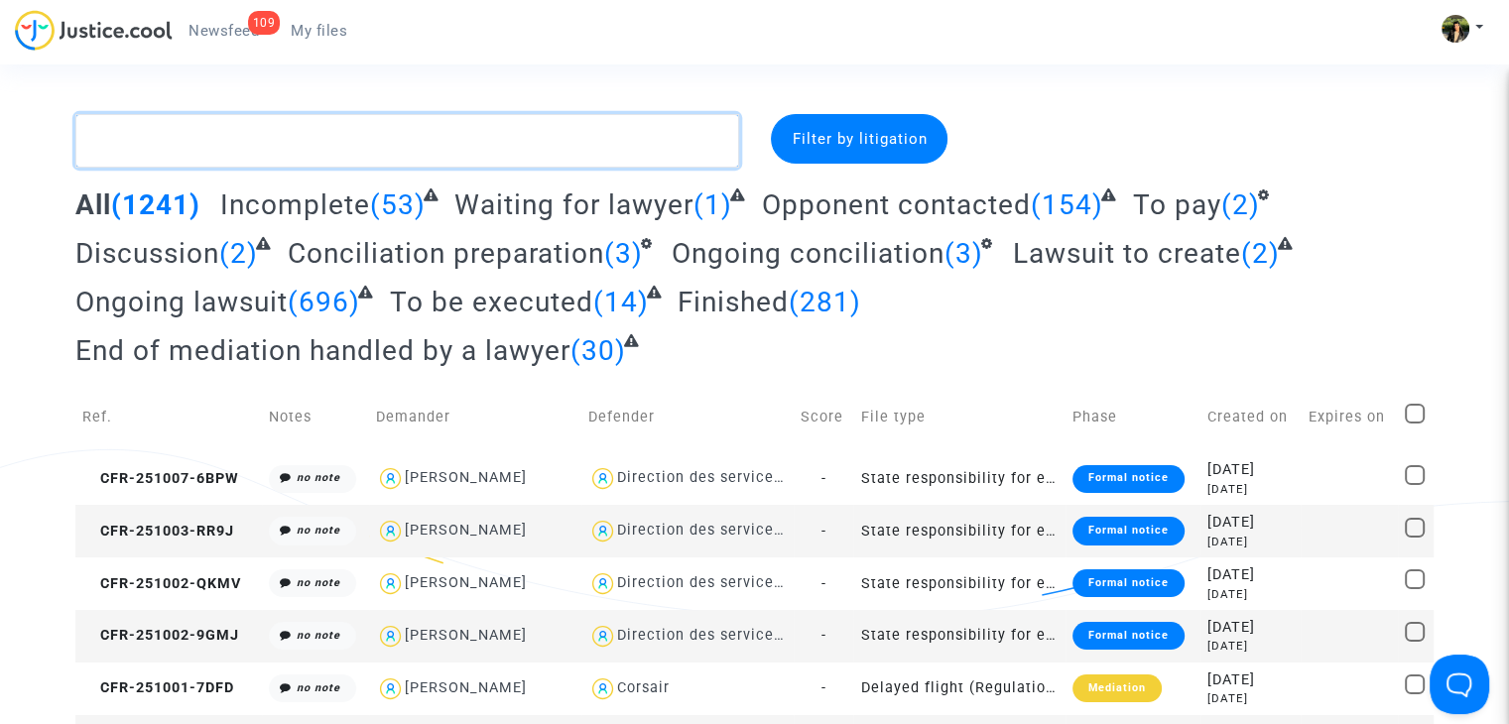
click at [405, 131] on textarea at bounding box center [407, 141] width 664 height 54
paste textarea "Morvan"
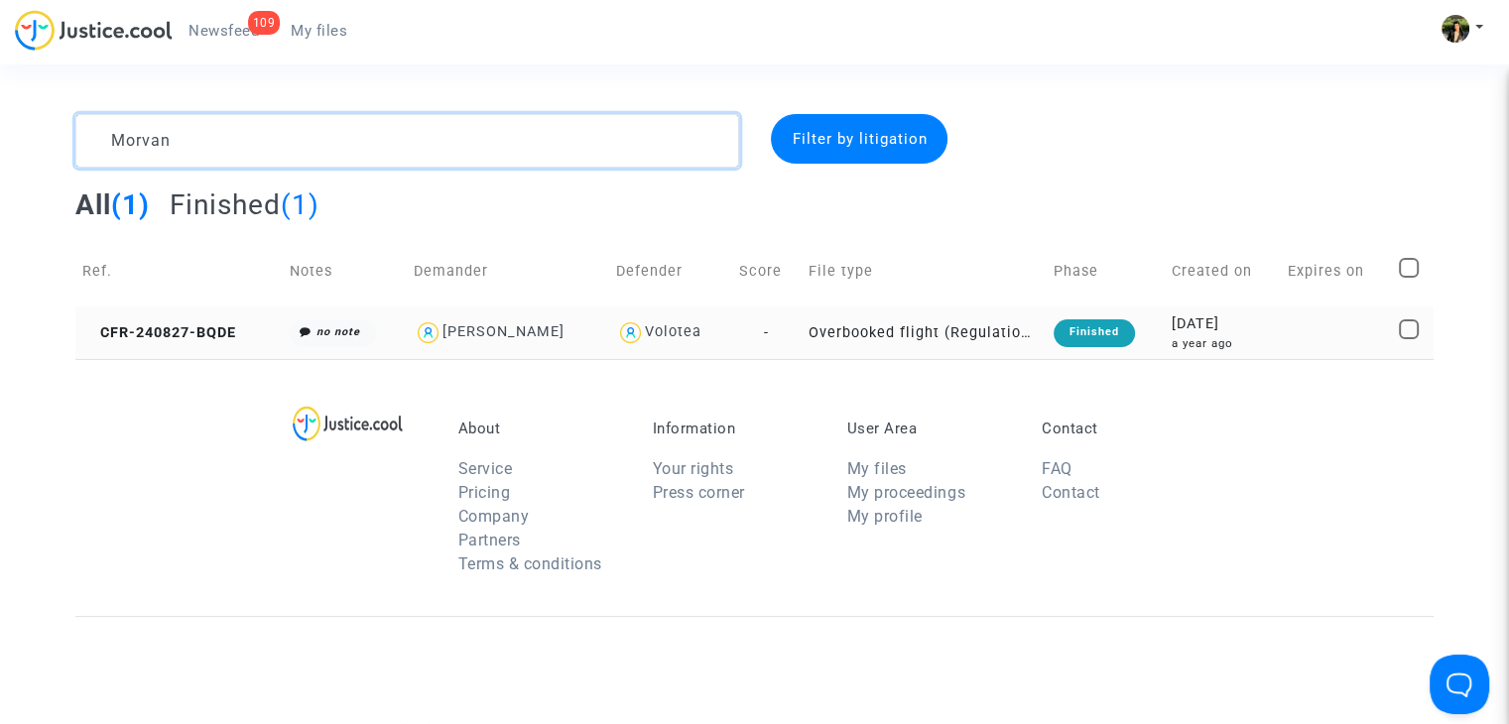
type textarea "Morvan"
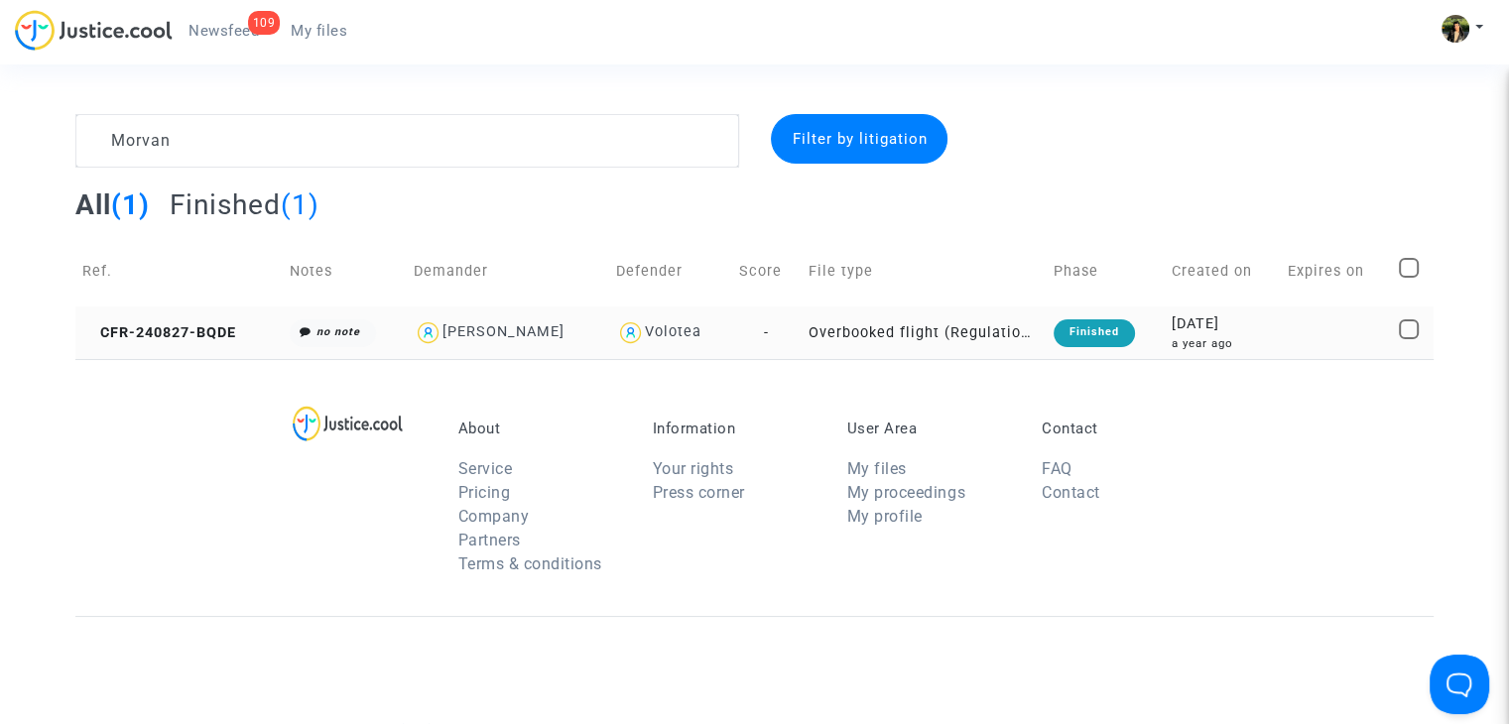
click at [941, 335] on td "Overbooked flight (Regulation EC 261/2004)" at bounding box center [924, 333] width 245 height 53
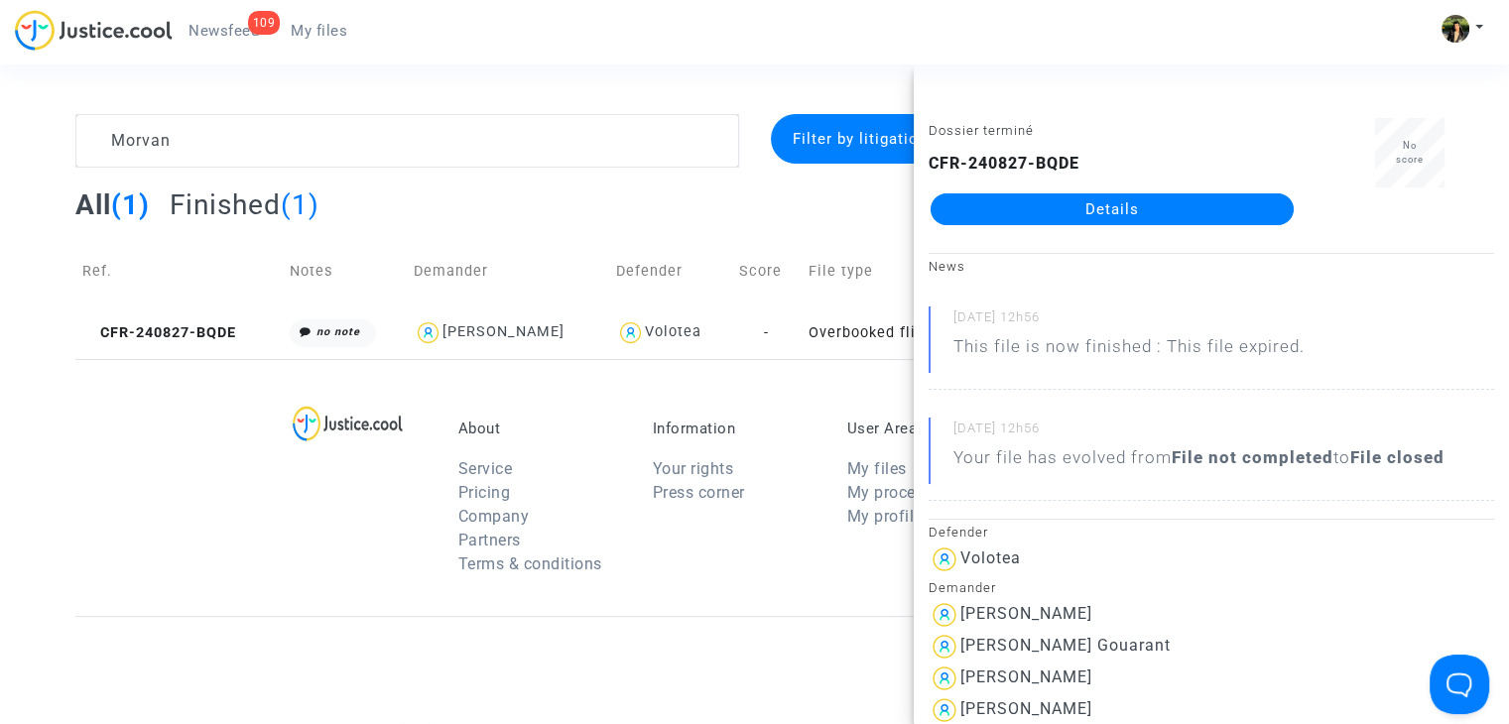
click at [1150, 215] on link "Details" at bounding box center [1112, 210] width 363 height 32
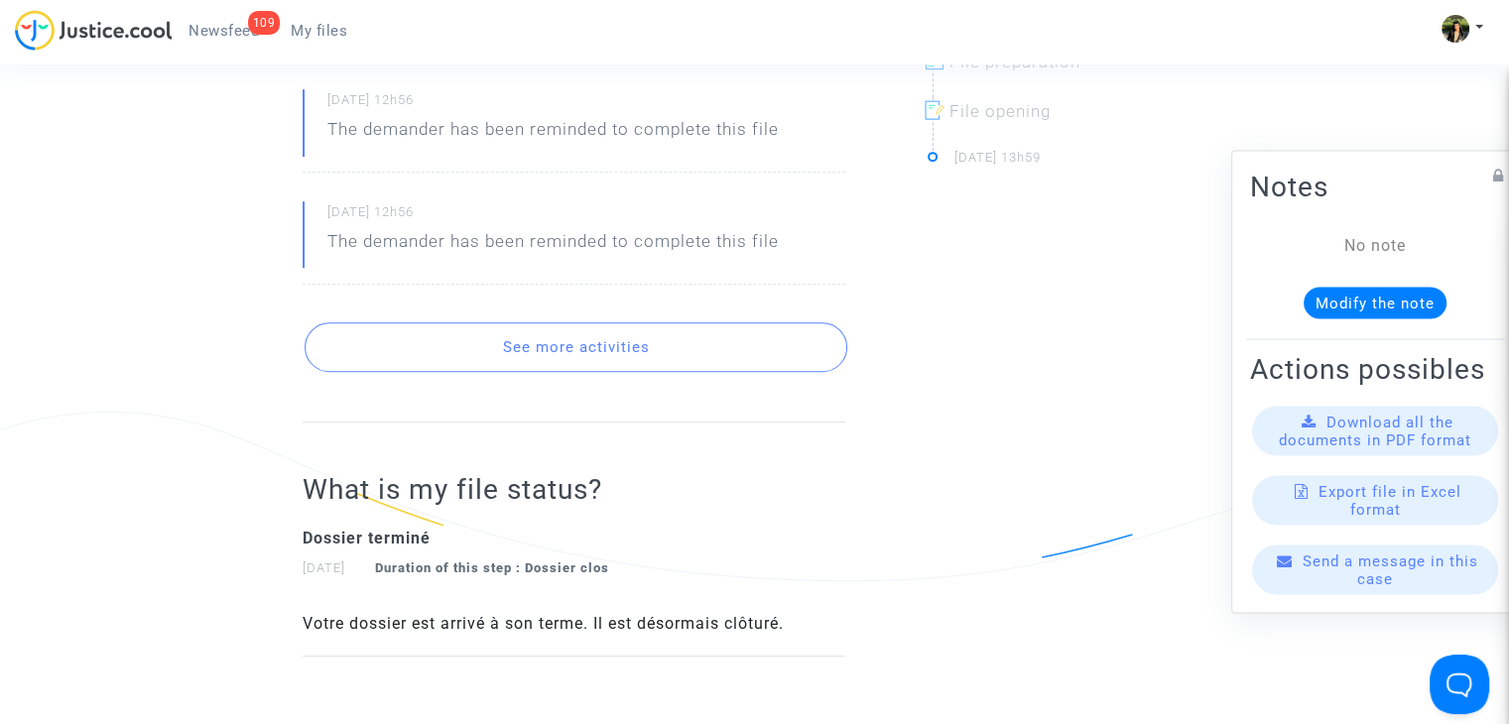
scroll to position [893, 0]
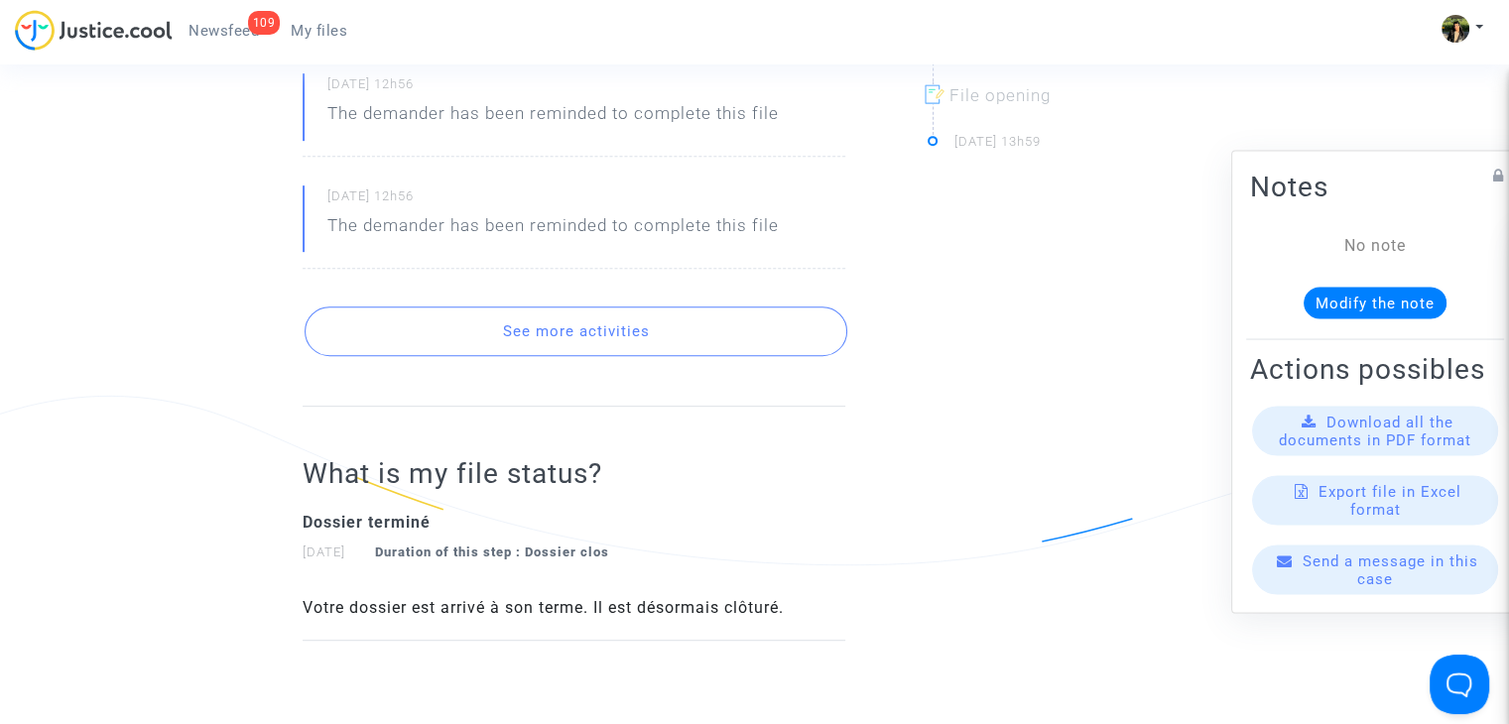
click at [548, 350] on button "See more activities" at bounding box center [576, 332] width 543 height 50
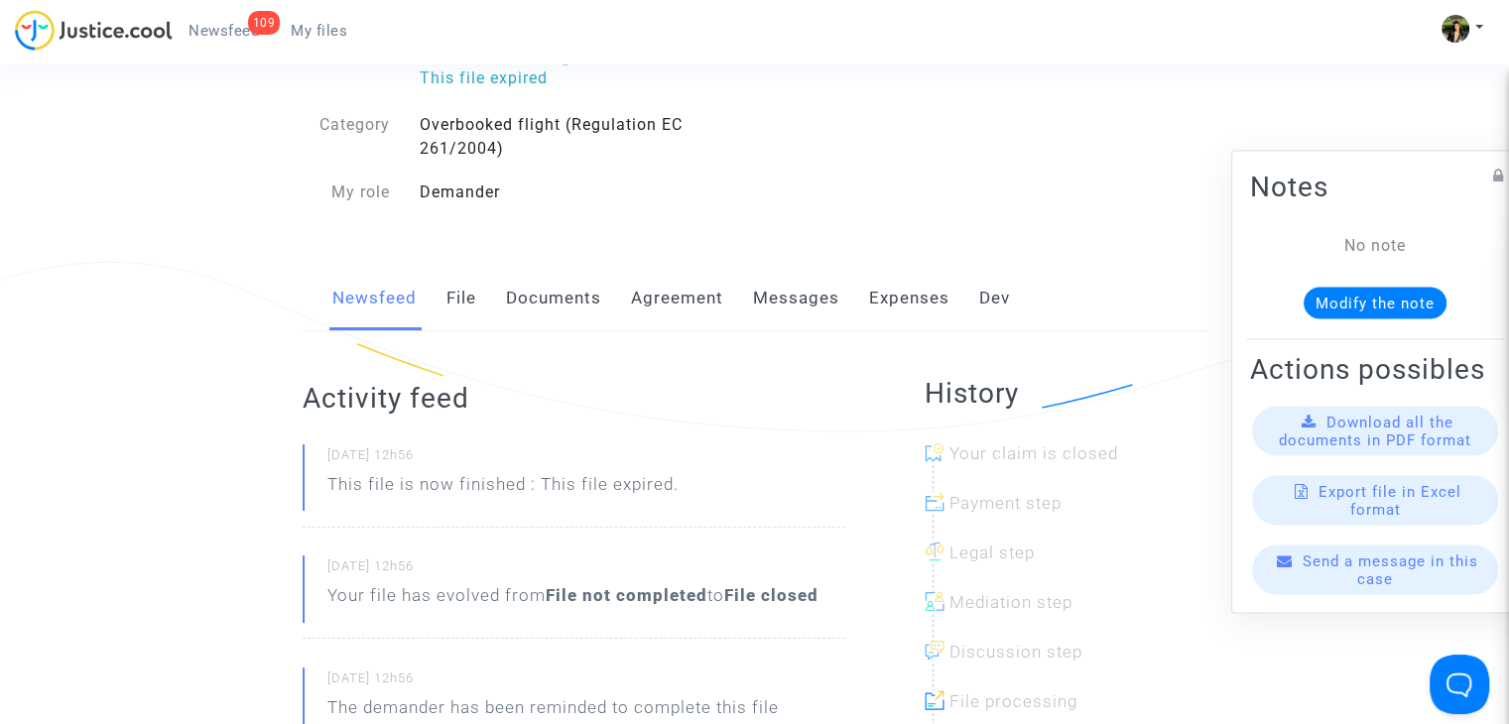
scroll to position [198, 0]
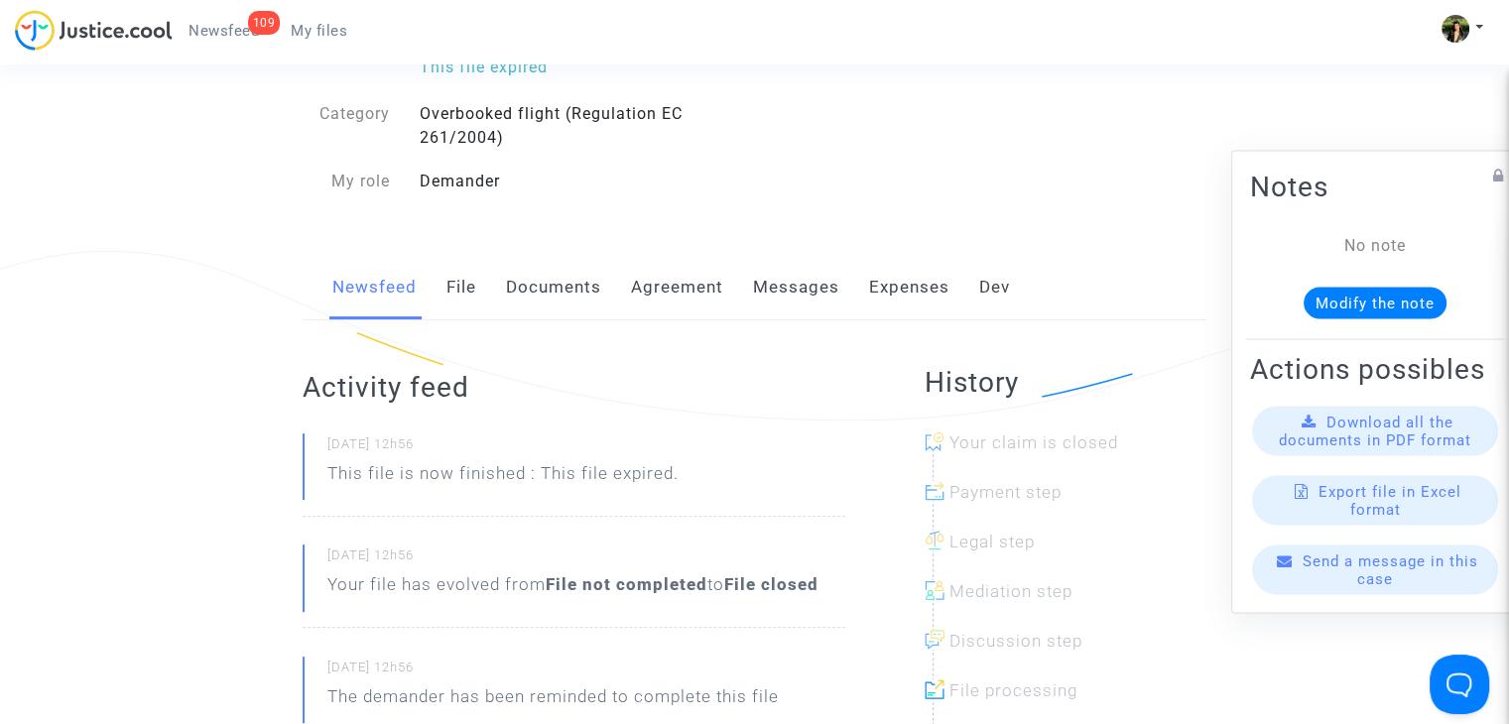
click at [877, 291] on link "Expenses" at bounding box center [909, 287] width 80 height 65
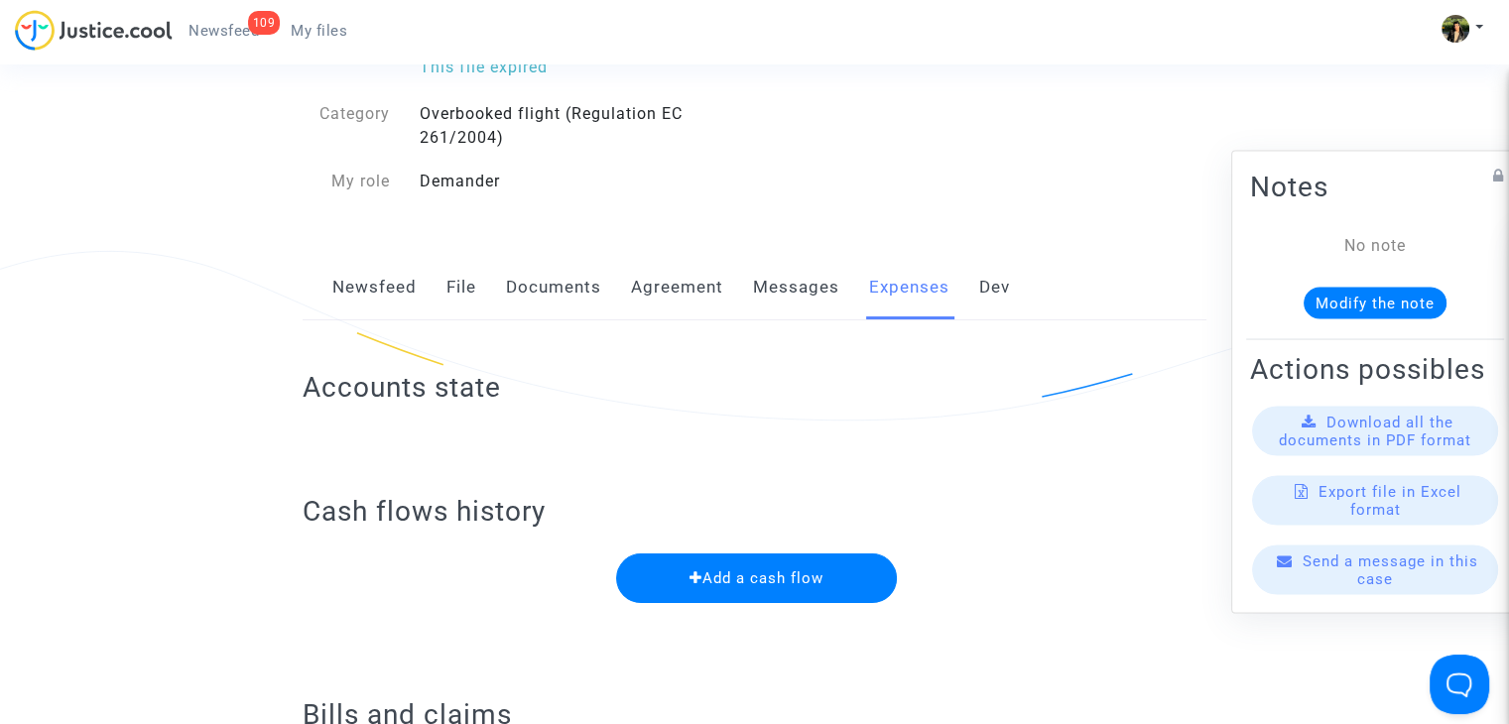
click at [802, 295] on link "Messages" at bounding box center [796, 287] width 86 height 65
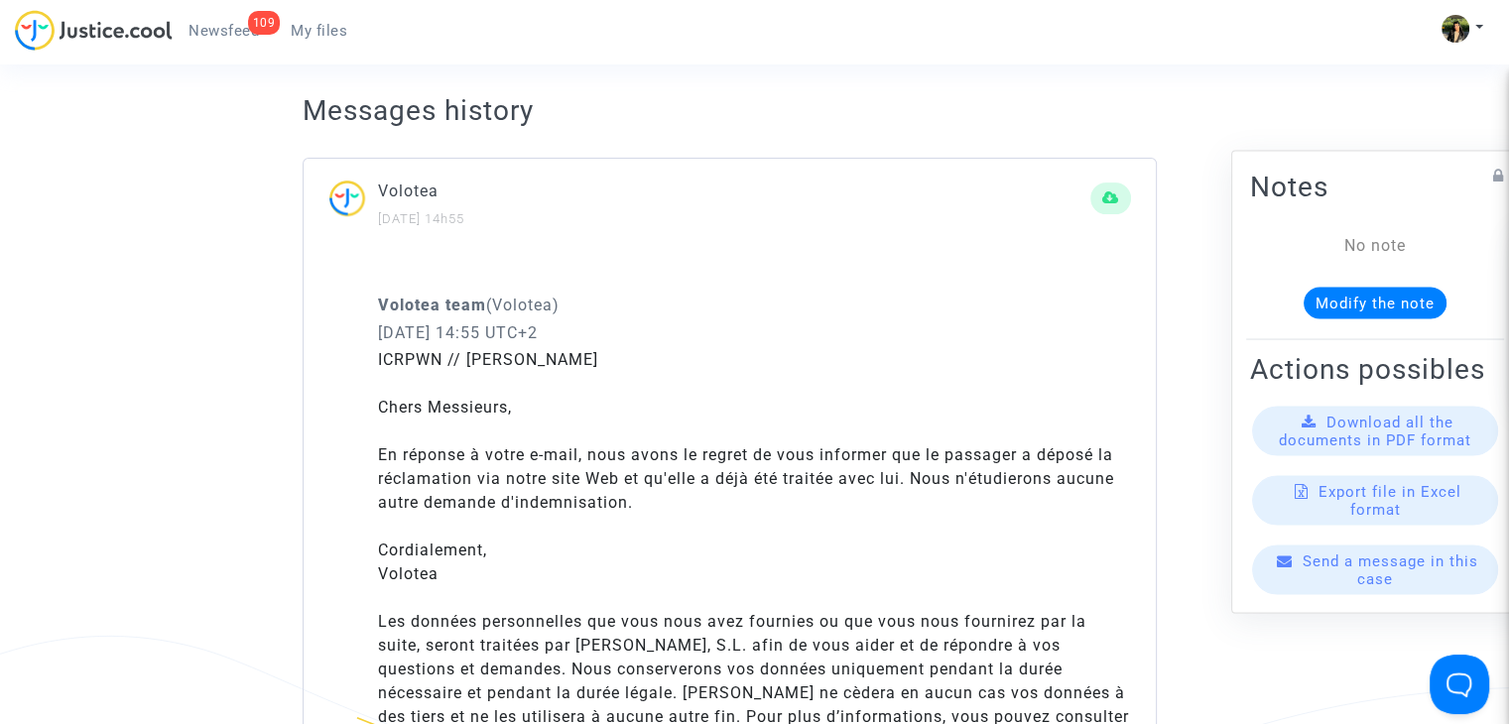
scroll to position [397, 0]
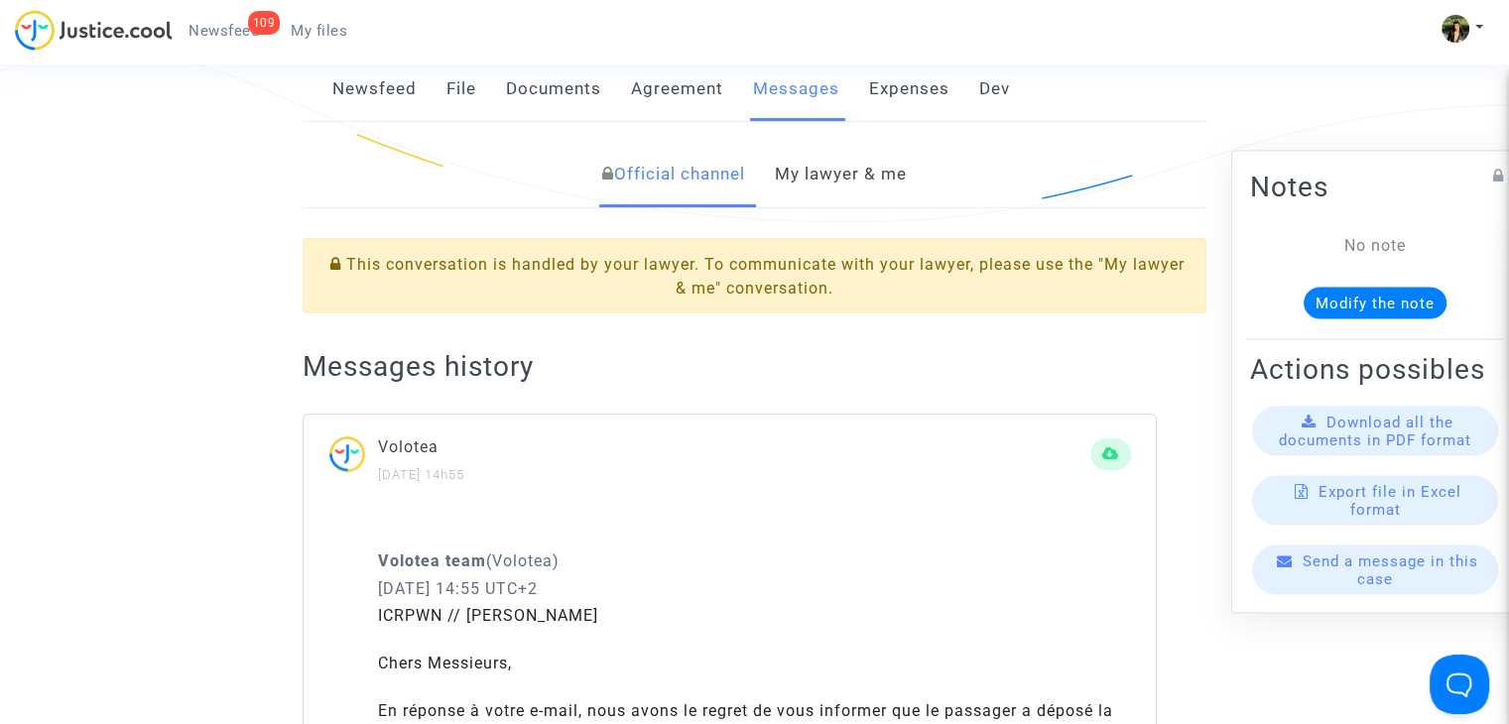
click at [871, 180] on link "My lawyer & me" at bounding box center [841, 174] width 132 height 65
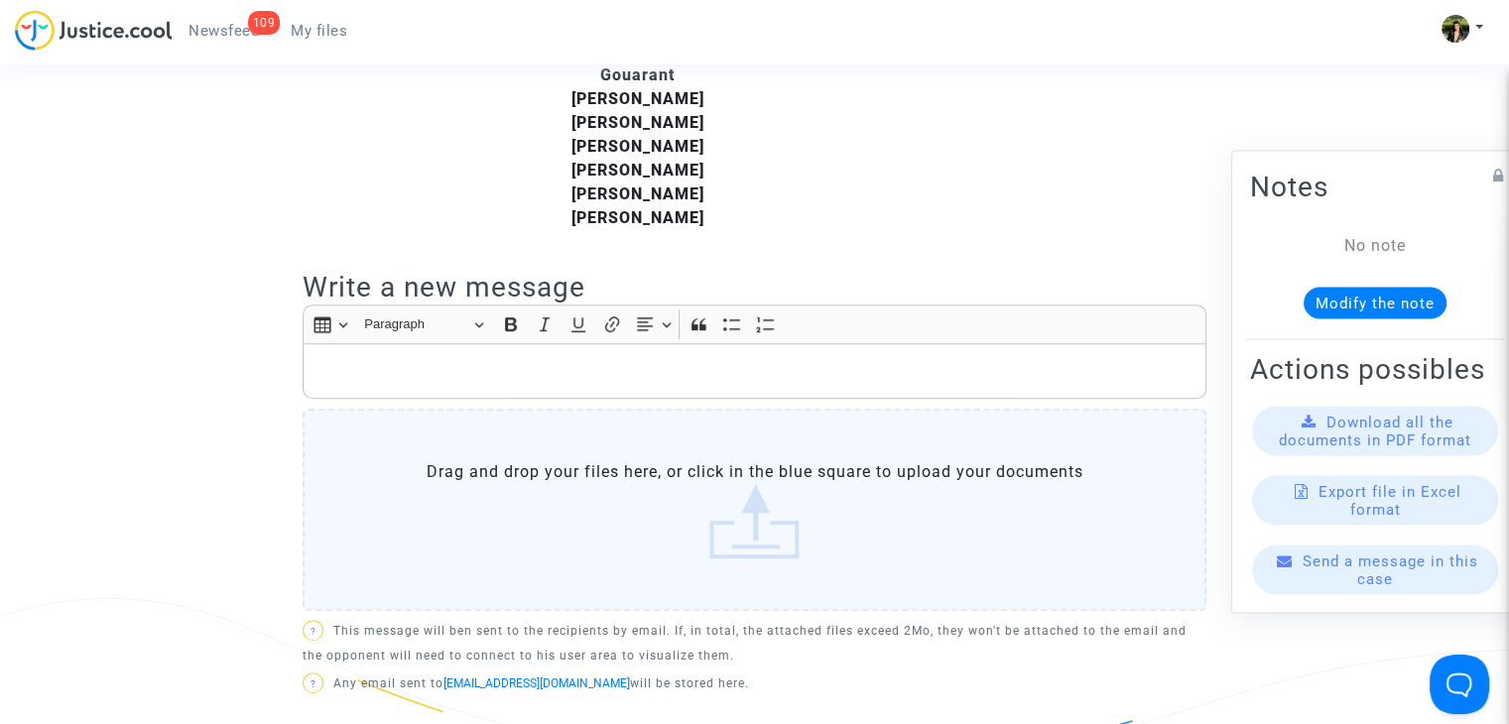
scroll to position [695, 0]
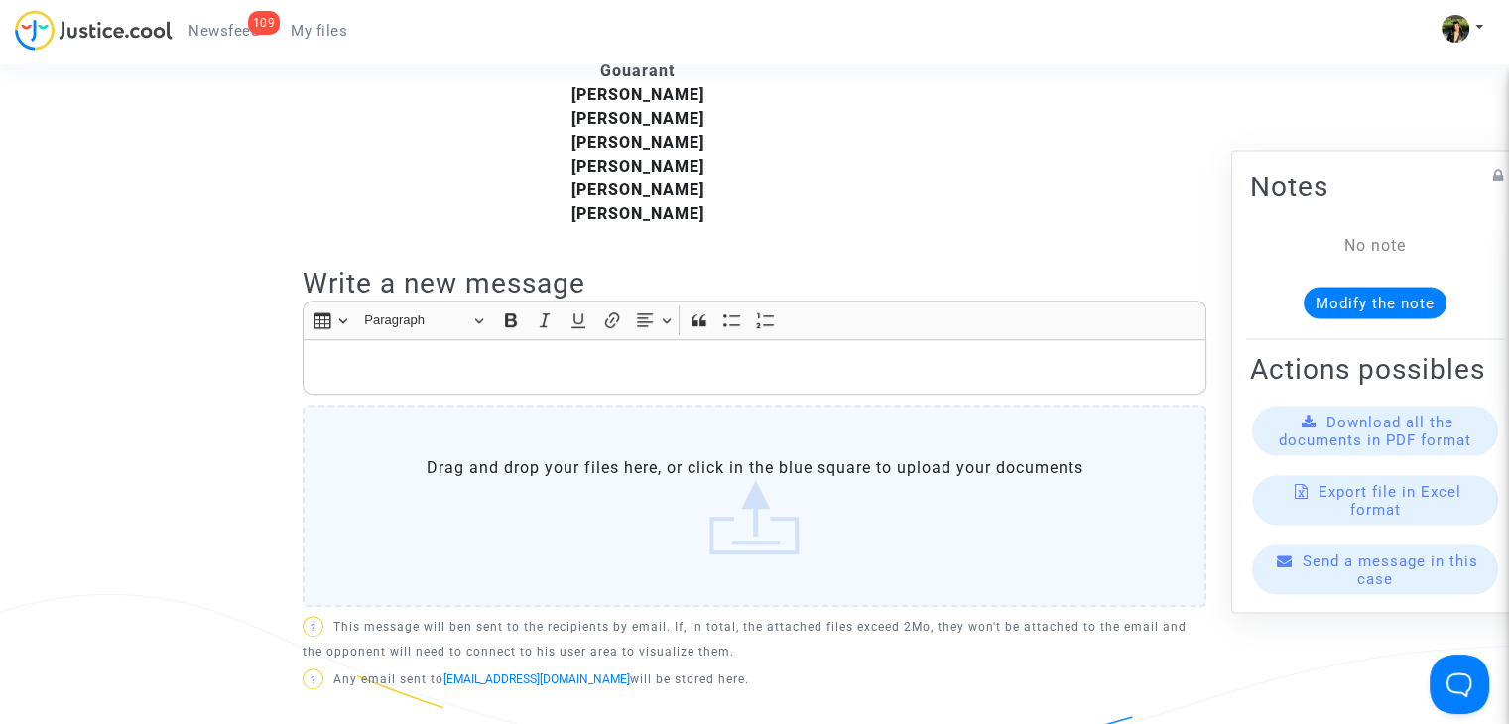
click at [538, 355] on p "Rich Text Editor, main" at bounding box center [755, 367] width 883 height 25
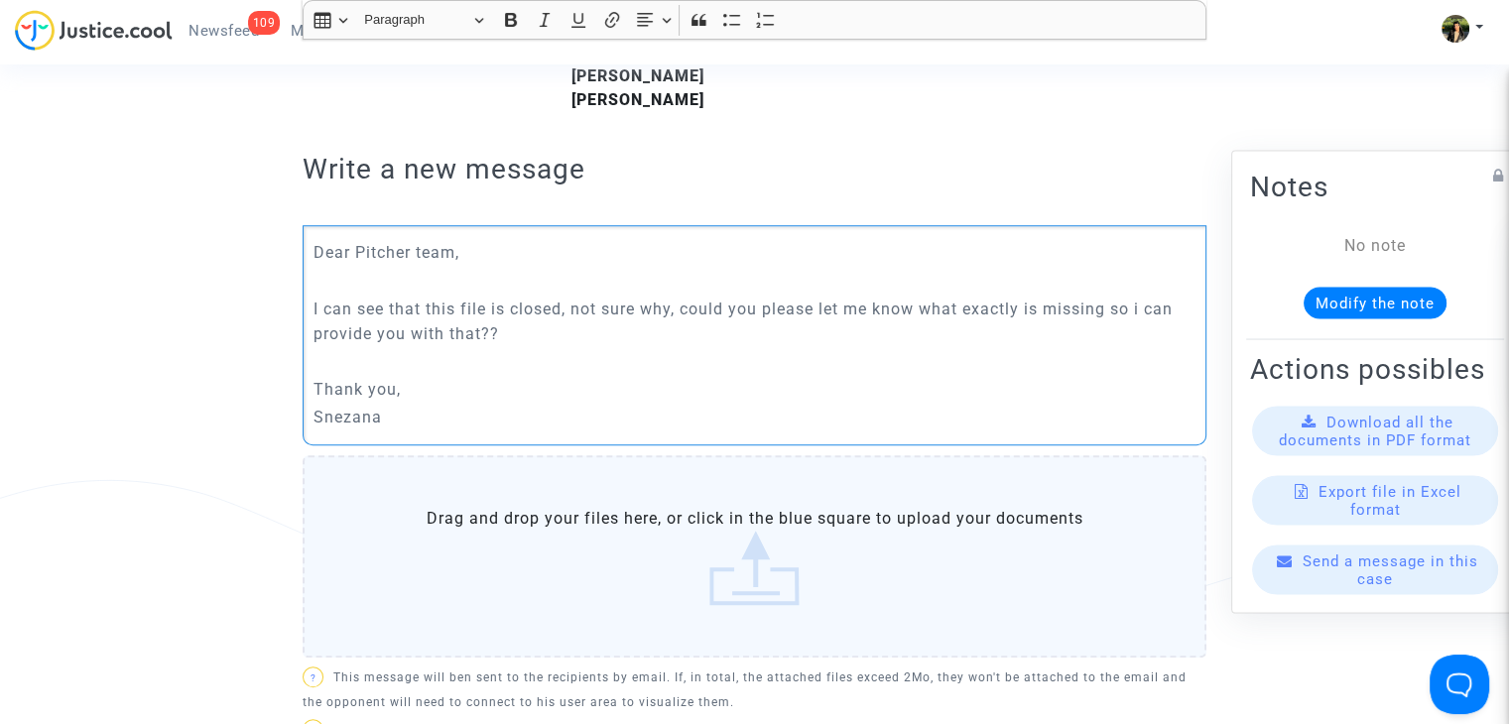
scroll to position [1092, 0]
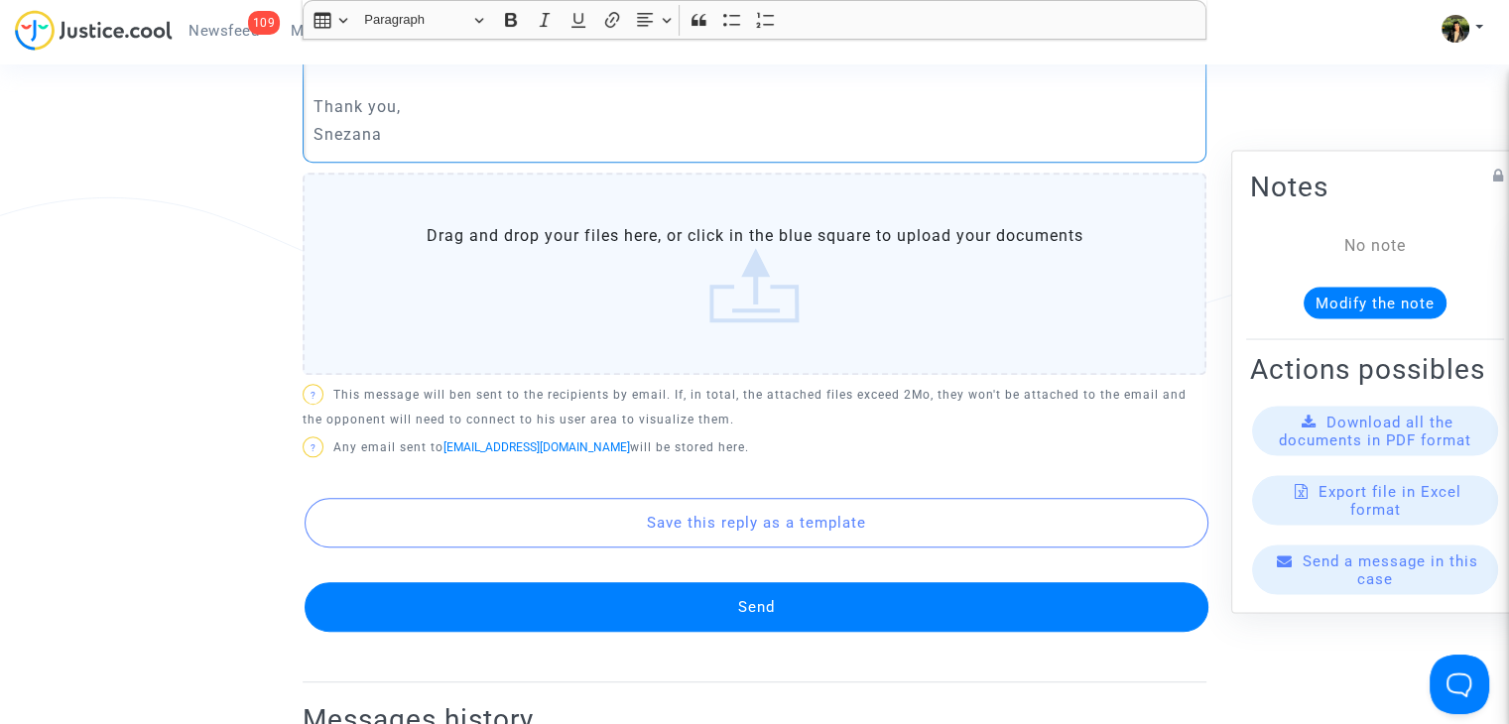
click at [687, 583] on button "Send" at bounding box center [757, 608] width 904 height 50
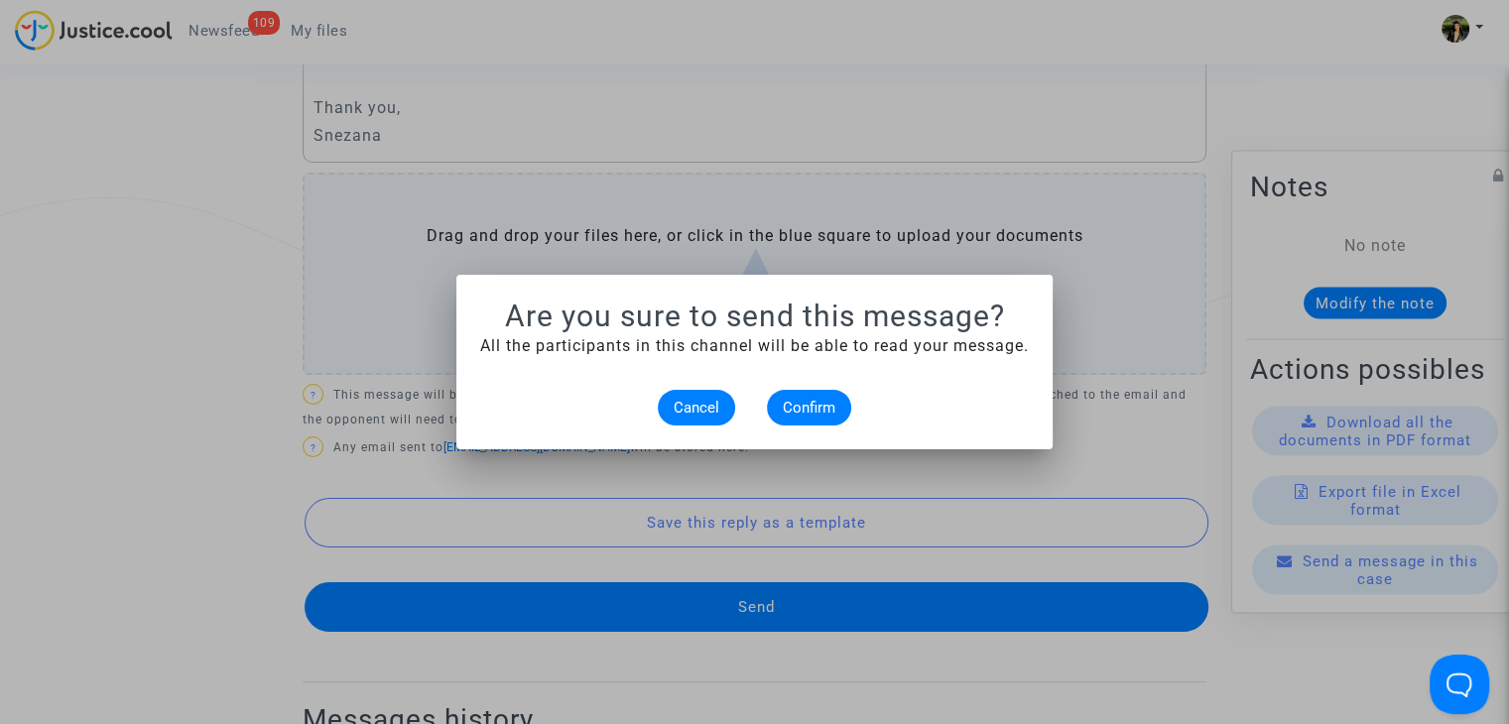
scroll to position [0, 0]
click at [810, 409] on span "Confirm" at bounding box center [809, 408] width 53 height 18
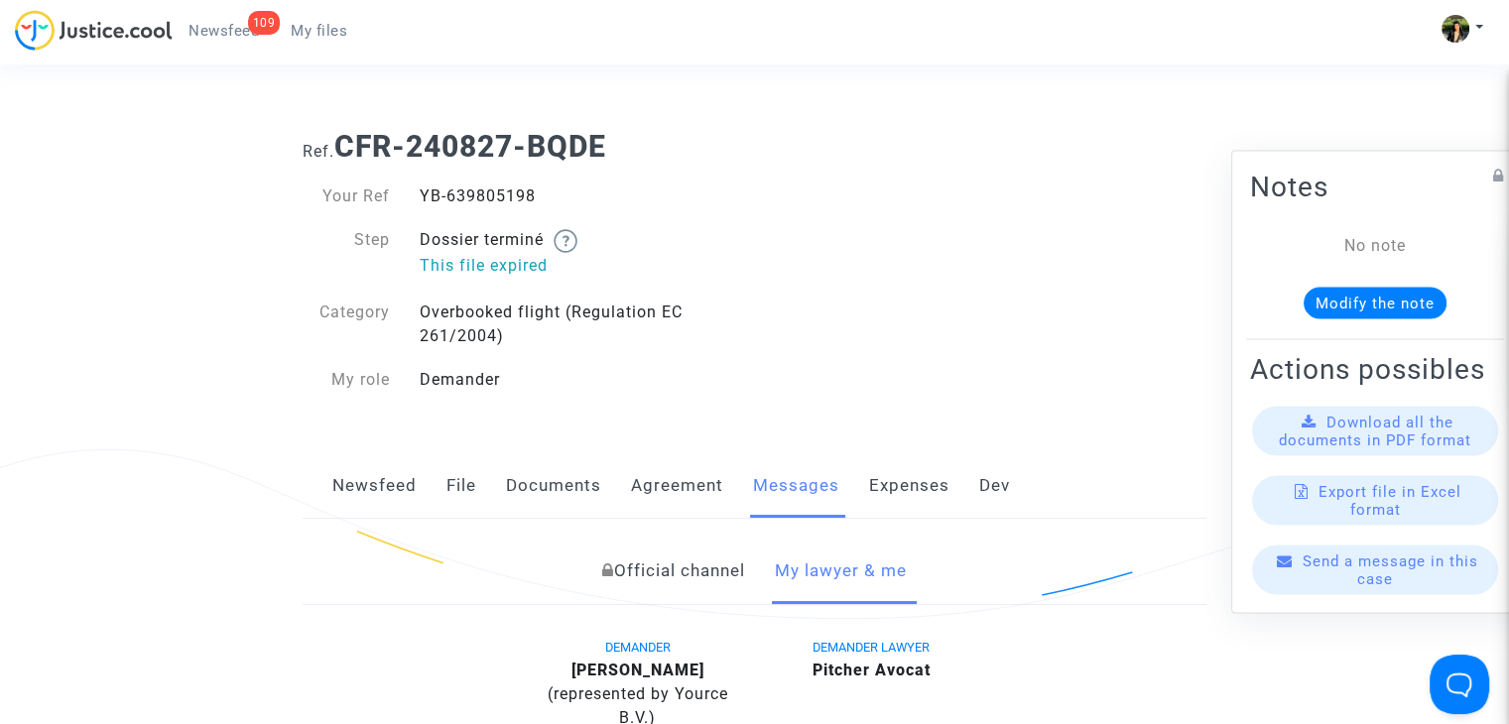
scroll to position [1092, 0]
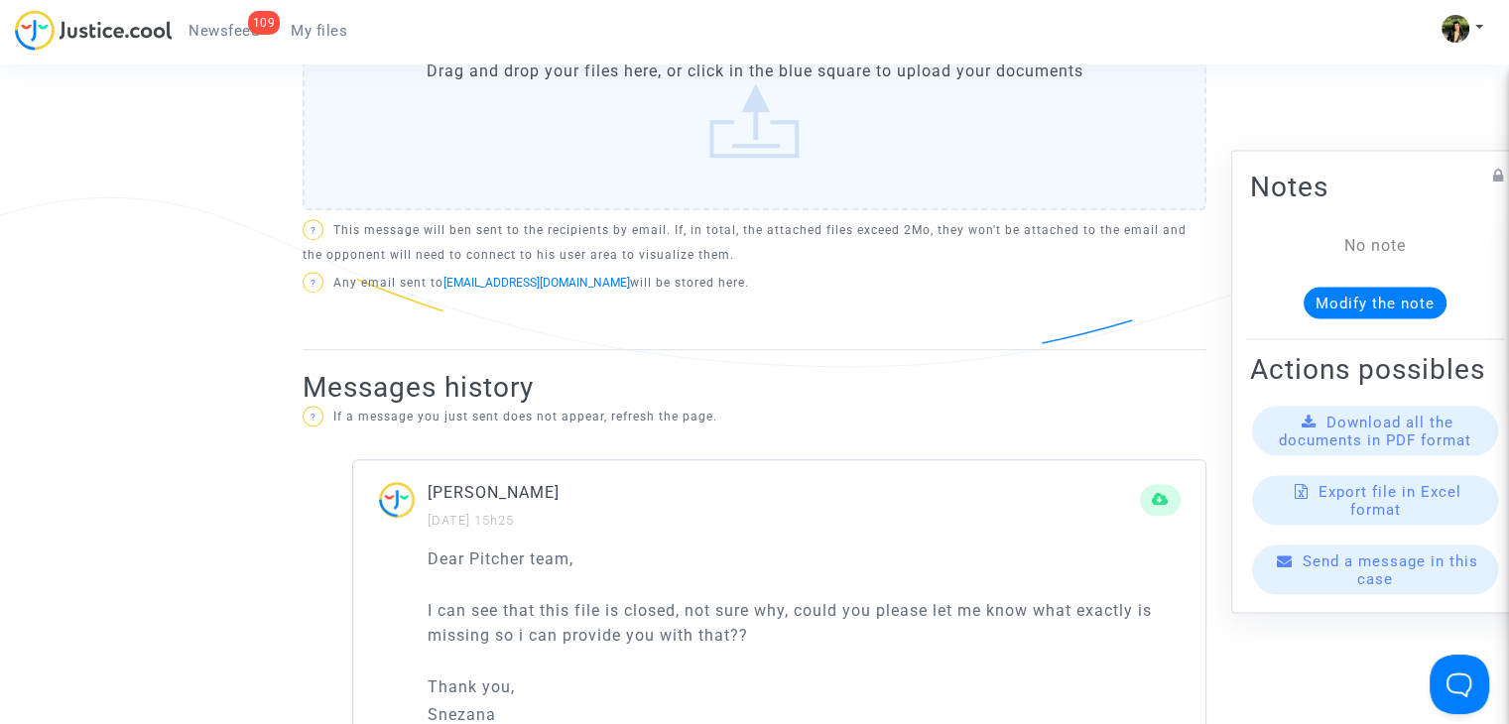
click at [333, 30] on span "My files" at bounding box center [319, 31] width 57 height 18
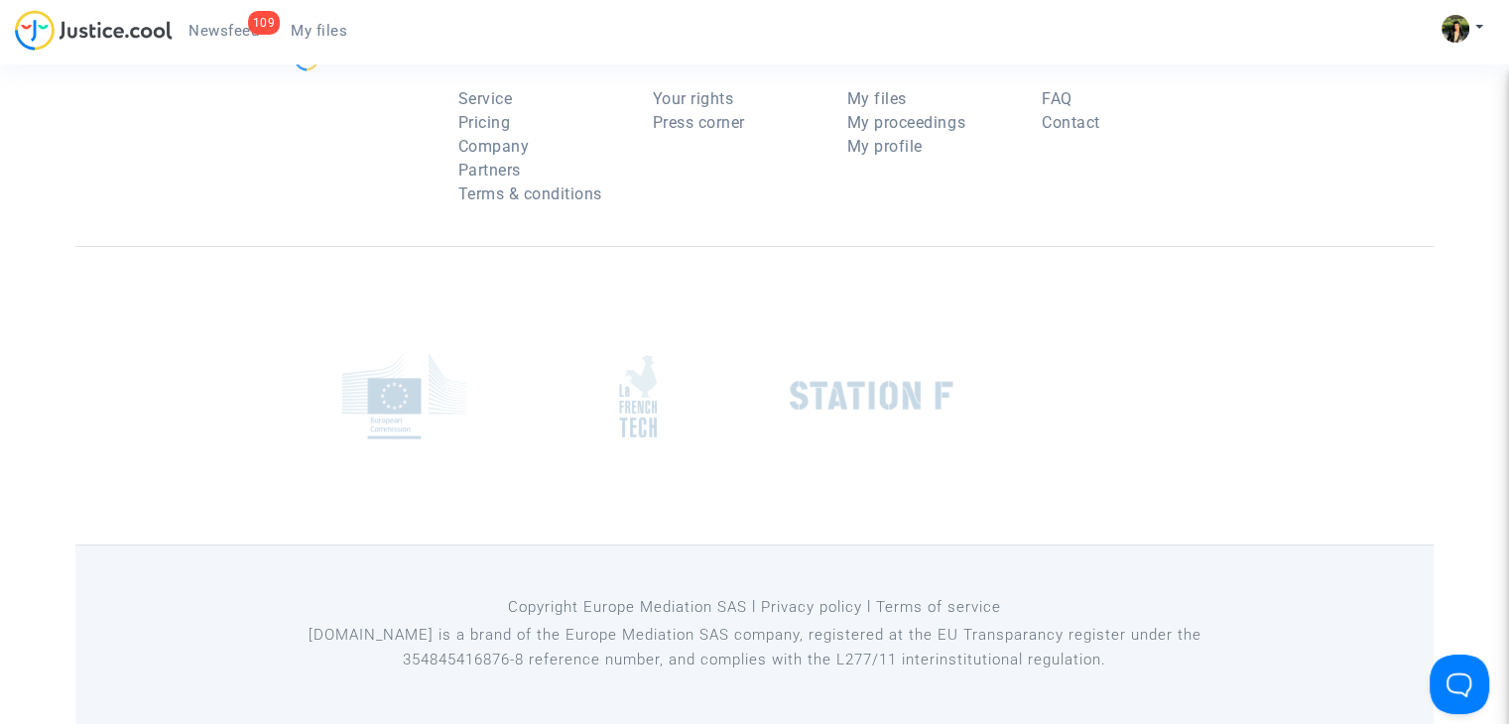
scroll to position [194, 0]
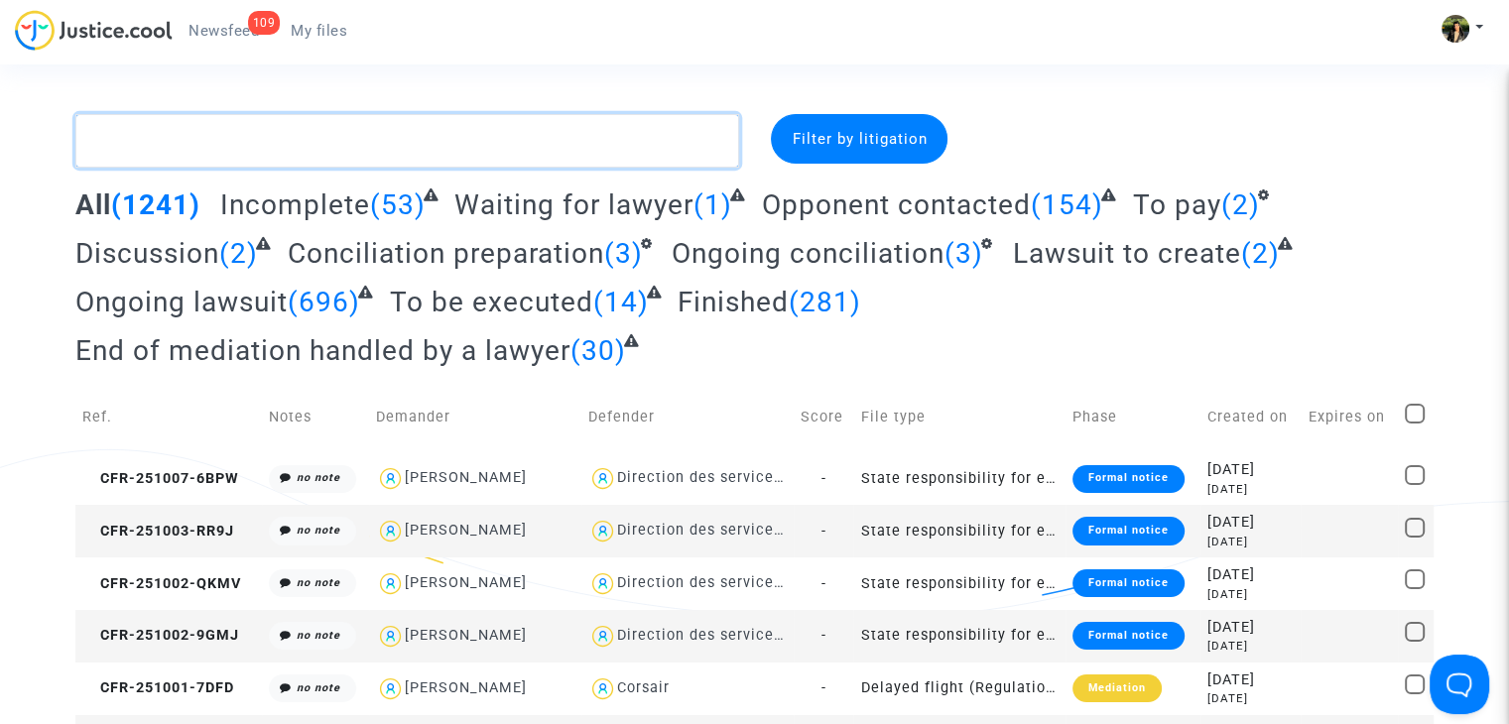
paste textarea "Deschaseaux"
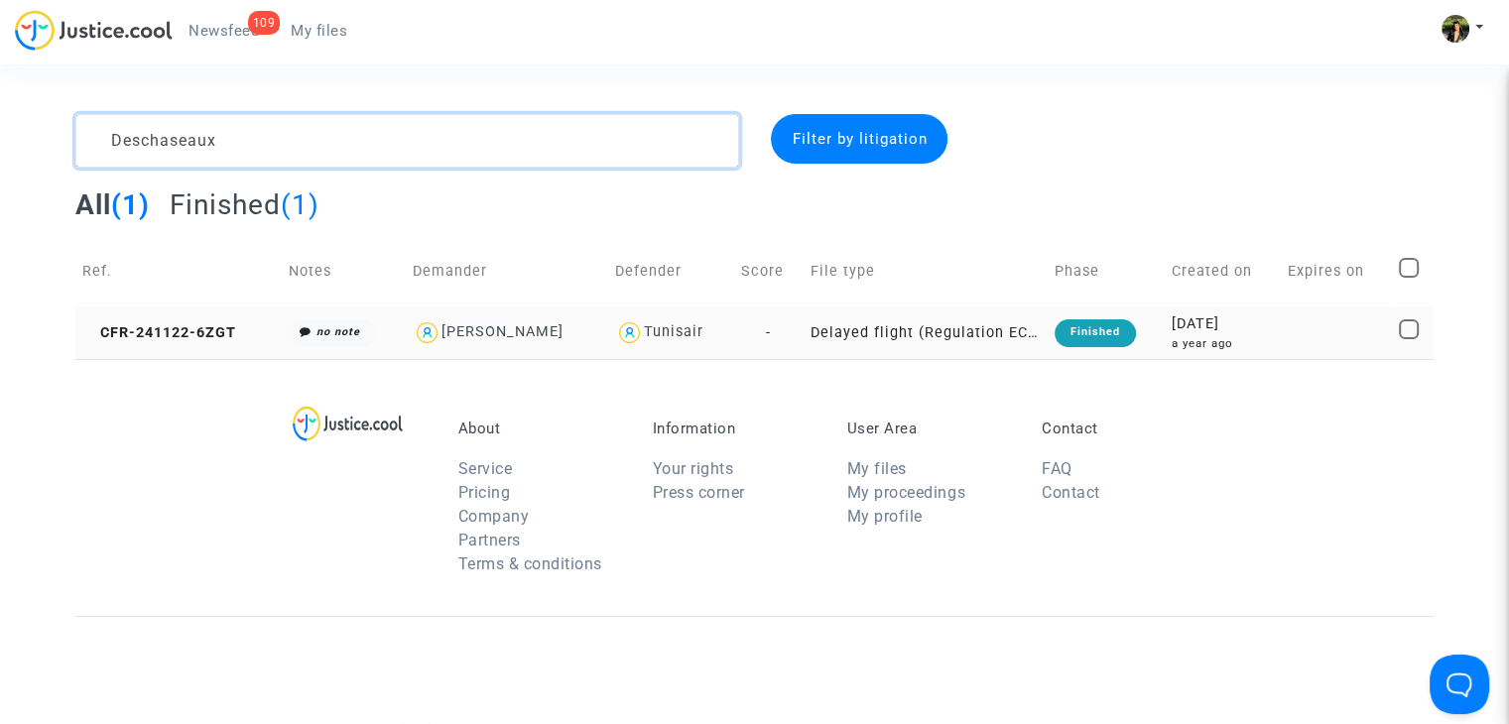
type textarea "Deschaseaux"
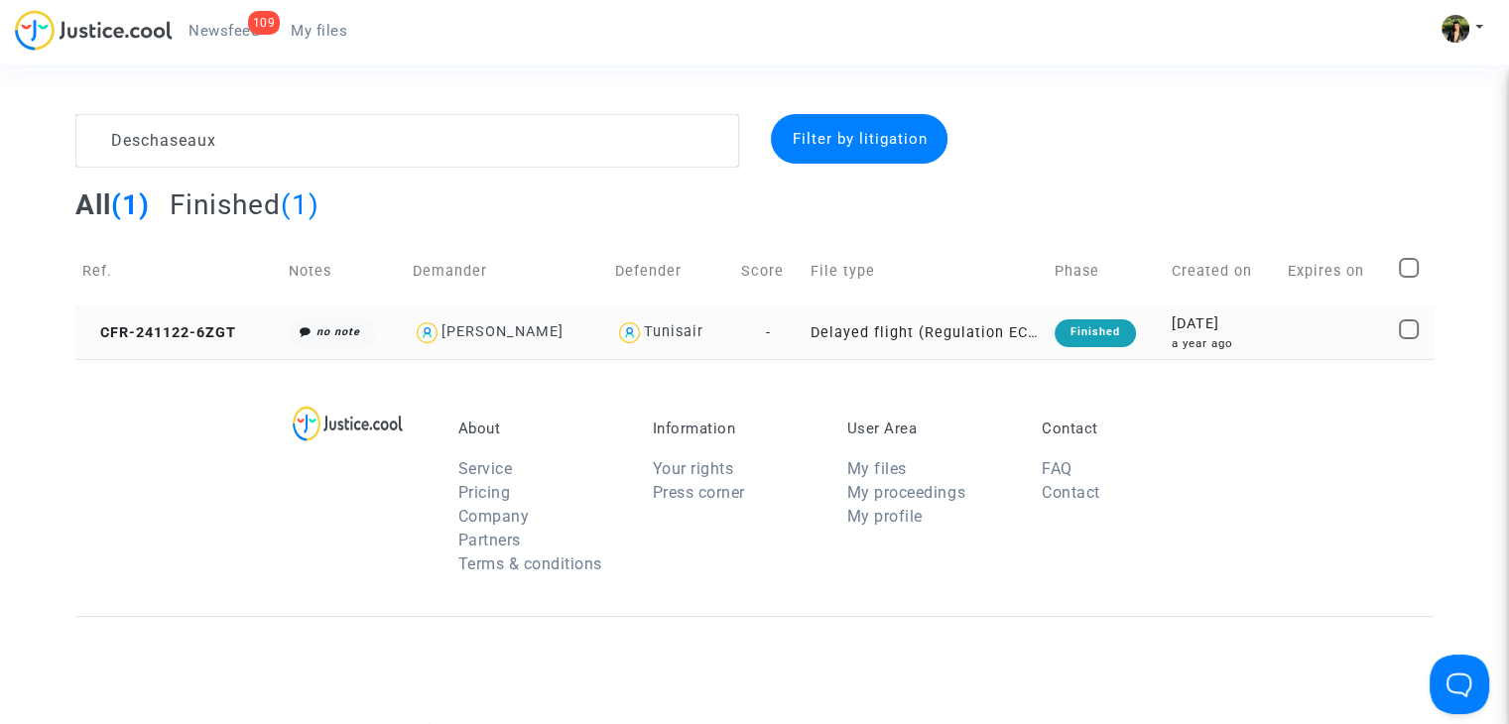
click at [1025, 315] on td "Delayed flight (Regulation EC 261/2004)" at bounding box center [926, 333] width 244 height 53
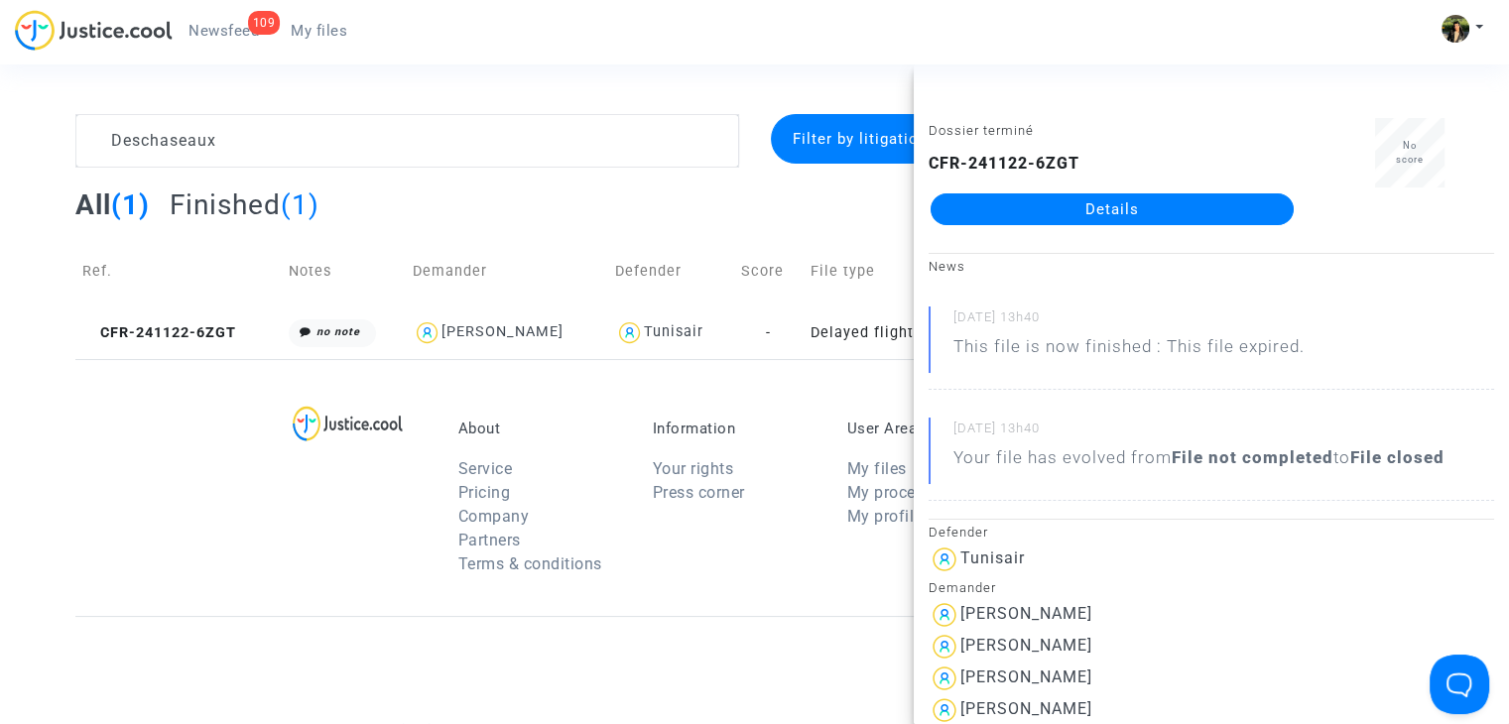
click at [1190, 214] on link "Details" at bounding box center [1112, 210] width 363 height 32
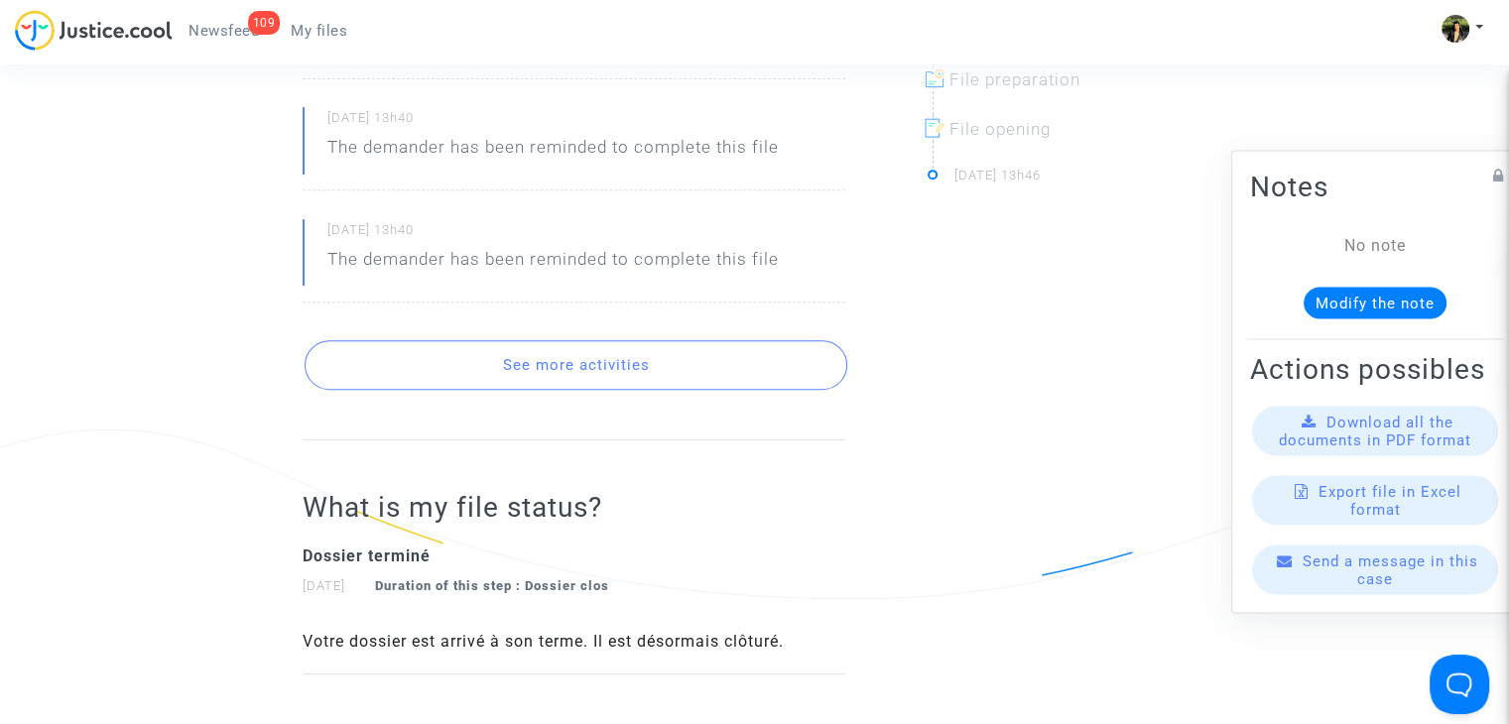
scroll to position [893, 0]
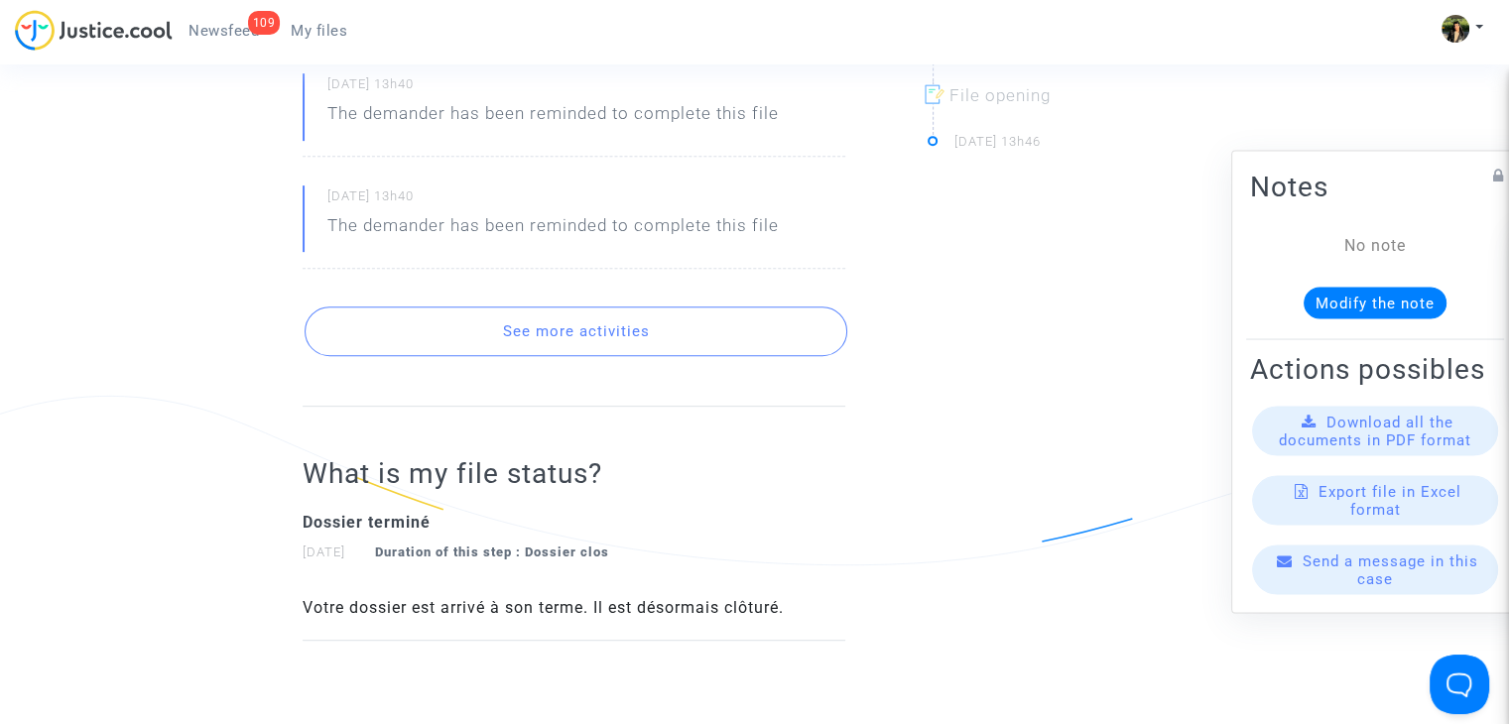
click at [579, 324] on button "See more activities" at bounding box center [576, 332] width 543 height 50
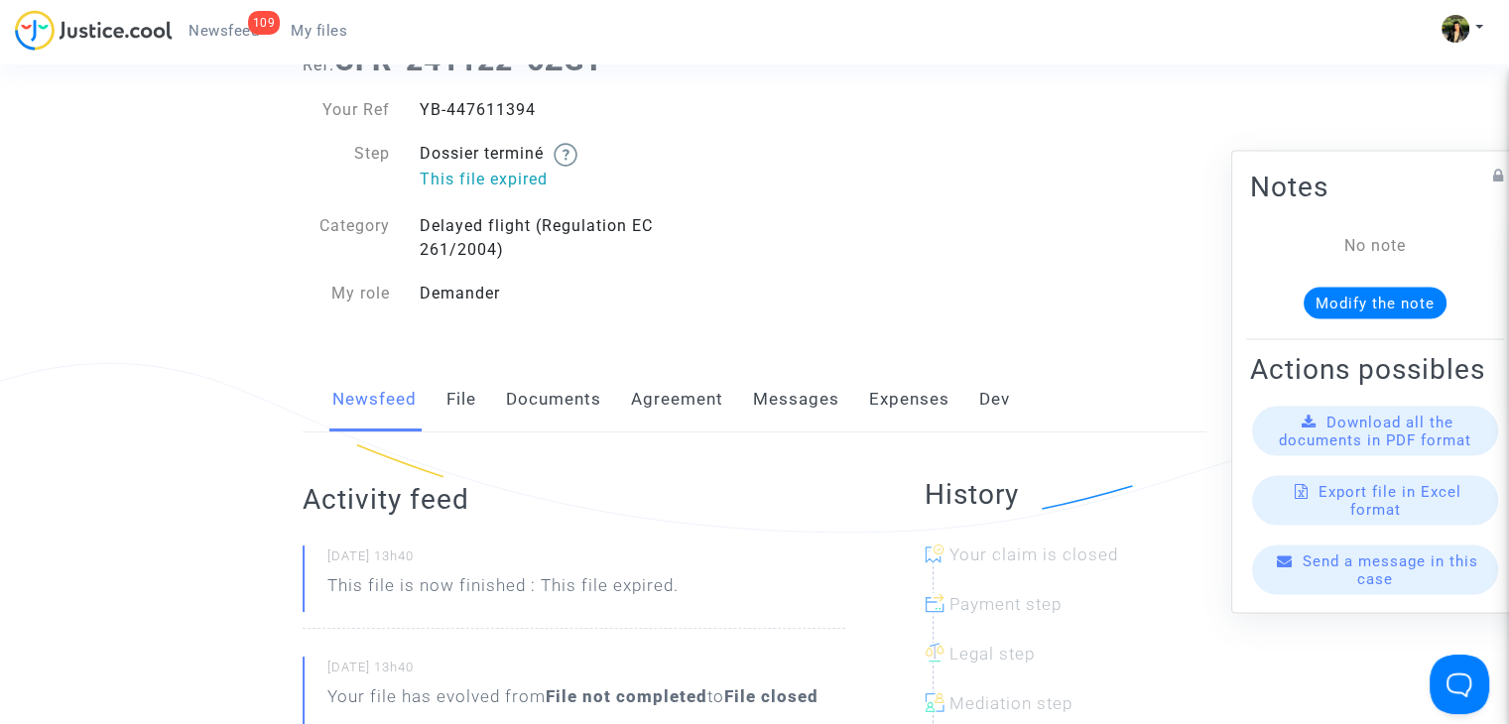
scroll to position [0, 0]
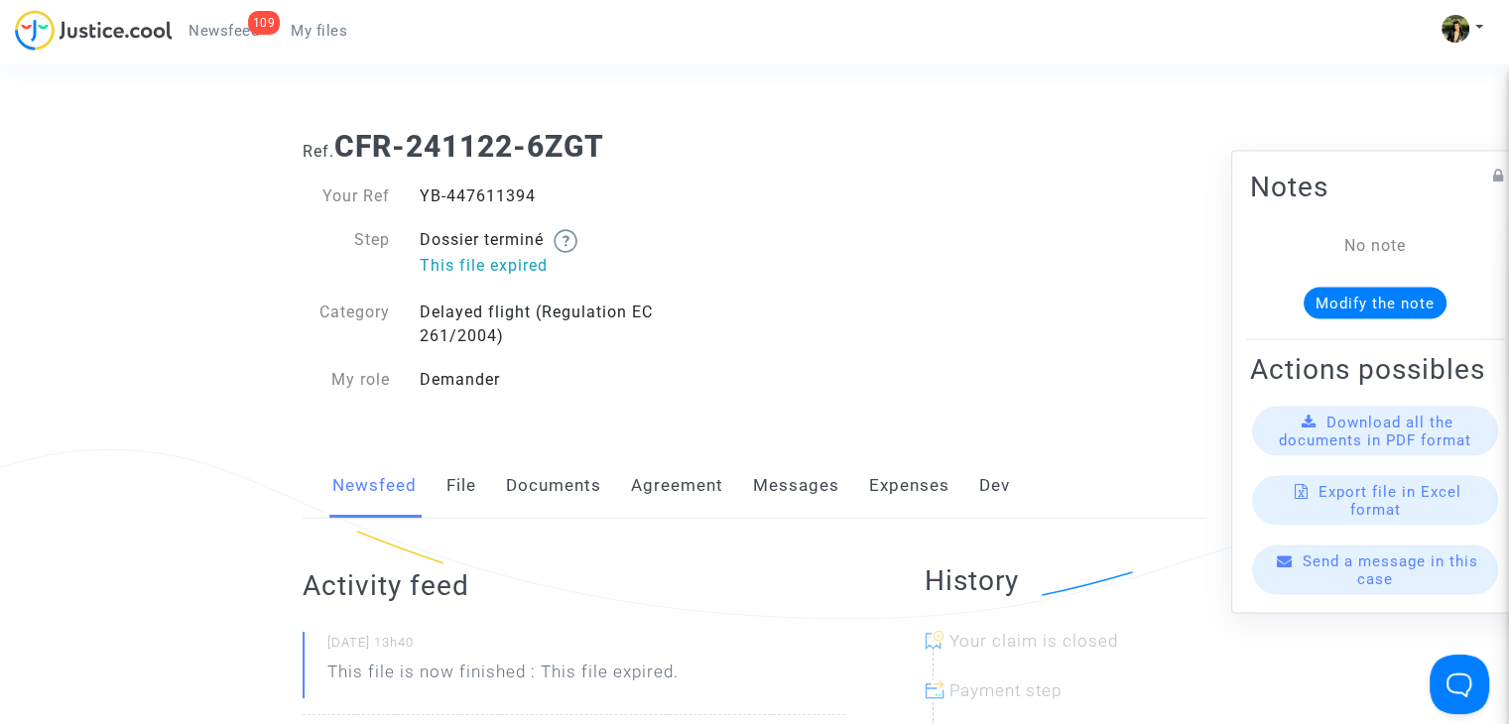
click at [792, 481] on link "Messages" at bounding box center [796, 486] width 86 height 65
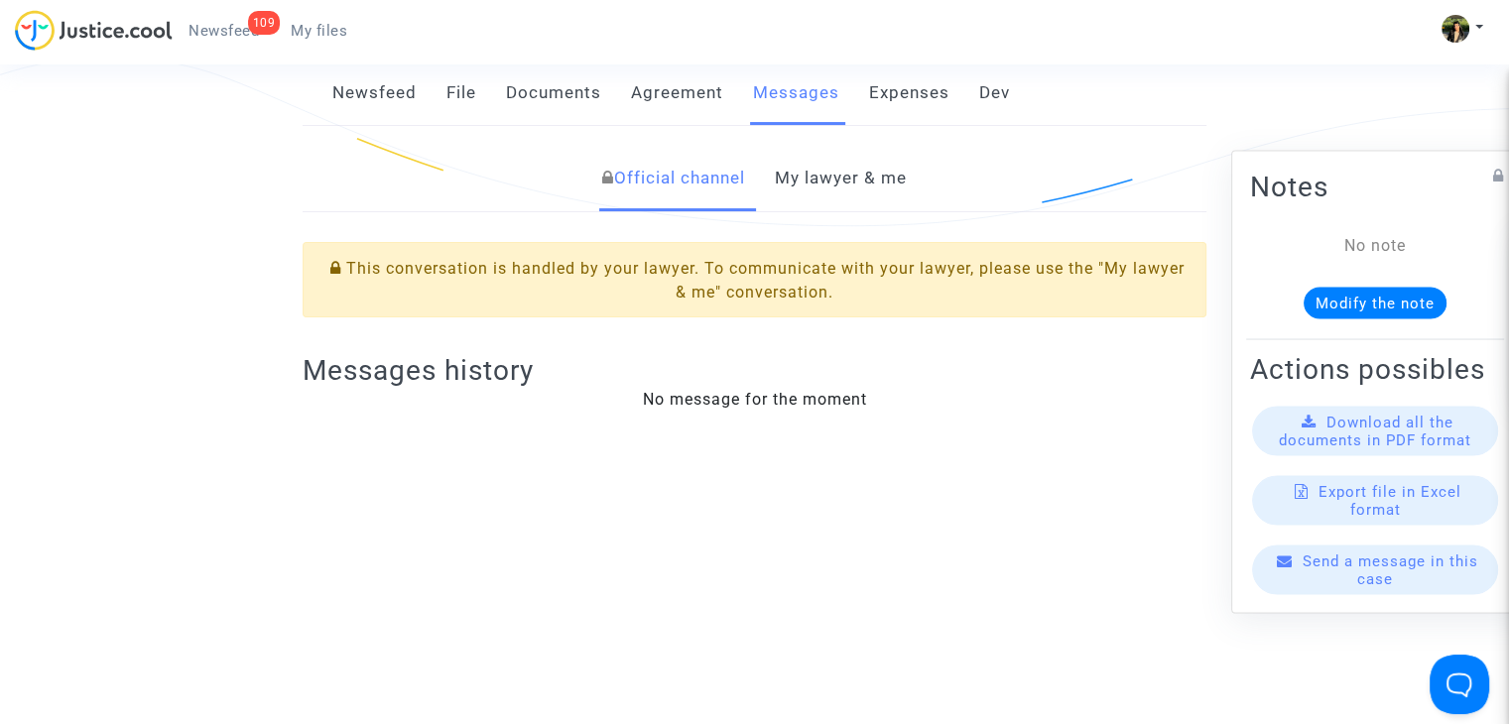
scroll to position [397, 0]
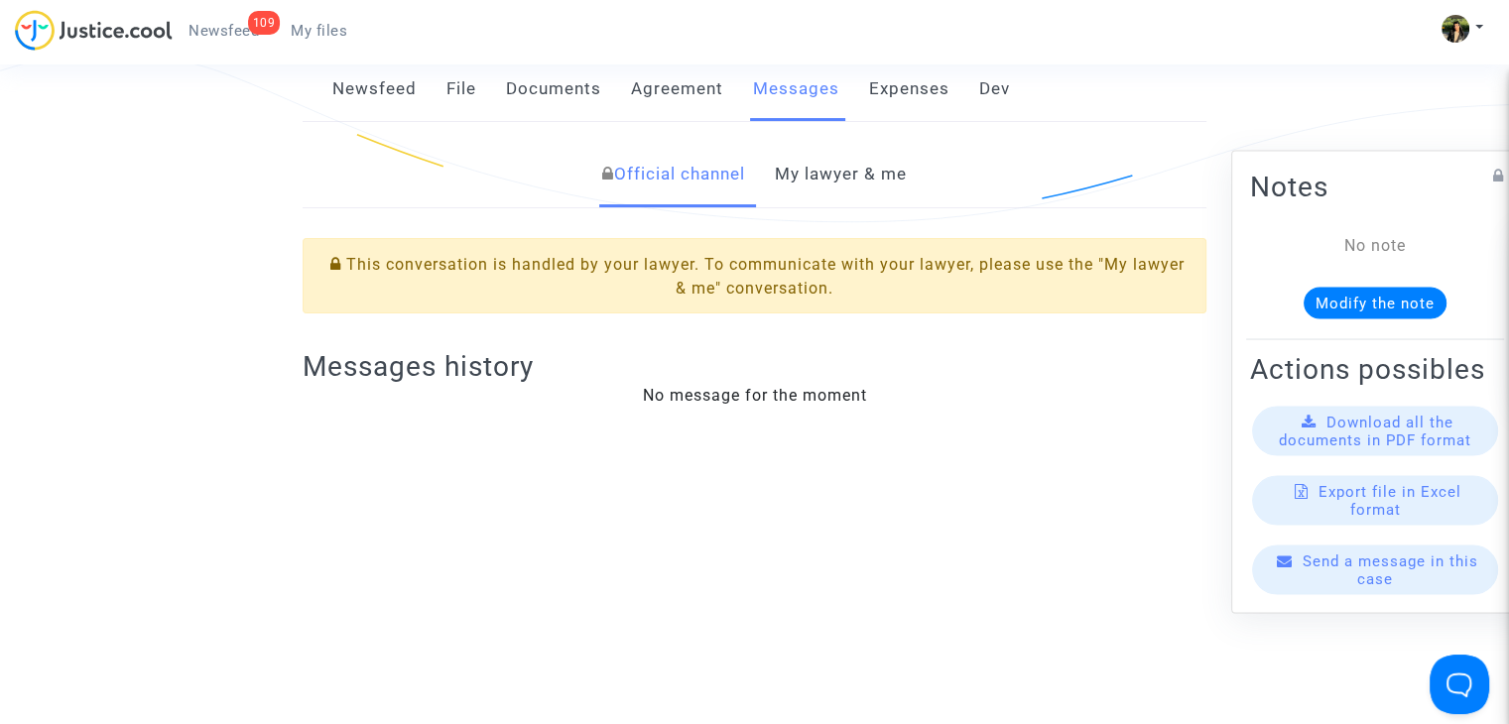
click at [853, 176] on link "My lawyer & me" at bounding box center [841, 174] width 132 height 65
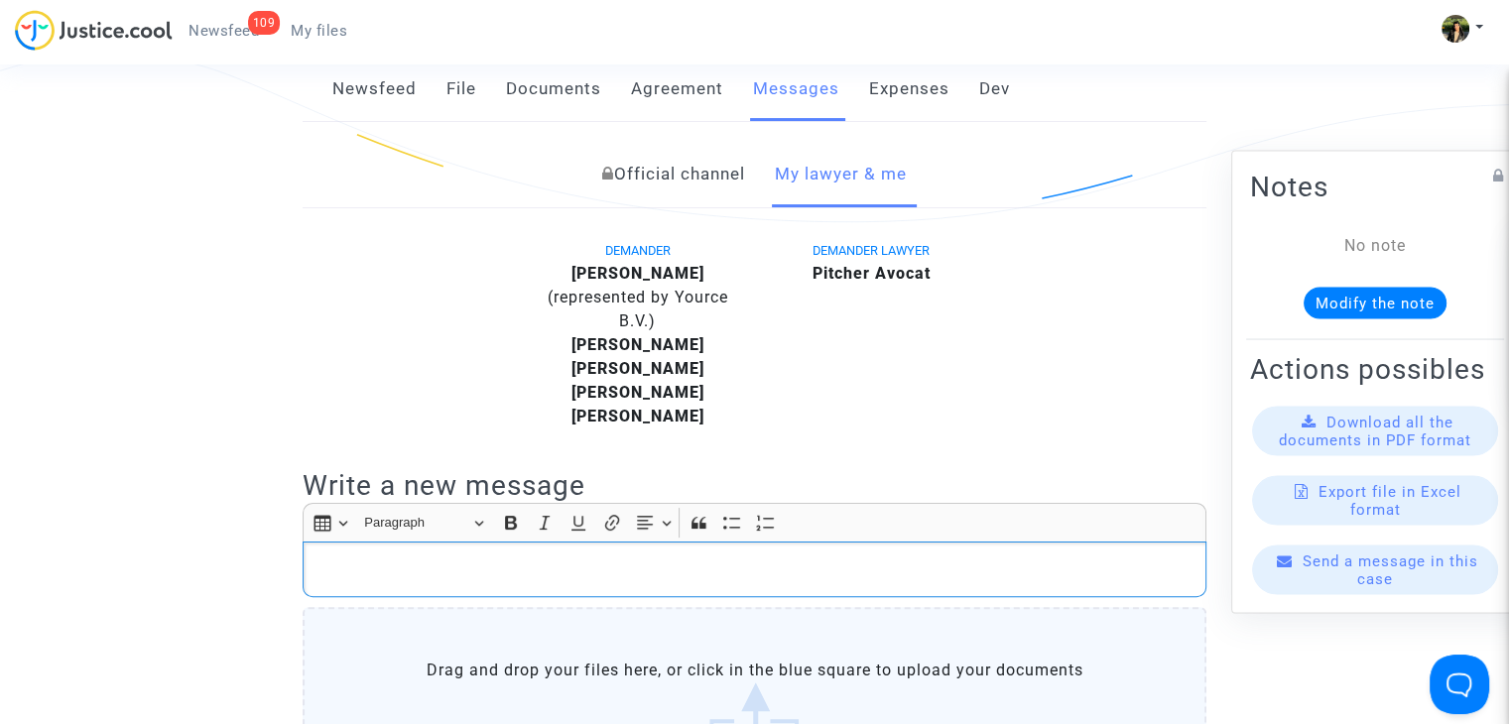
click at [544, 597] on div "Rich Text Editor, main" at bounding box center [755, 570] width 904 height 56
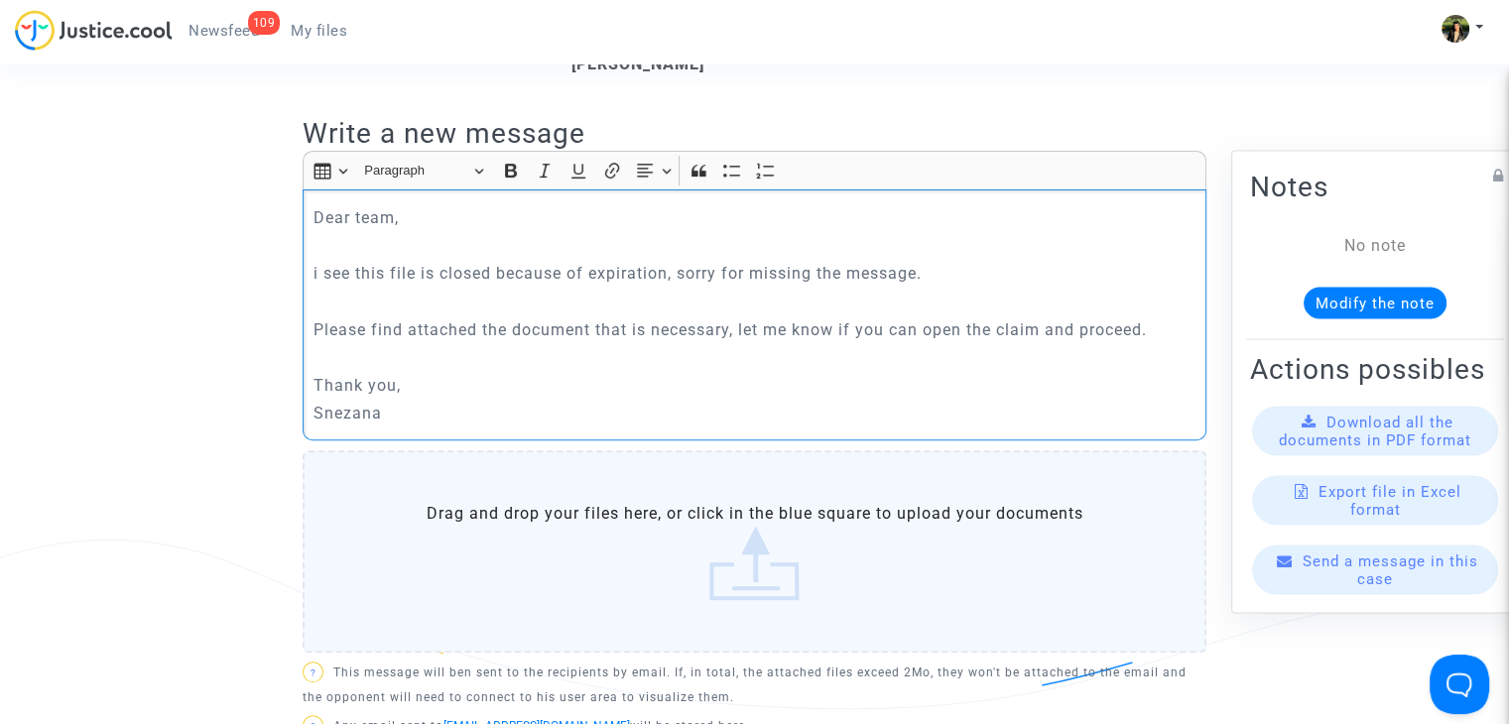
scroll to position [791, 0]
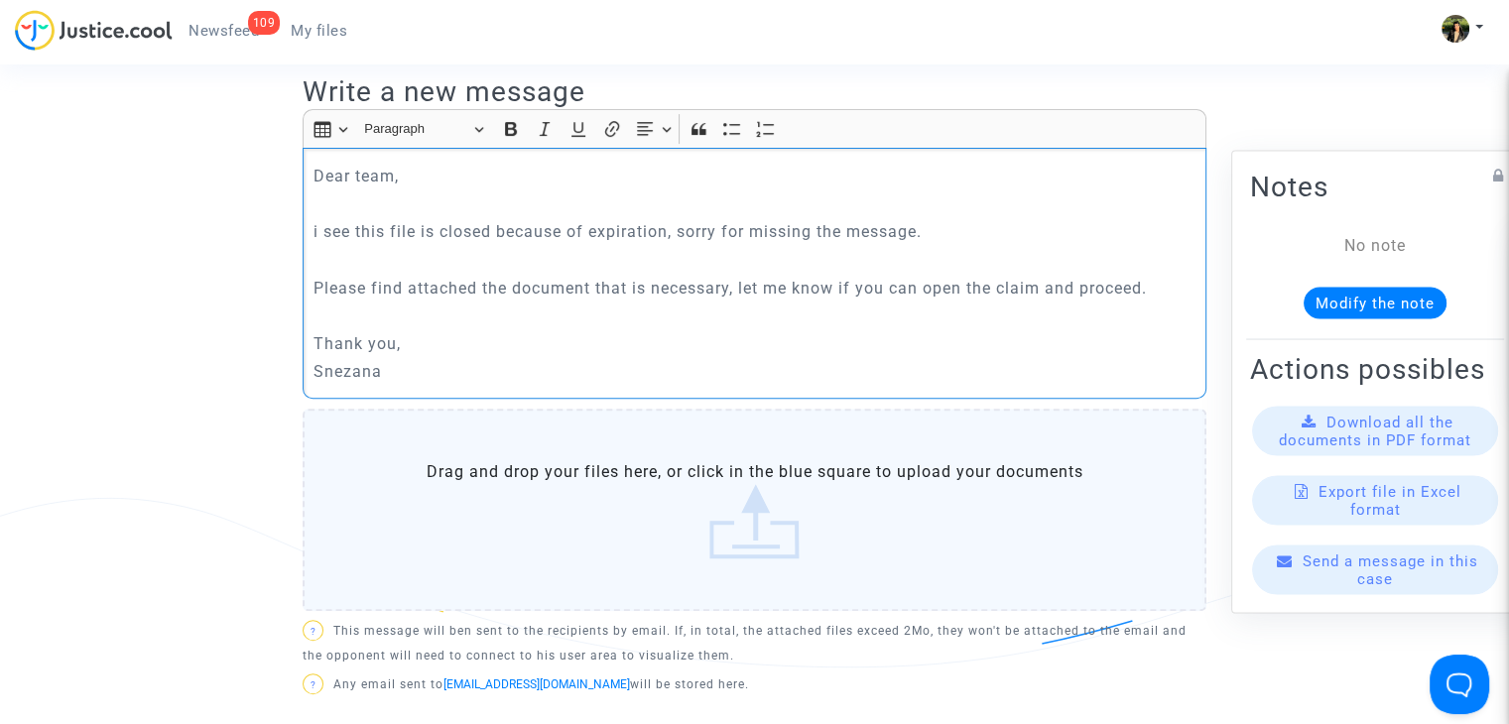
click at [746, 526] on label "Drag and drop your files here, or click in the blue square to upload your docum…" at bounding box center [755, 510] width 904 height 202
click at [0, 0] on input "Drag and drop your files here, or click in the blue square to upload your docum…" at bounding box center [0, 0] width 0 height 0
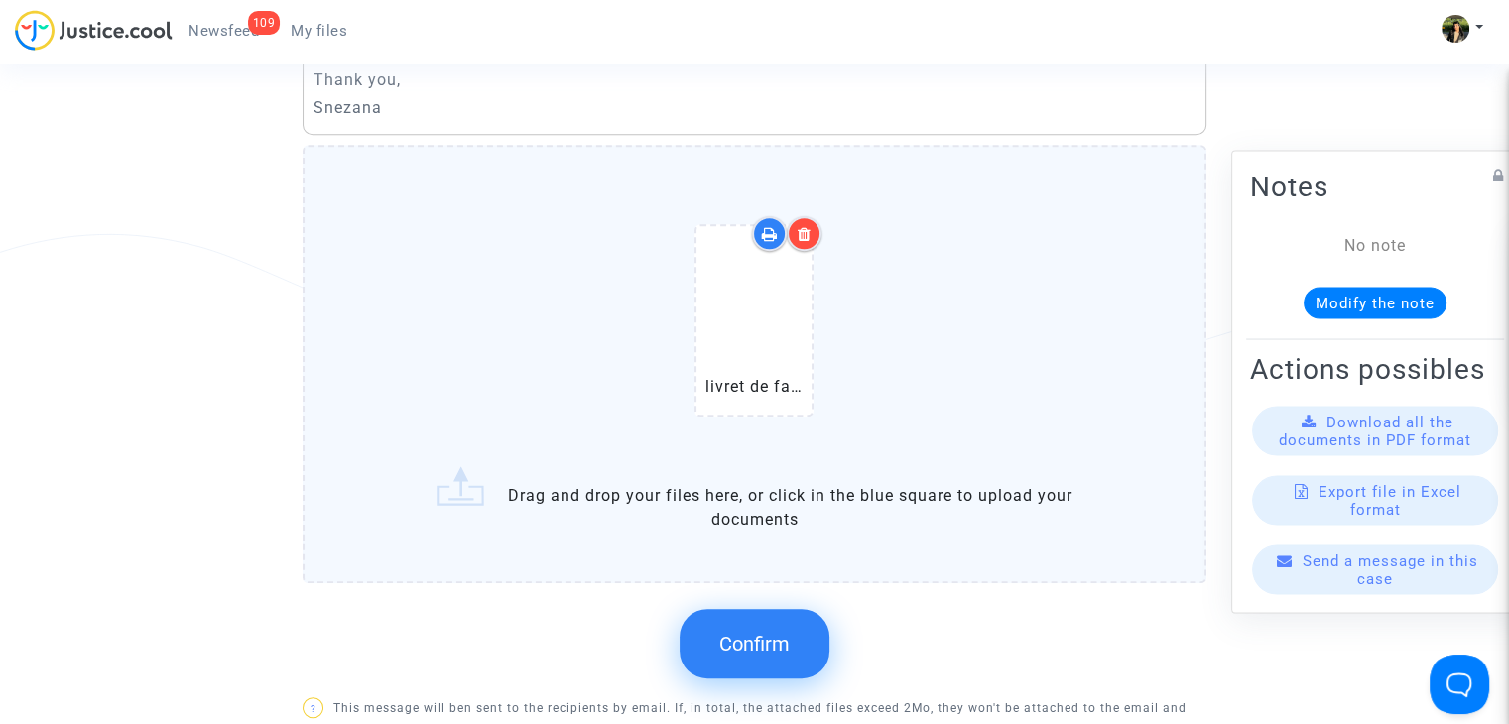
scroll to position [1089, 0]
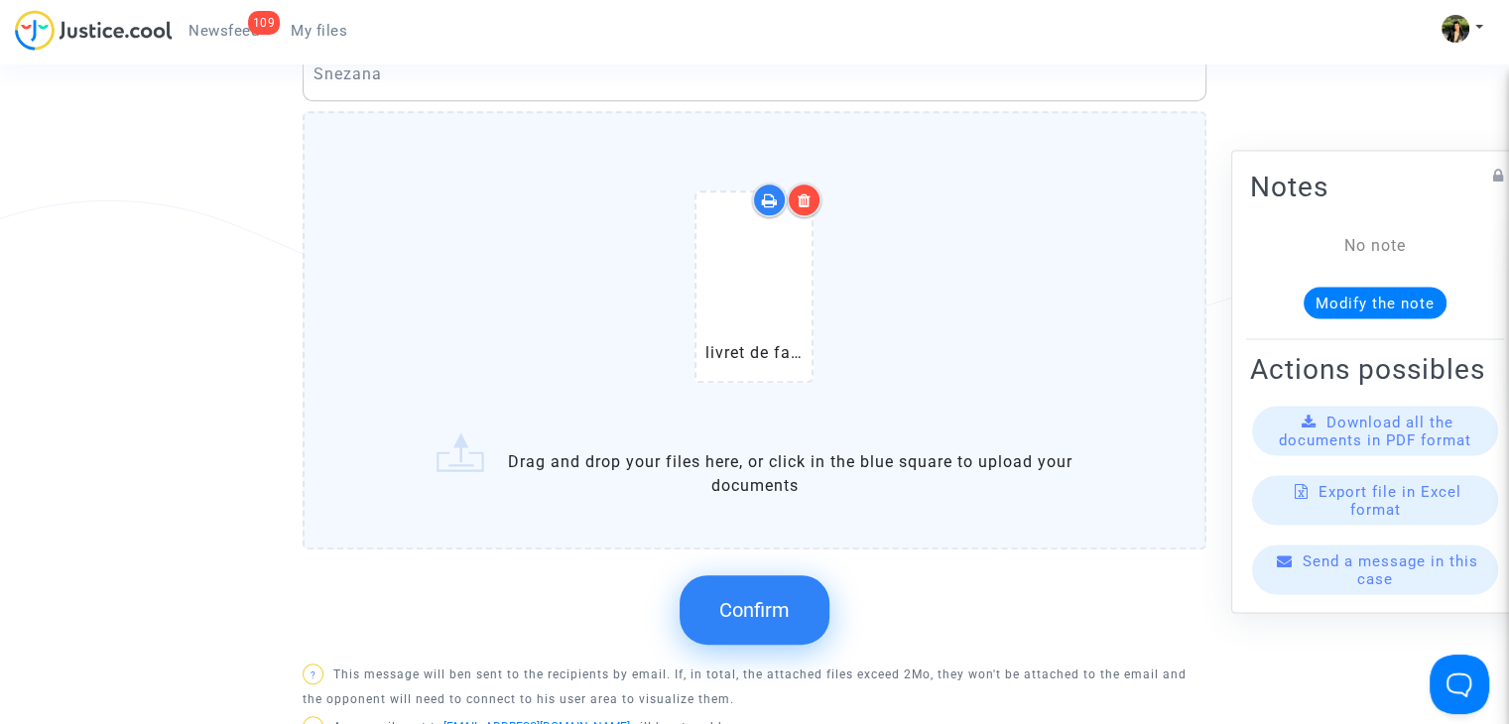
click at [722, 622] on span "Confirm" at bounding box center [754, 610] width 70 height 24
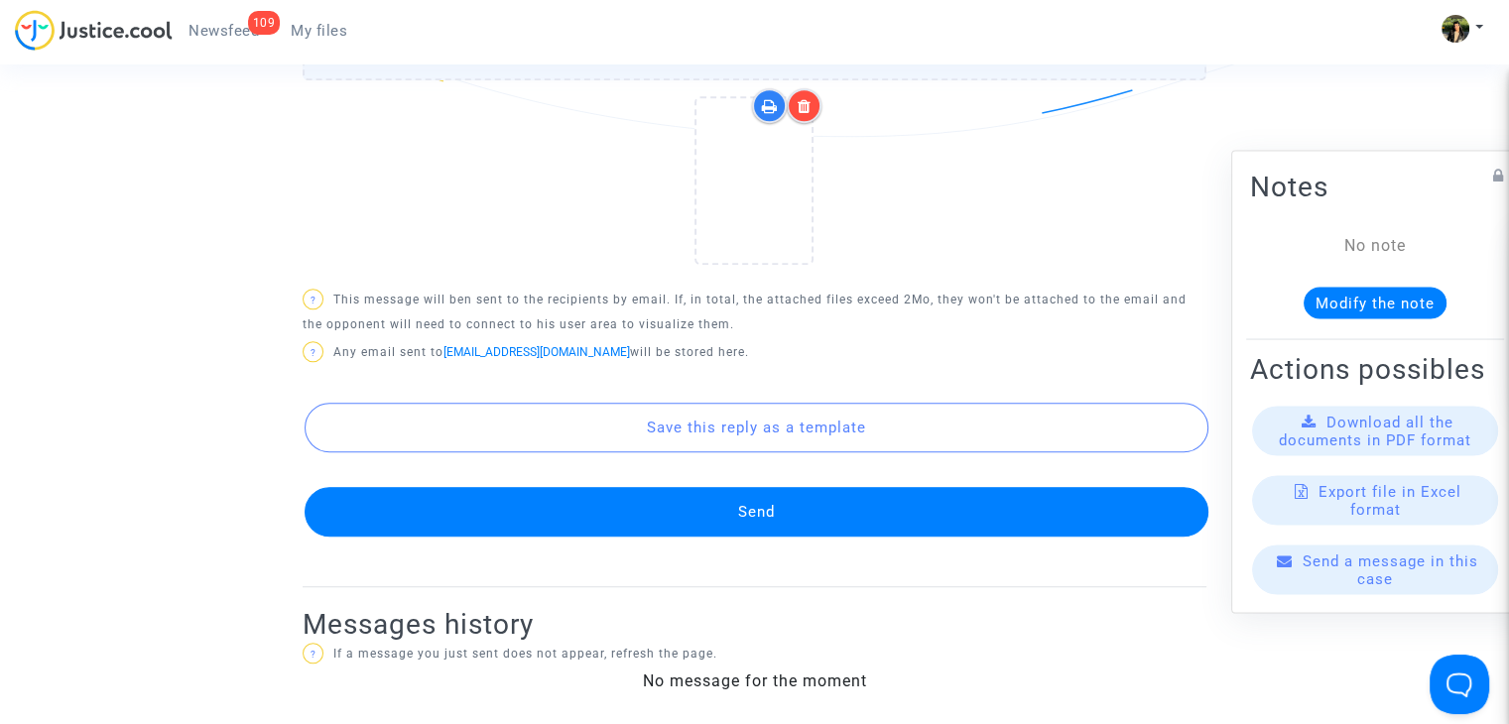
scroll to position [1386, 0]
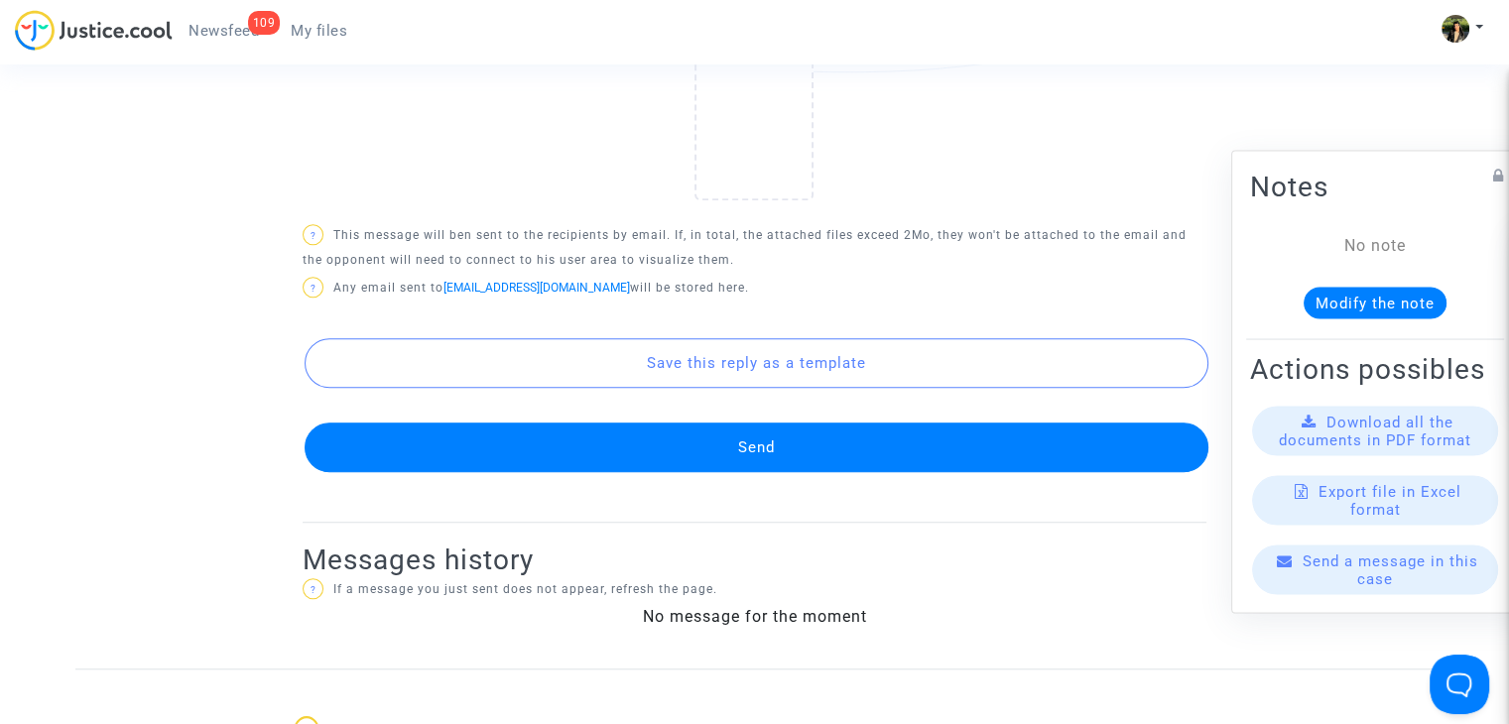
click at [686, 457] on button "Send" at bounding box center [757, 448] width 904 height 50
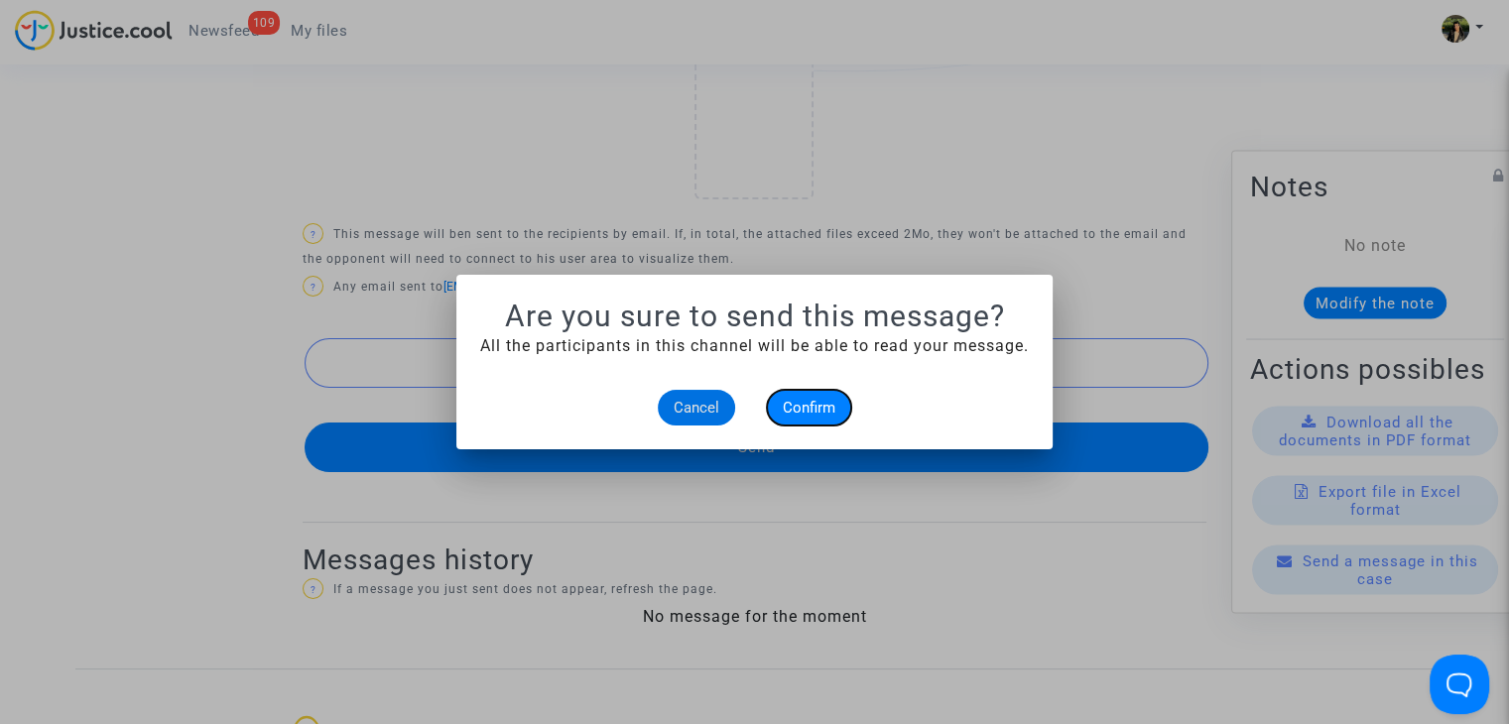
click at [800, 407] on span "Confirm" at bounding box center [809, 408] width 53 height 18
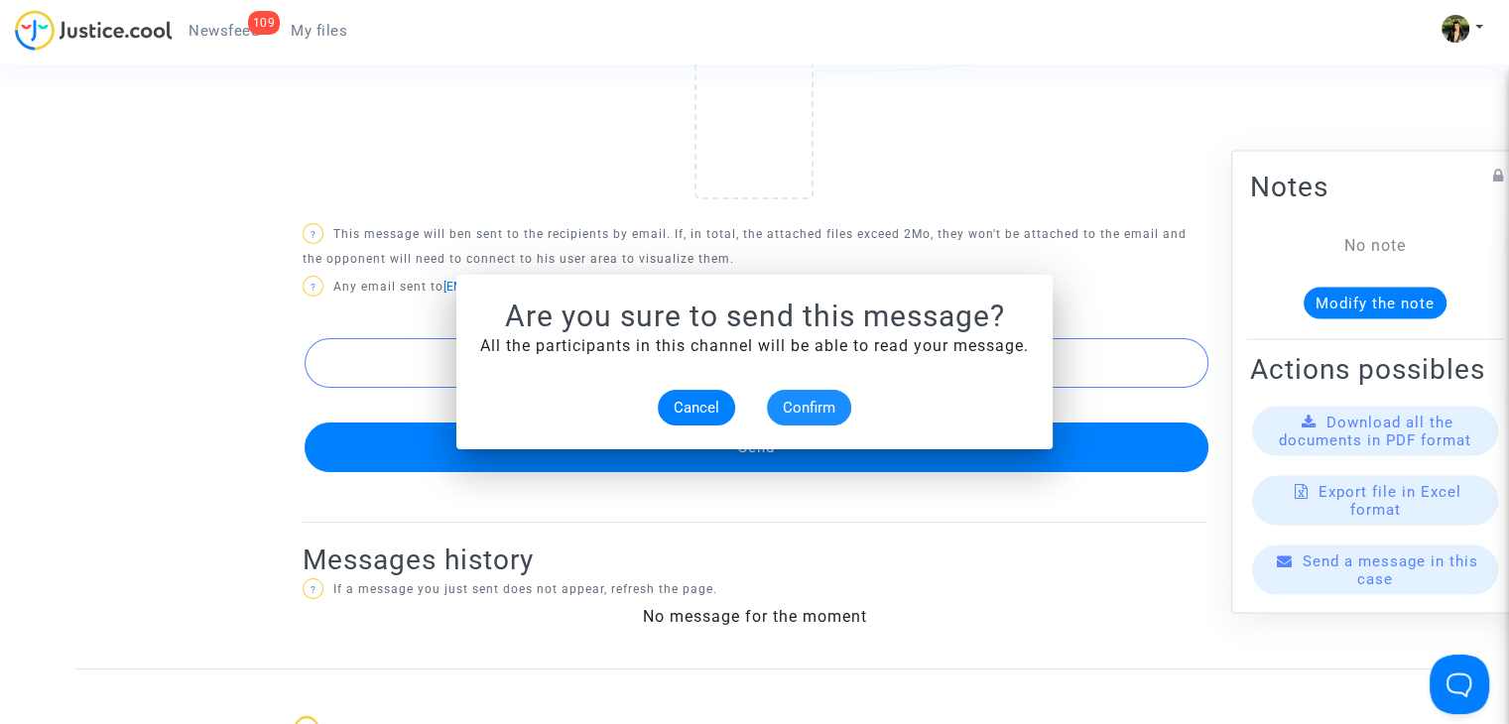
scroll to position [1386, 0]
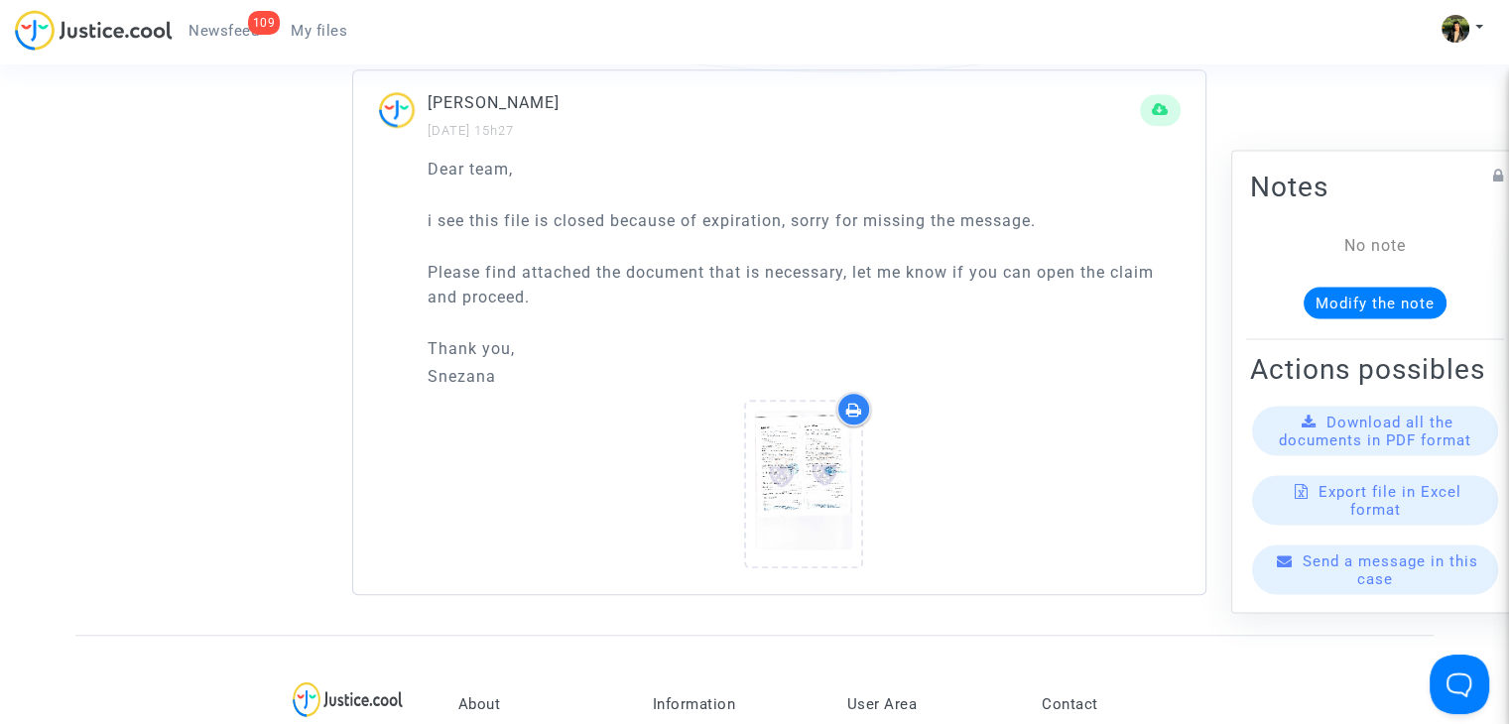
click at [313, 35] on span "My files" at bounding box center [319, 31] width 57 height 18
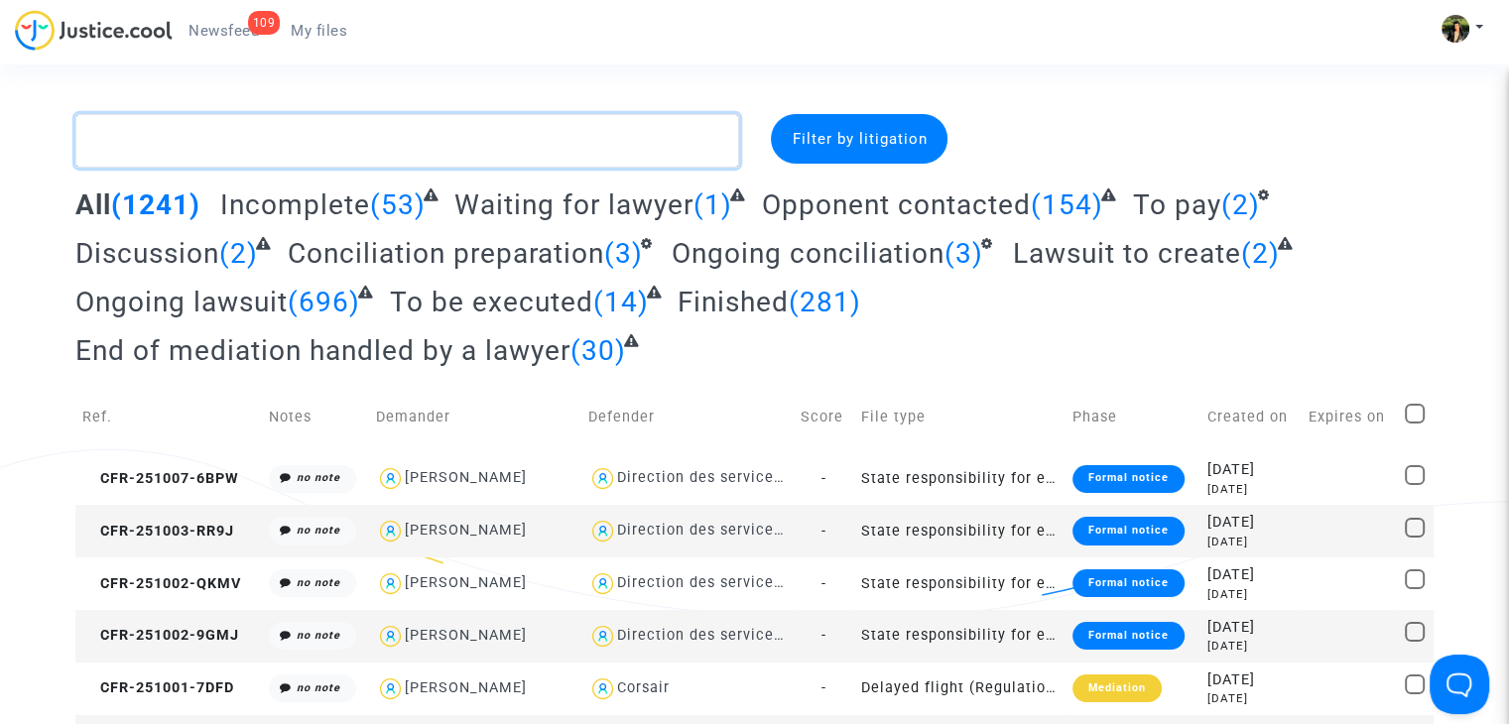
paste textarea "Ourtane"
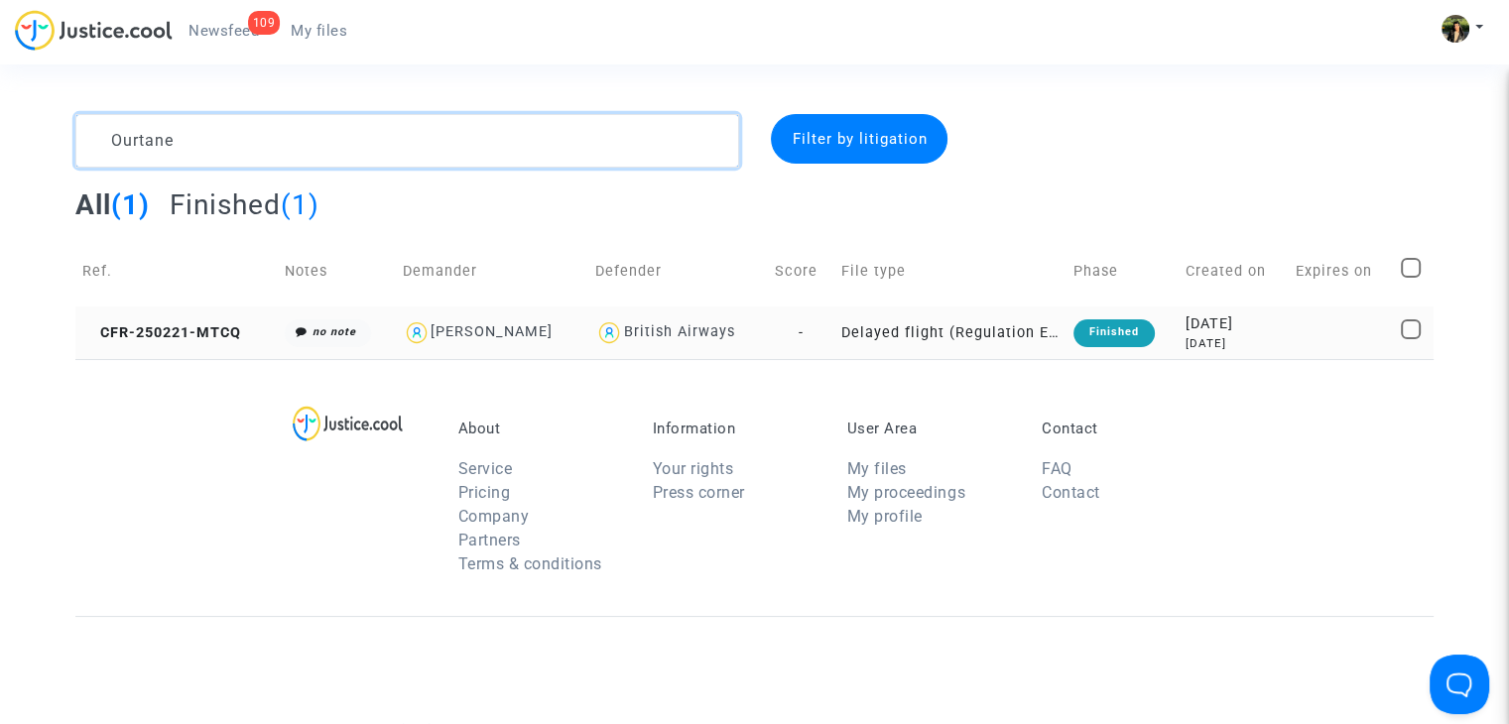
type textarea "Ourtane"
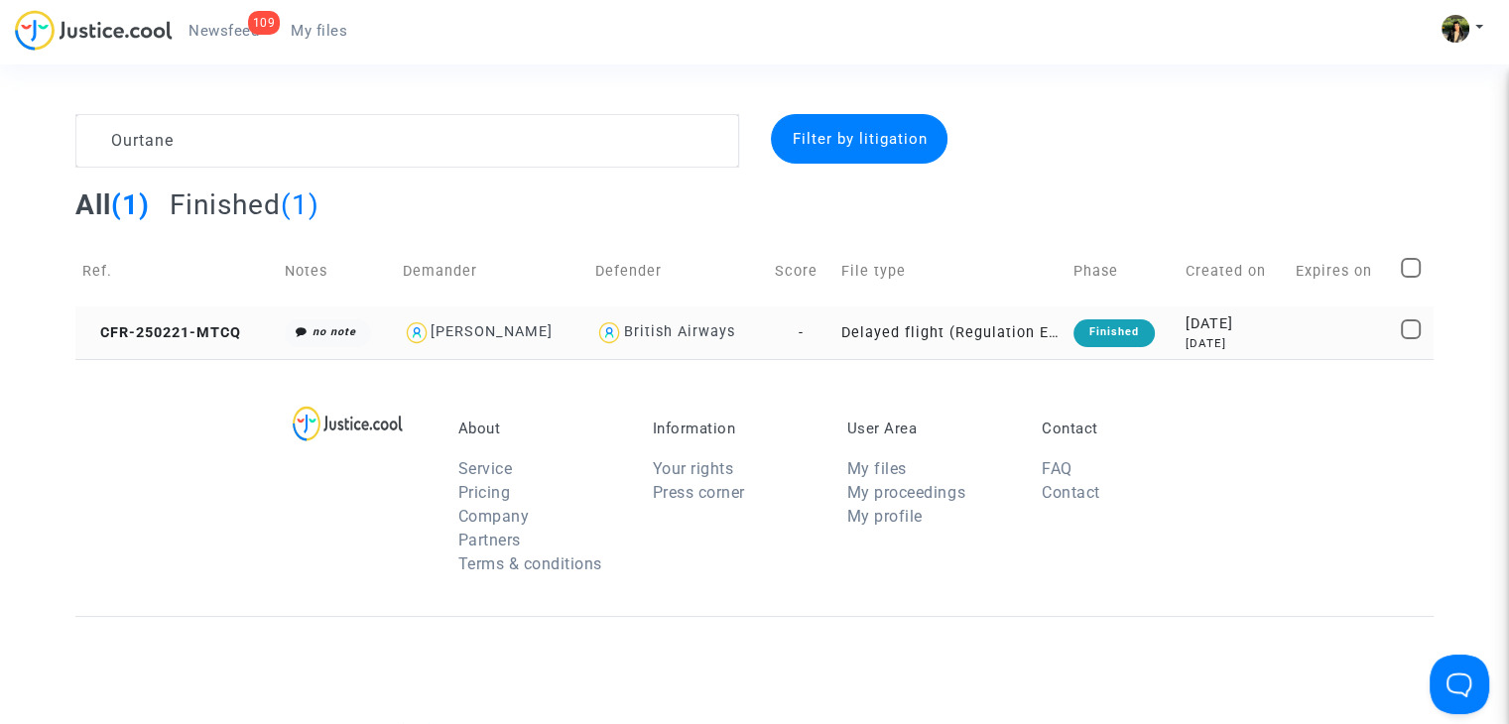
click at [913, 339] on td "Delayed flight (Regulation EC 261/2004)" at bounding box center [951, 333] width 232 height 53
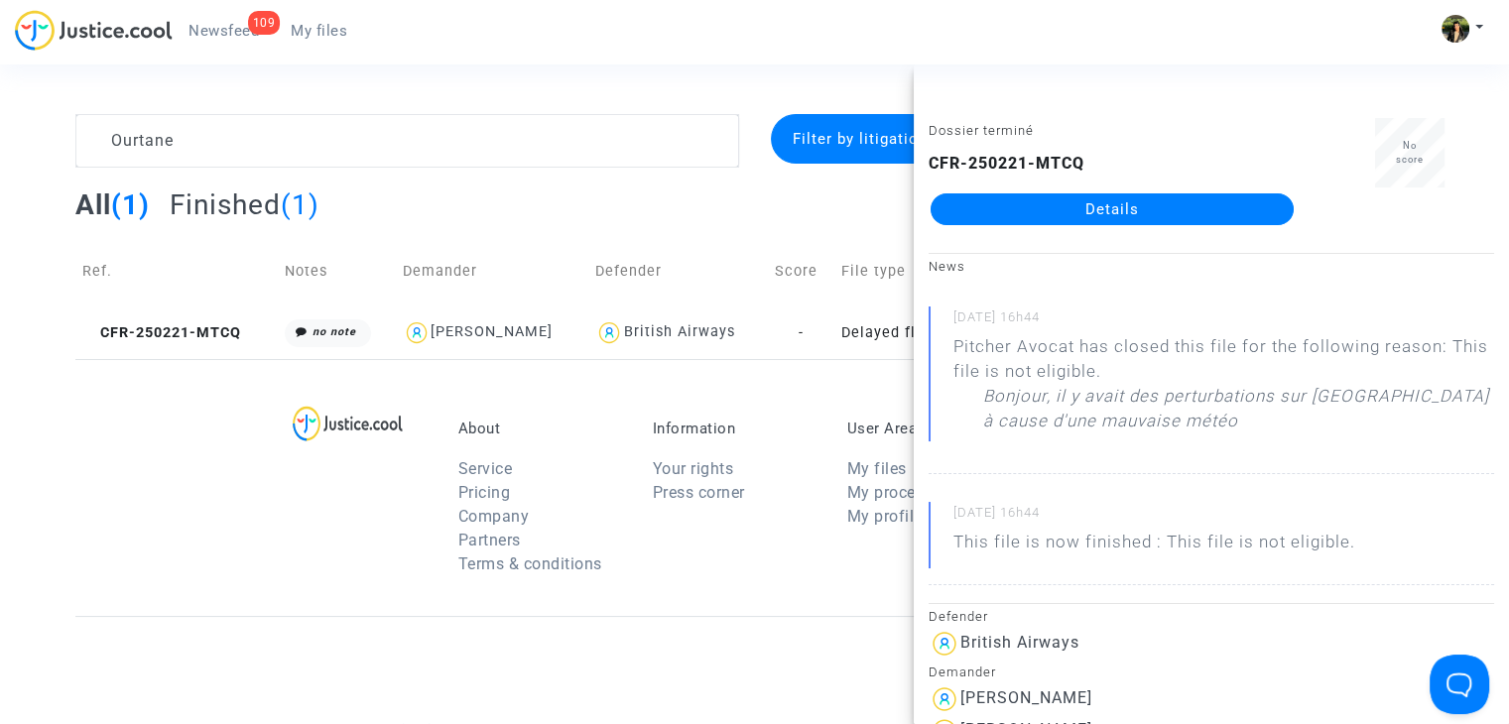
click at [1114, 209] on link "Details" at bounding box center [1112, 210] width 363 height 32
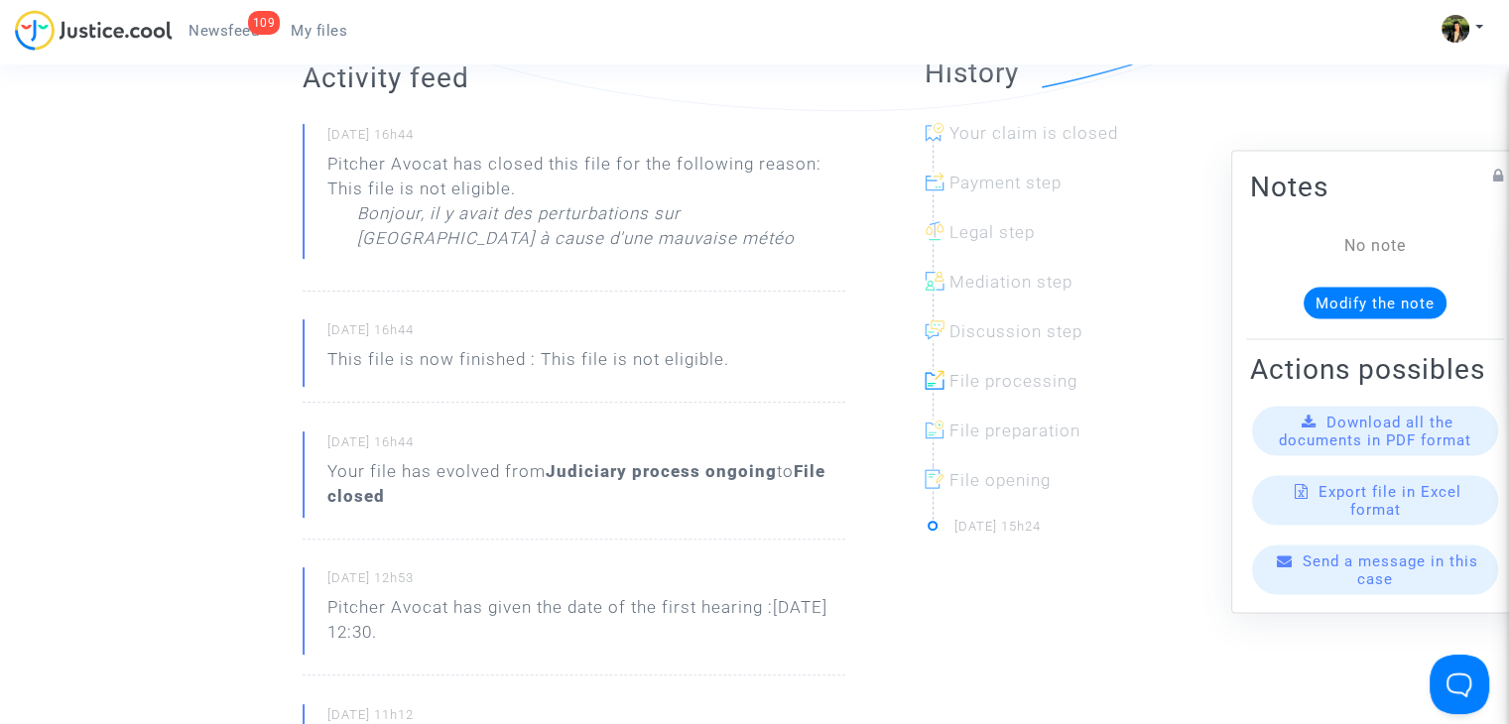
scroll to position [496, 0]
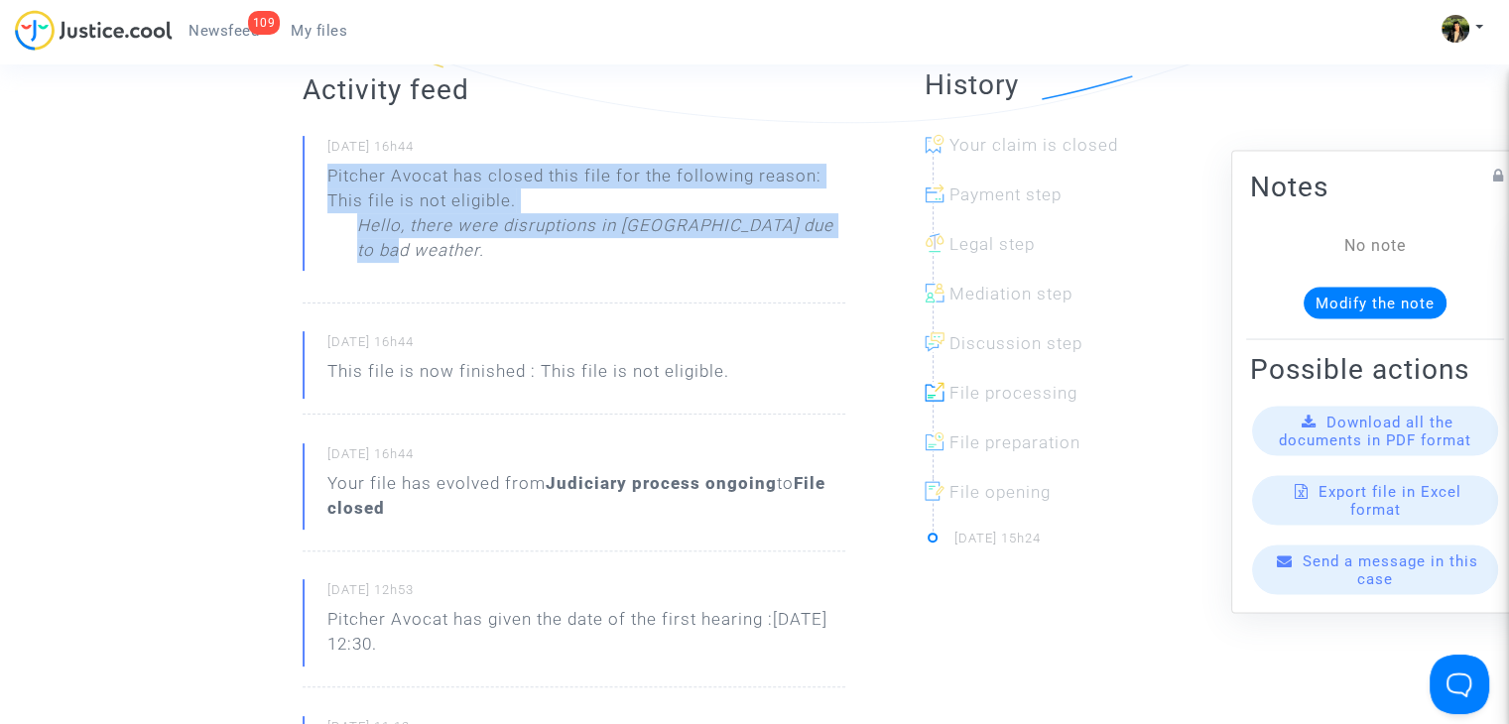
drag, startPoint x: 439, startPoint y: 251, endPoint x: 326, endPoint y: 181, distance: 133.3
click at [326, 181] on div "[DATE] 16h44 Pitcher Avocat has closed this file for the following reason: This…" at bounding box center [574, 220] width 543 height 168
copy div "Pitcher Avocat has closed this file for the following reason: This file is not …"
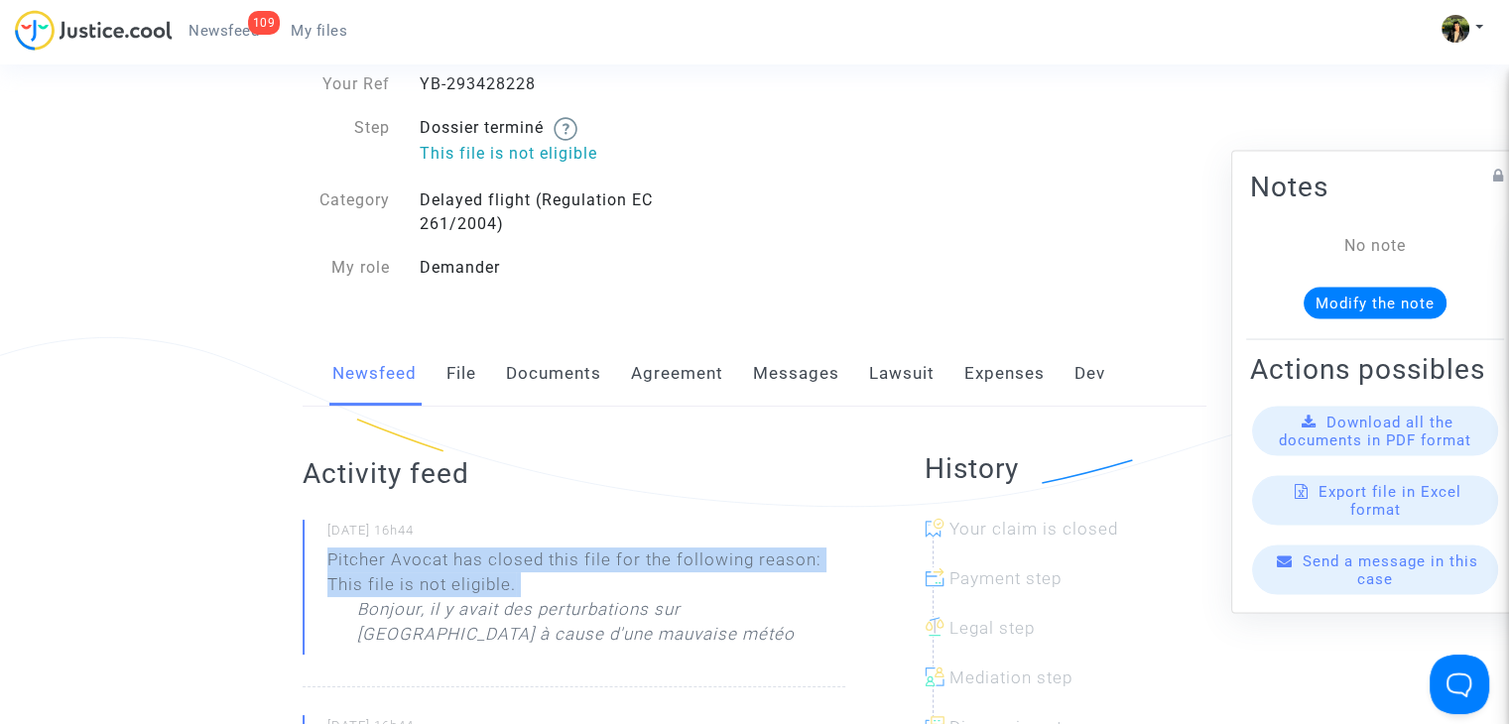
scroll to position [99, 0]
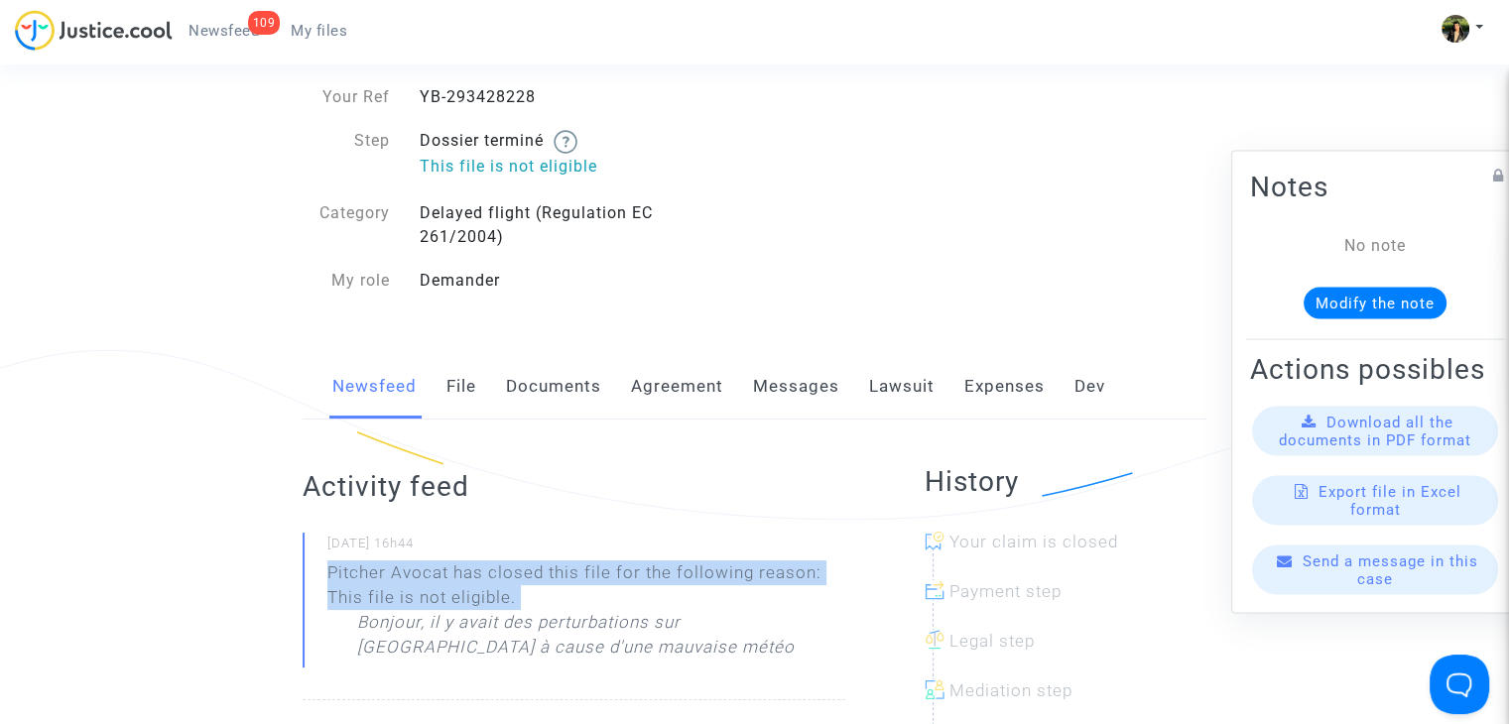
click at [803, 388] on link "Messages" at bounding box center [796, 386] width 86 height 65
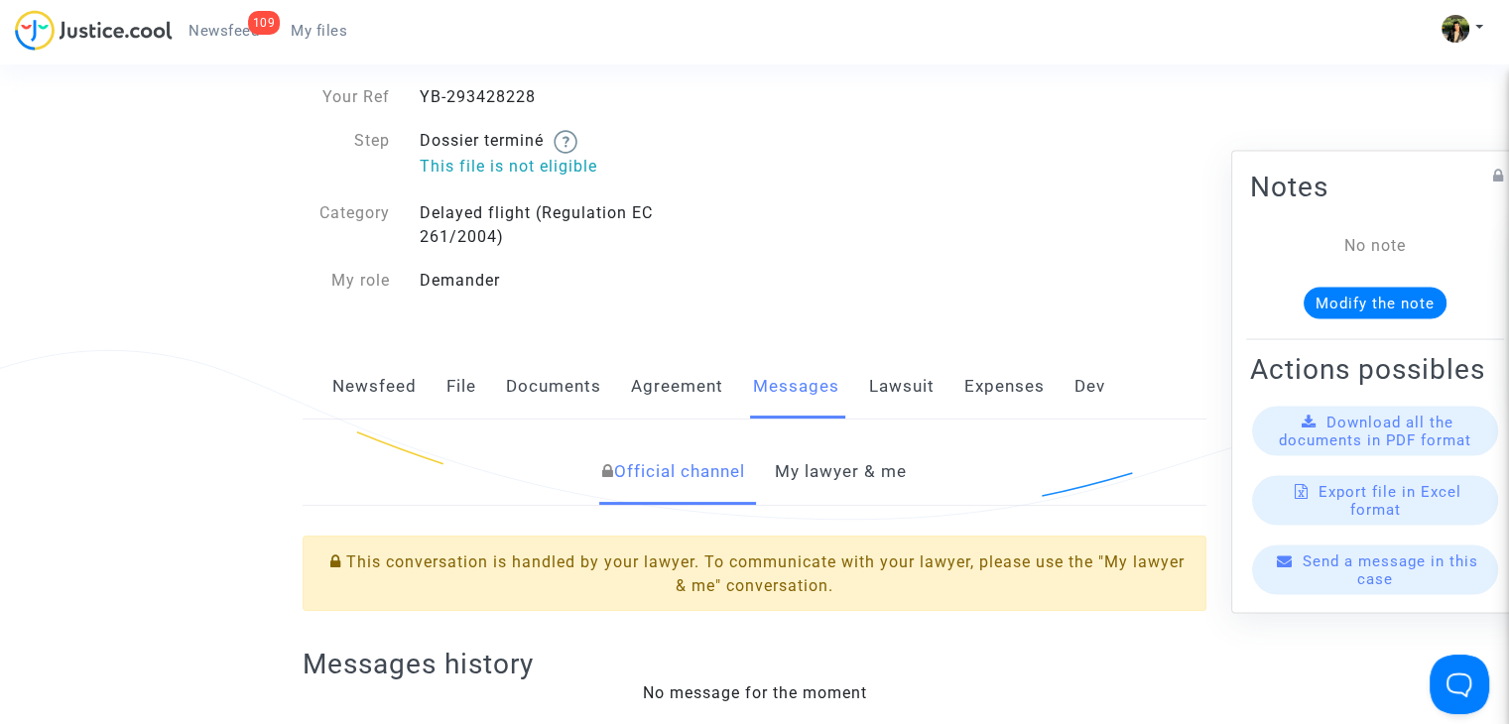
click at [830, 500] on link "My lawyer & me" at bounding box center [841, 472] width 132 height 65
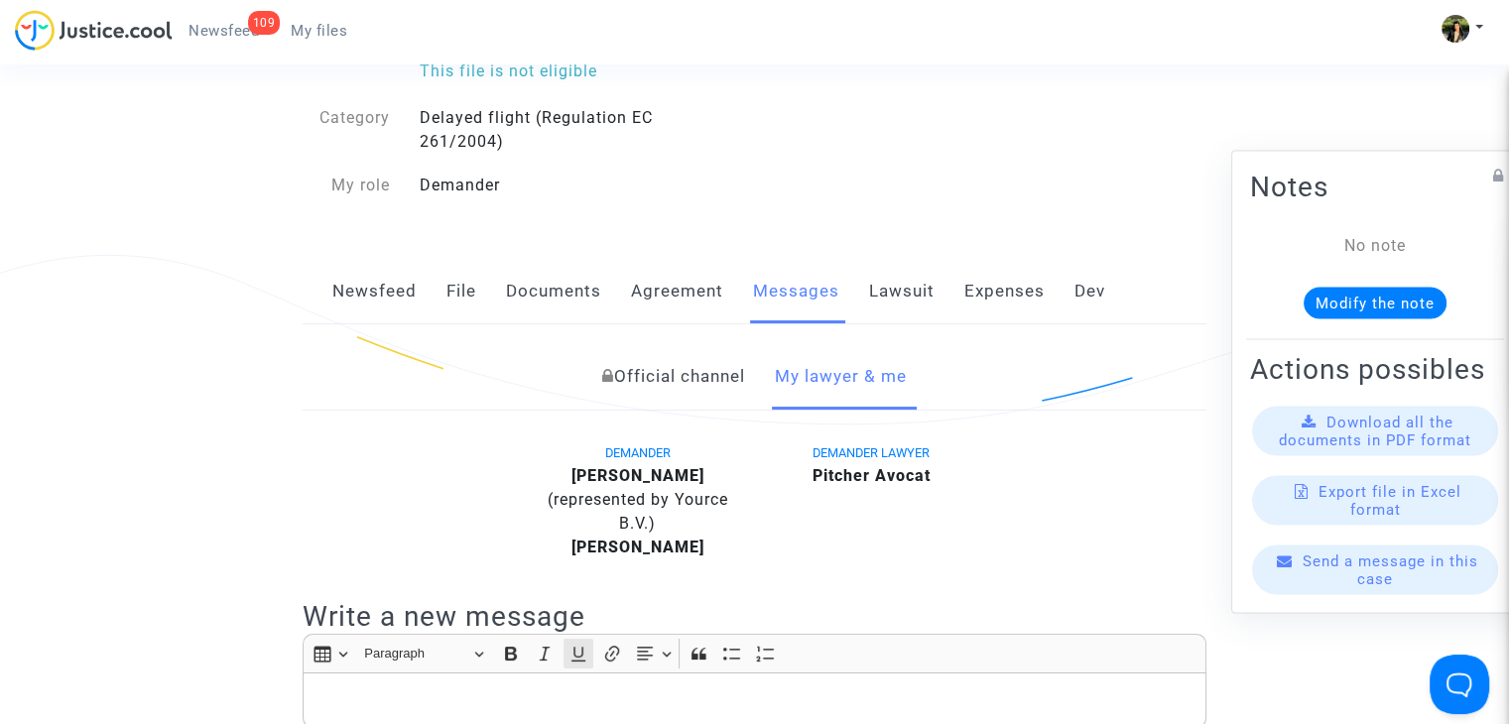
scroll to position [496, 0]
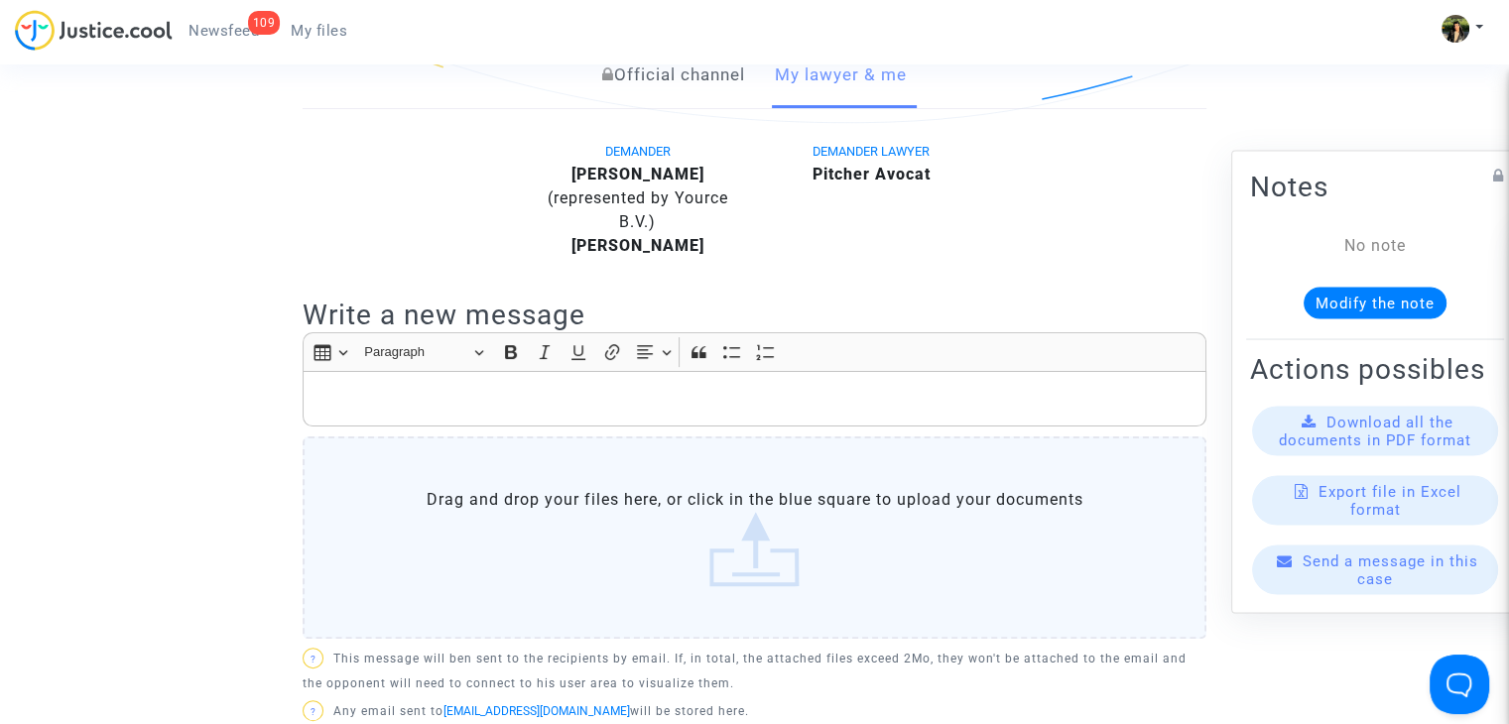
click at [562, 430] on div "Rich Text Editor Insert table Insert table Heading Paragraph Paragraph Heading …" at bounding box center [755, 489] width 904 height 315
click at [552, 398] on p "Rich Text Editor, main" at bounding box center [755, 399] width 883 height 25
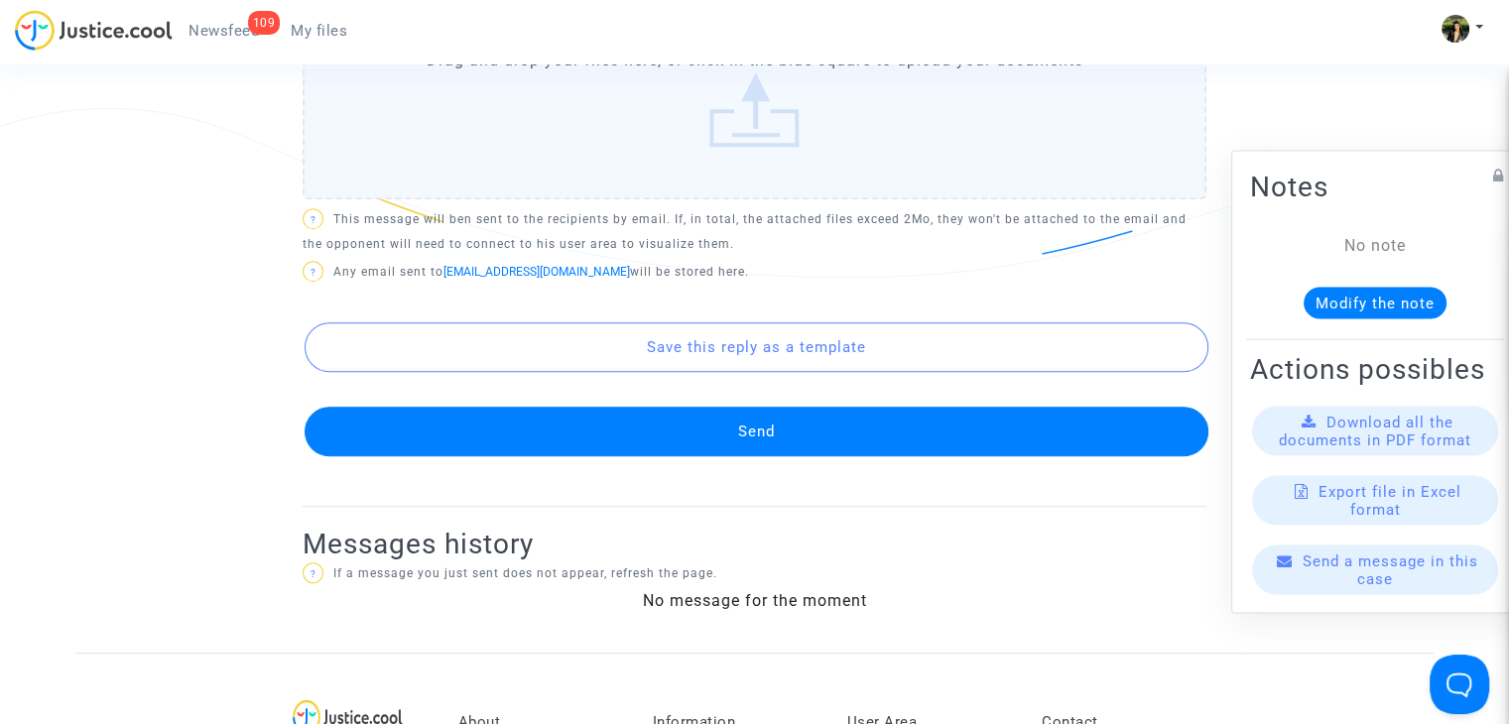
scroll to position [1191, 0]
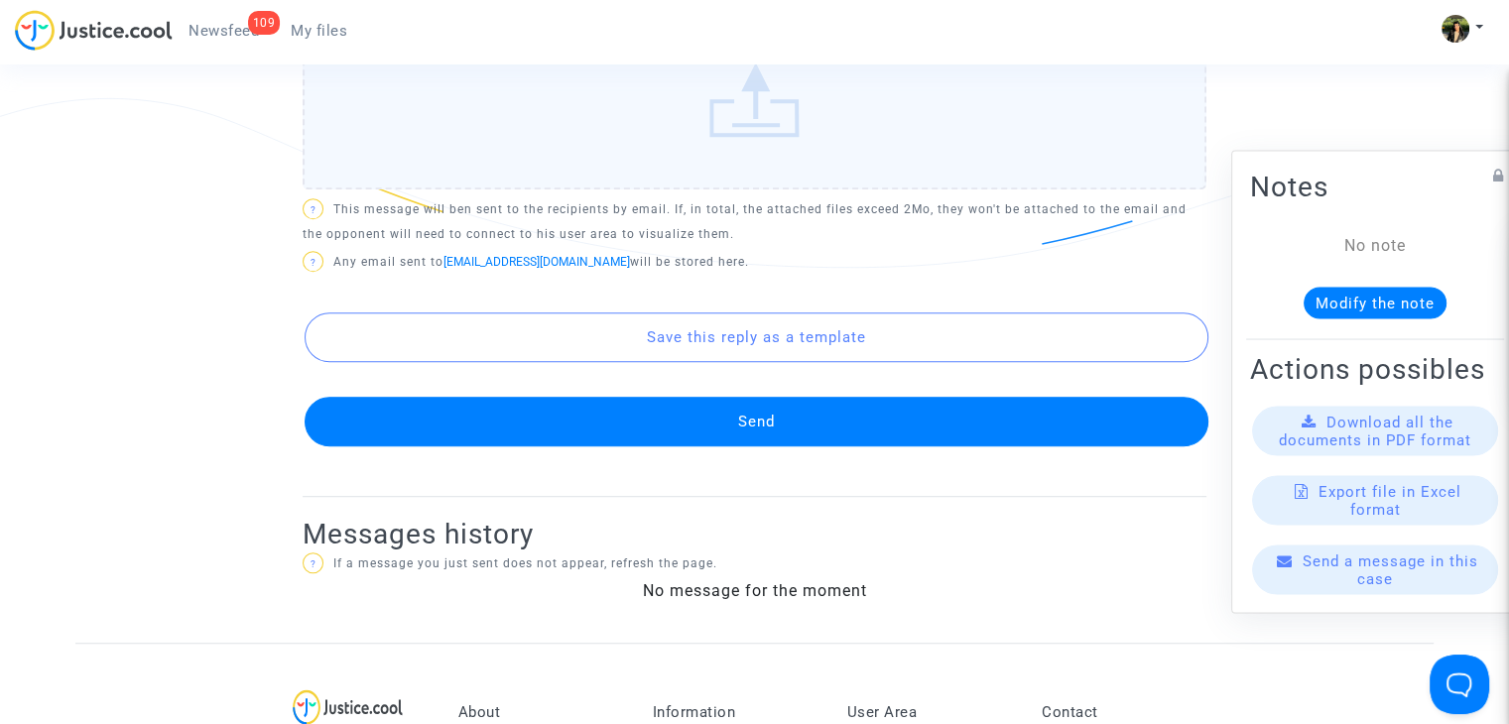
click at [717, 427] on button "Send" at bounding box center [757, 422] width 904 height 50
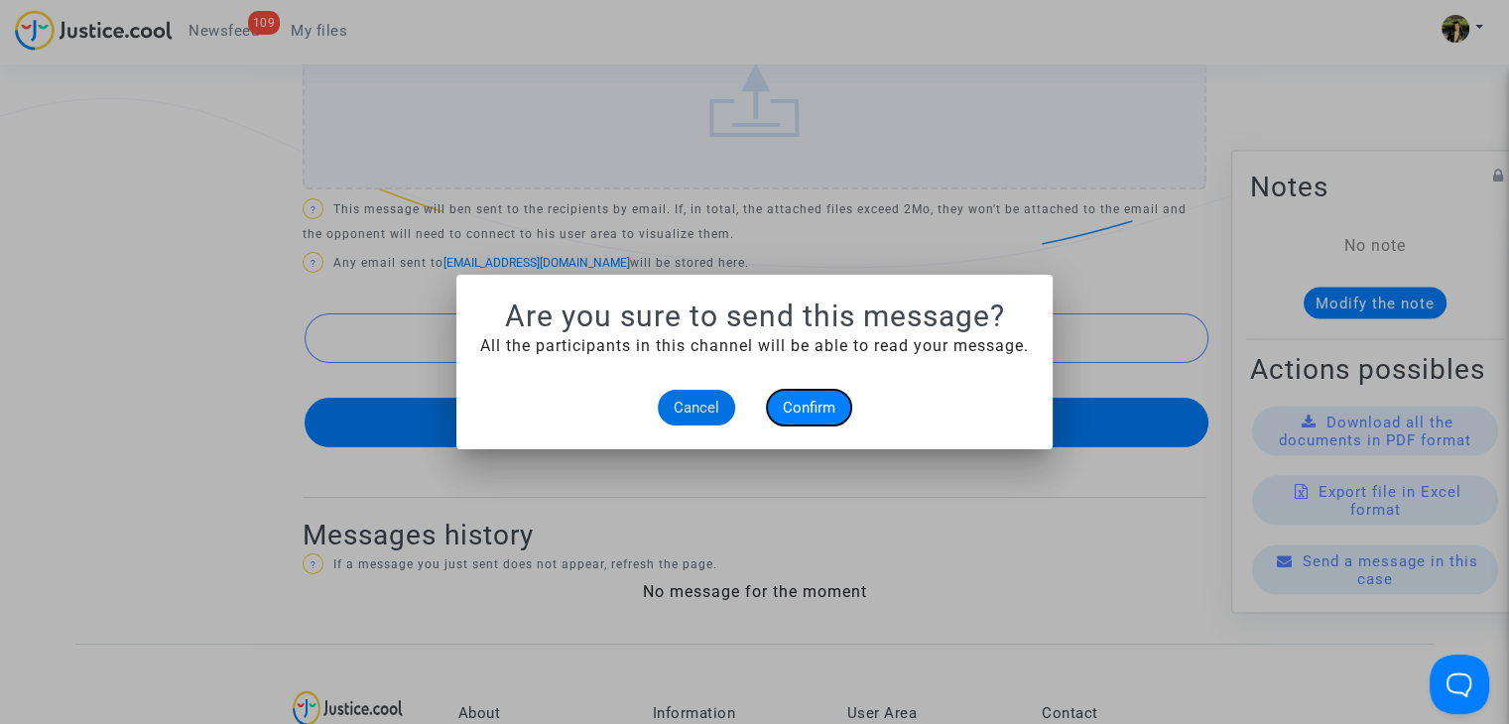
click at [824, 409] on span "Confirm" at bounding box center [809, 408] width 53 height 18
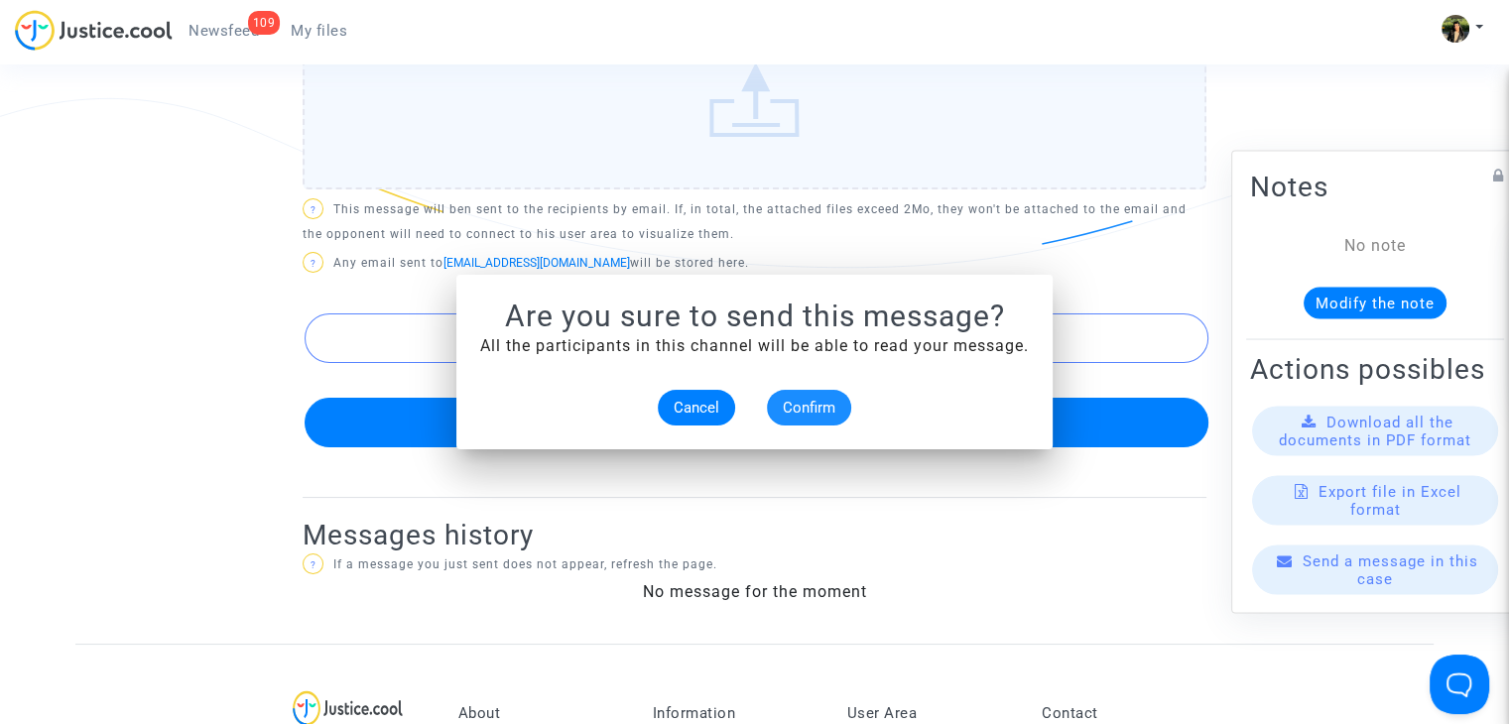
scroll to position [1191, 0]
